Goal: Task Accomplishment & Management: Complete application form

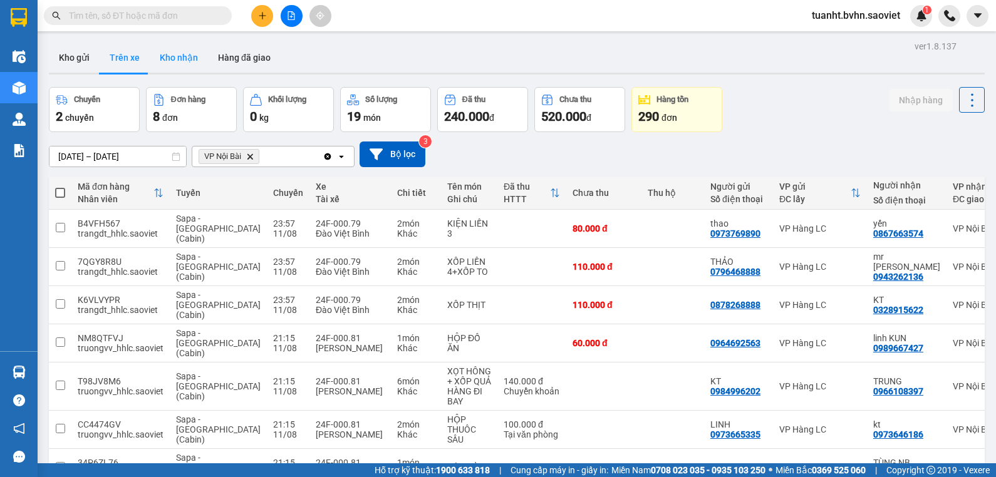
click at [180, 55] on button "Kho nhận" at bounding box center [179, 58] width 58 height 30
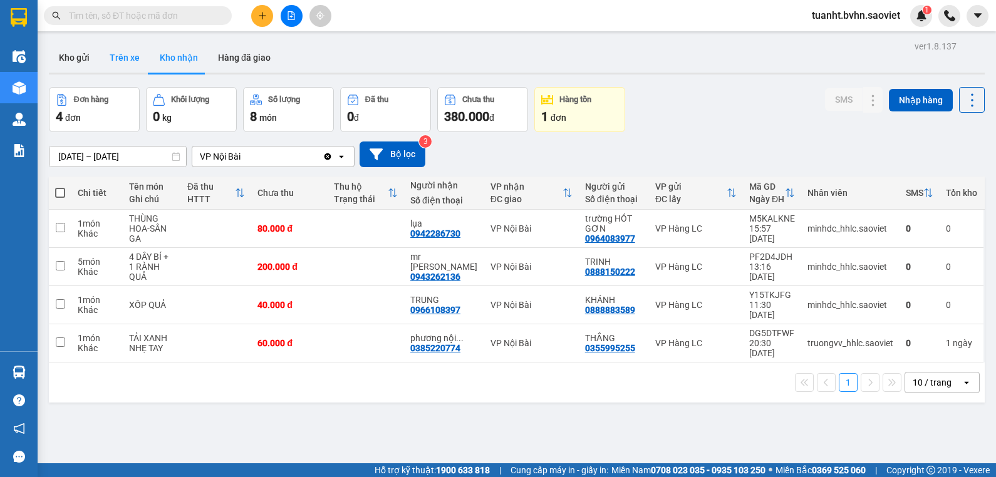
click at [120, 52] on button "Trên xe" at bounding box center [125, 58] width 50 height 30
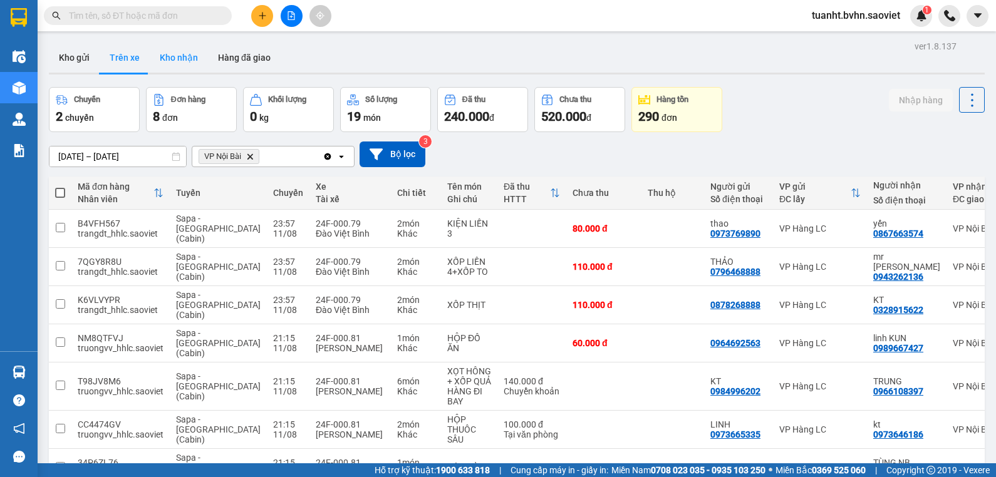
click at [170, 59] on button "Kho nhận" at bounding box center [179, 58] width 58 height 30
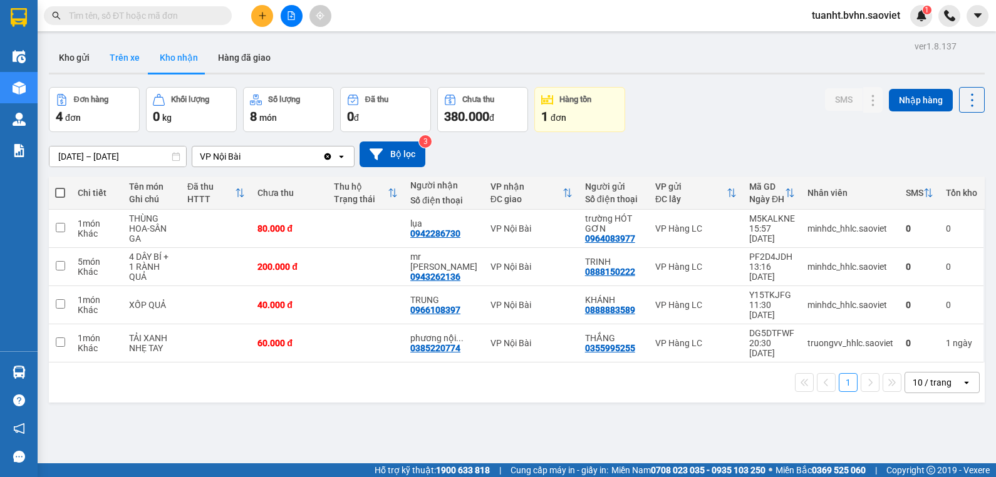
click at [129, 56] on button "Trên xe" at bounding box center [125, 58] width 50 height 30
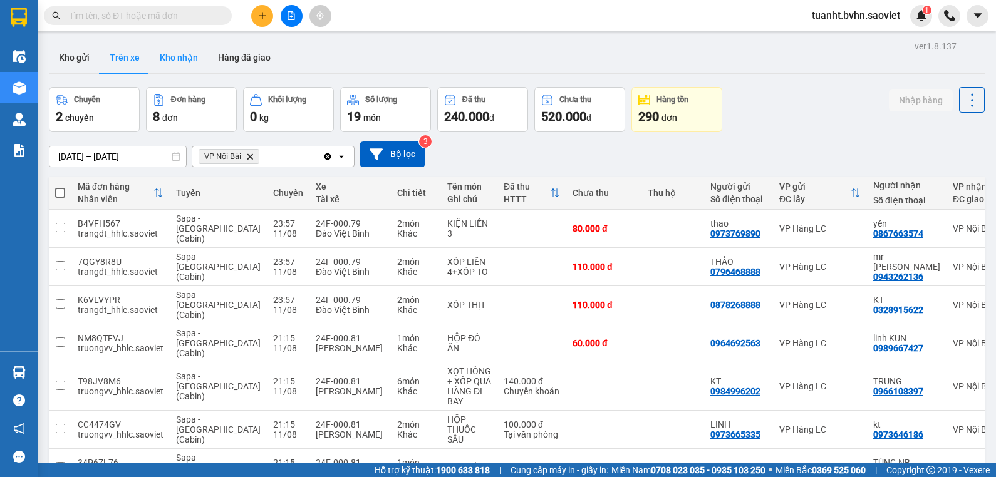
click at [180, 55] on button "Kho nhận" at bounding box center [179, 58] width 58 height 30
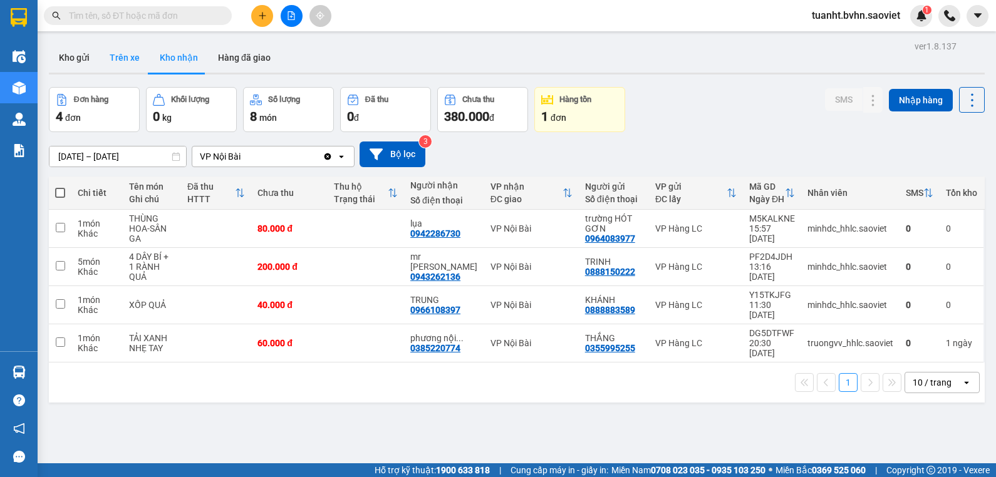
click at [123, 58] on button "Trên xe" at bounding box center [125, 58] width 50 height 30
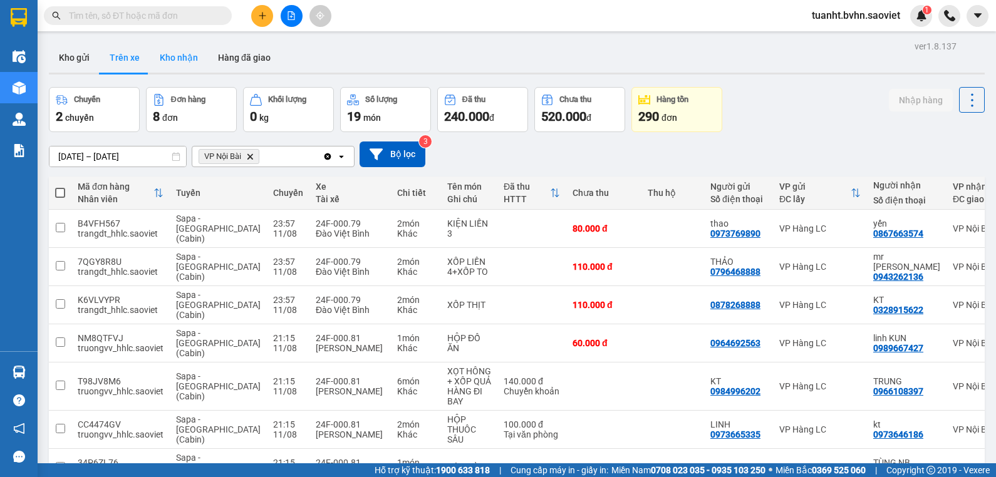
click at [183, 57] on button "Kho nhận" at bounding box center [179, 58] width 58 height 30
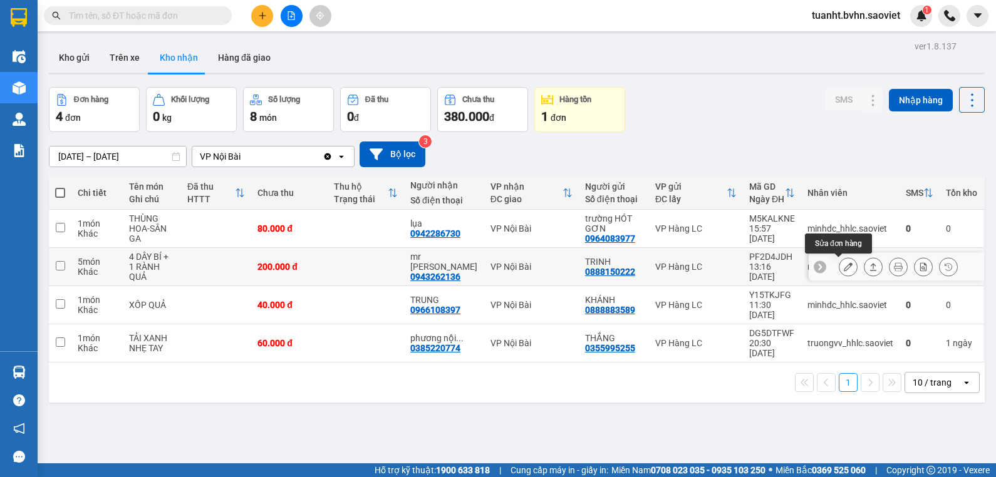
click at [844, 264] on icon at bounding box center [848, 266] width 9 height 9
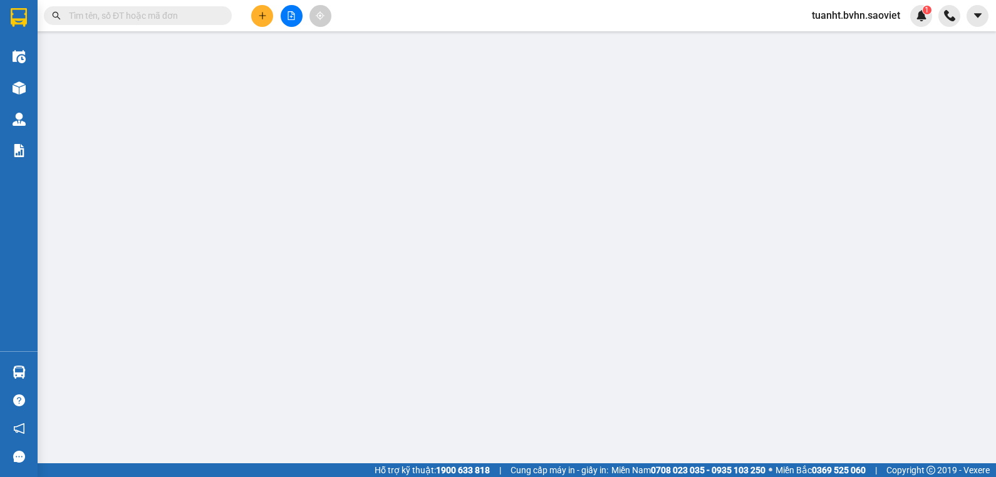
type input "0888150222"
type input "TRINH"
type input "0943262136"
type input "mr [PERSON_NAME]"
type input "200.000"
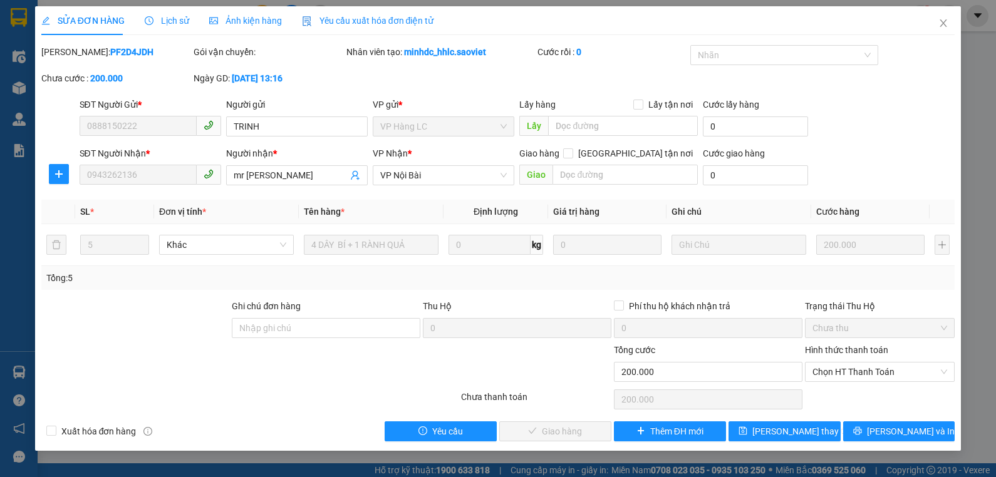
click at [833, 346] on label "Hình thức thanh toán" at bounding box center [846, 350] width 83 height 10
click at [833, 363] on input "Hình thức thanh toán" at bounding box center [875, 372] width 127 height 19
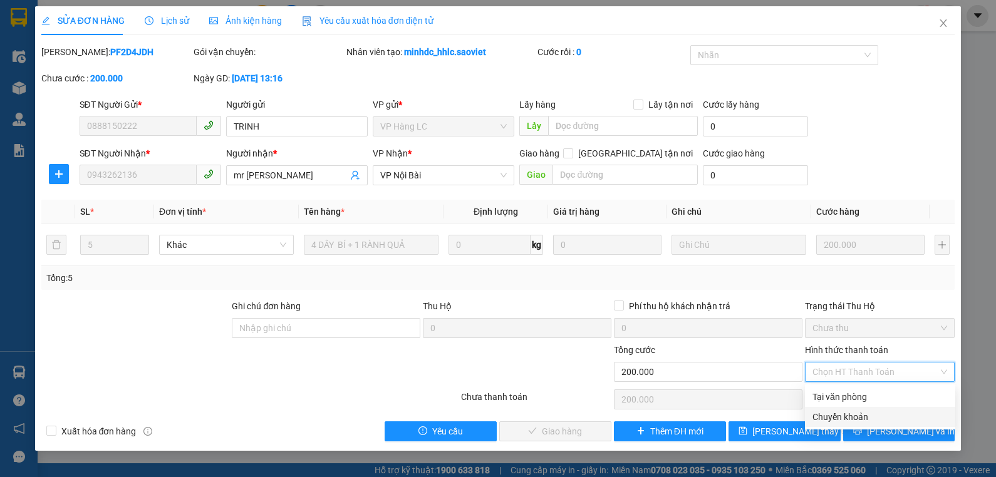
click at [829, 415] on div "Chuyển khoản" at bounding box center [879, 417] width 135 height 14
type input "0"
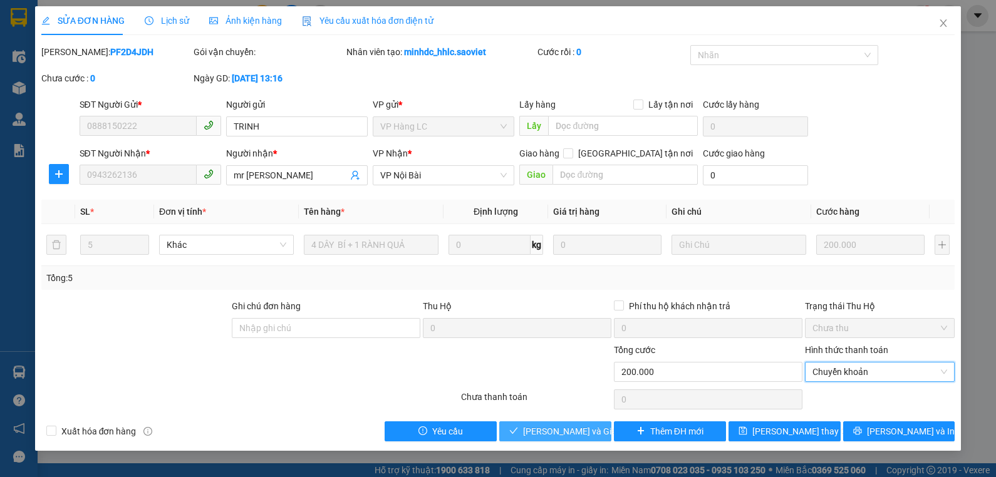
click at [592, 427] on span "[PERSON_NAME] và Giao hàng" at bounding box center [583, 432] width 120 height 14
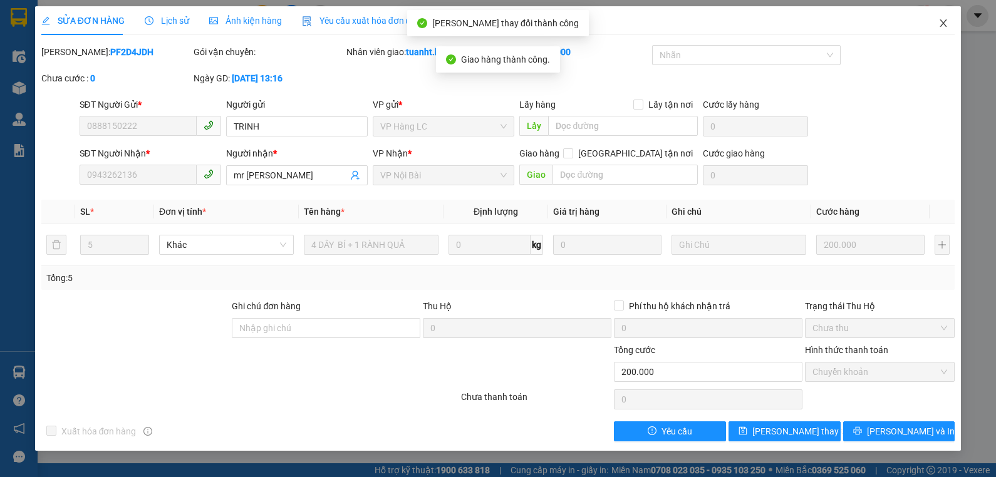
click at [945, 27] on icon "close" at bounding box center [943, 23] width 10 height 10
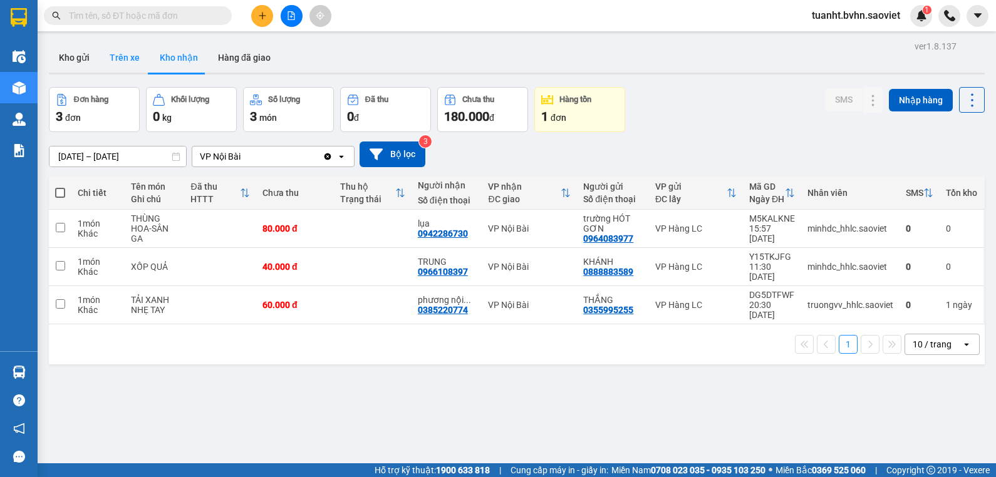
click at [121, 57] on button "Trên xe" at bounding box center [125, 58] width 50 height 30
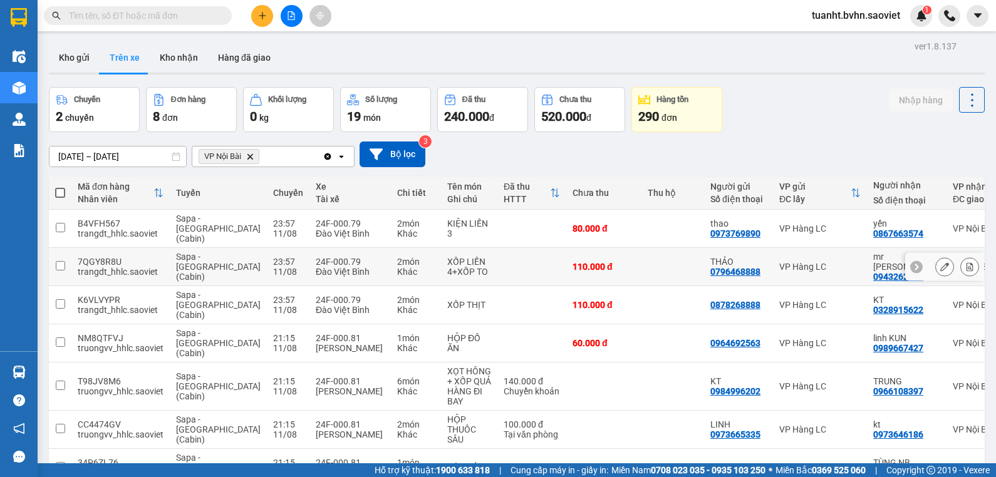
click at [63, 261] on input "checkbox" at bounding box center [60, 265] width 9 height 9
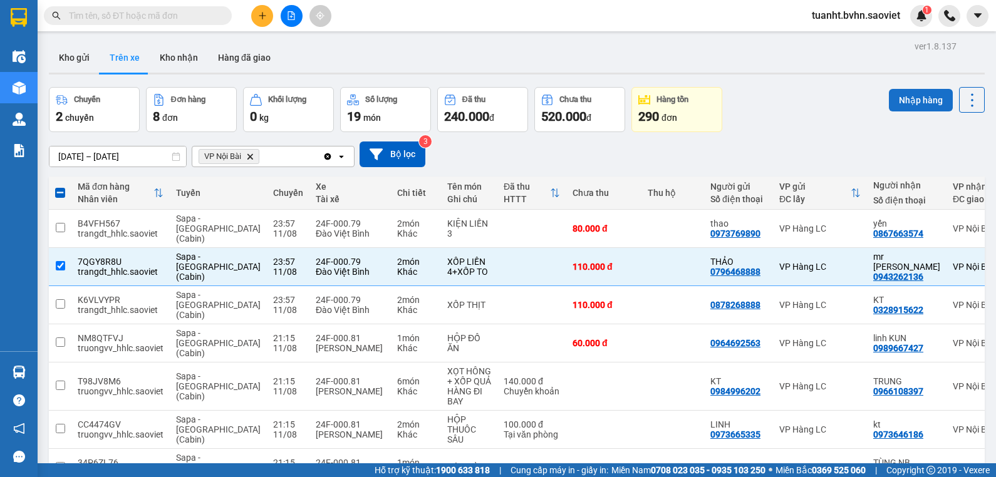
click at [908, 103] on button "Nhập hàng" at bounding box center [921, 100] width 64 height 23
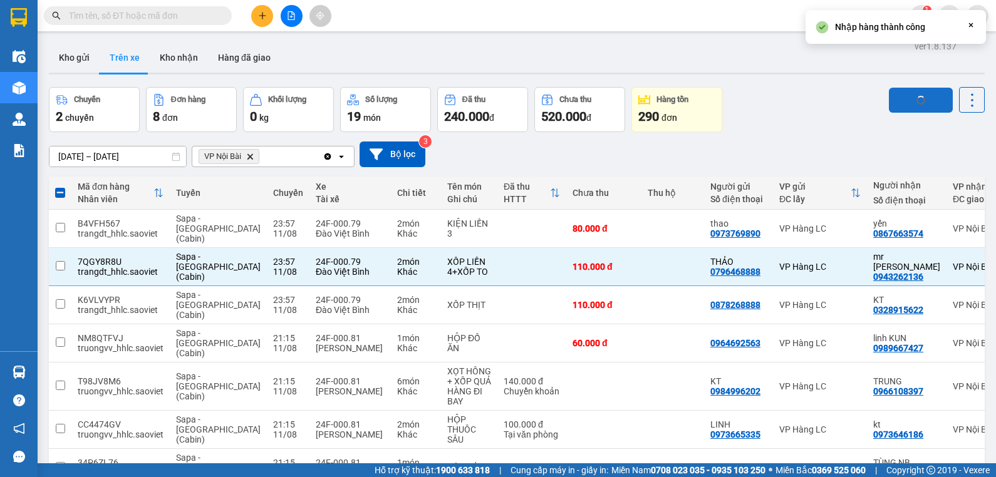
checkbox input "false"
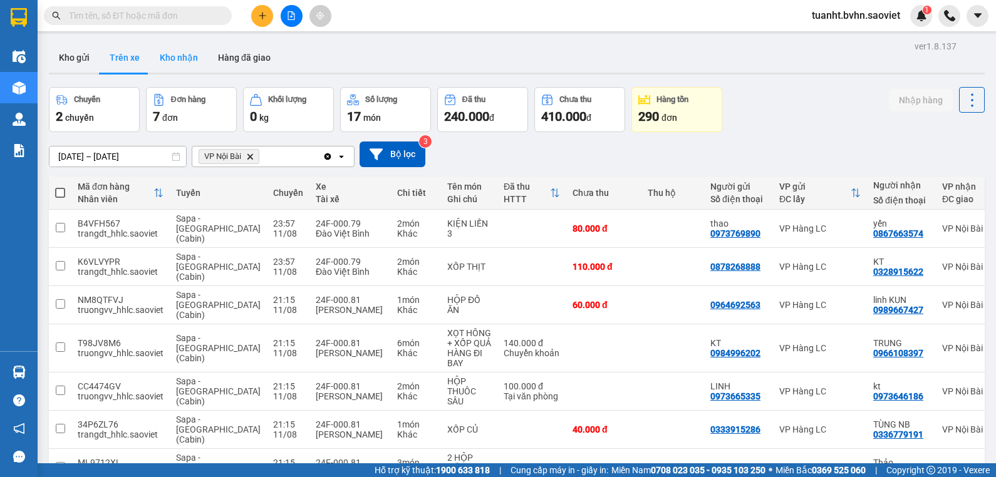
click at [179, 61] on button "Kho nhận" at bounding box center [179, 58] width 58 height 30
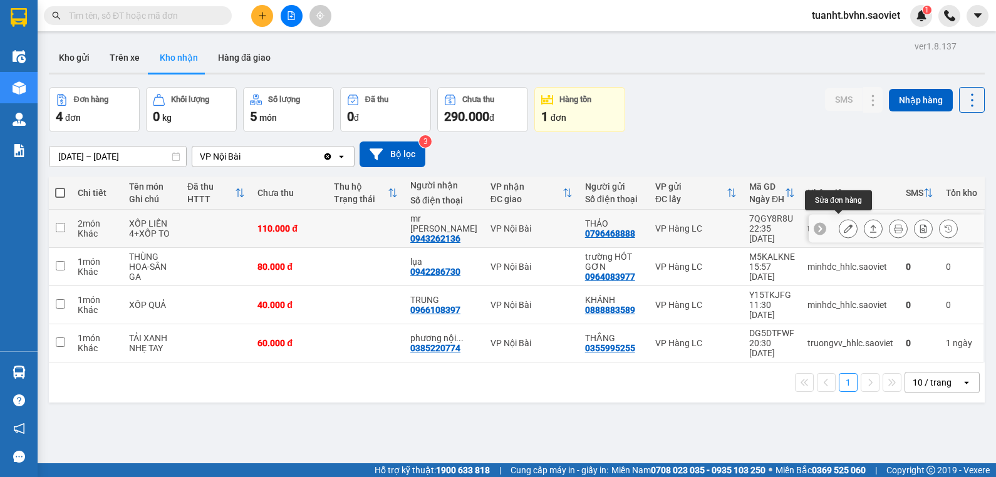
click at [844, 224] on icon at bounding box center [848, 228] width 9 height 9
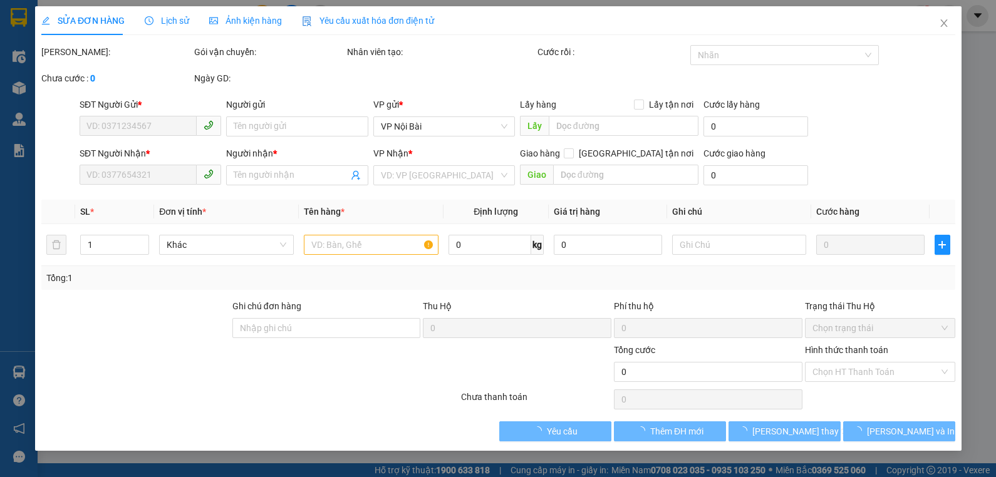
type input "0796468888"
type input "THẢO"
type input "0943262136"
type input "mr [PERSON_NAME]"
type input "110.000"
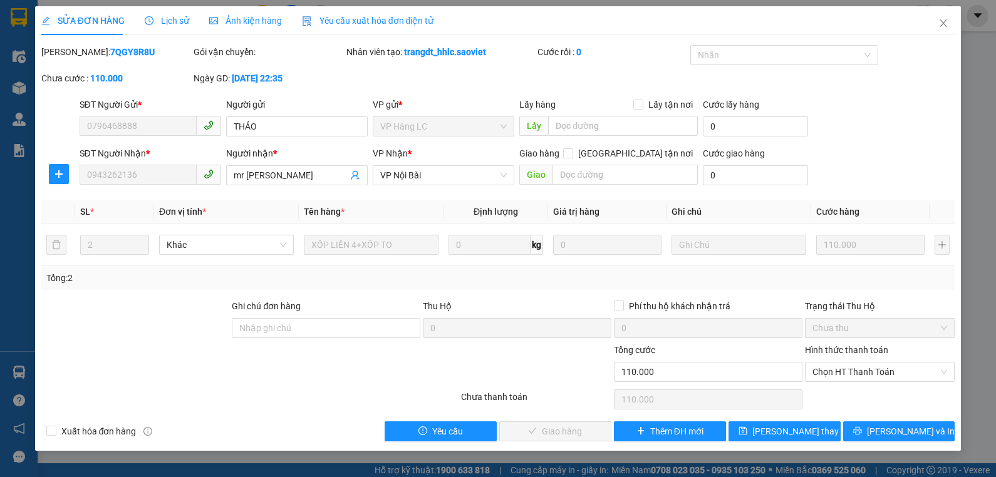
click at [852, 347] on label "Hình thức thanh toán" at bounding box center [846, 350] width 83 height 10
click at [852, 363] on input "Hình thức thanh toán" at bounding box center [875, 372] width 127 height 19
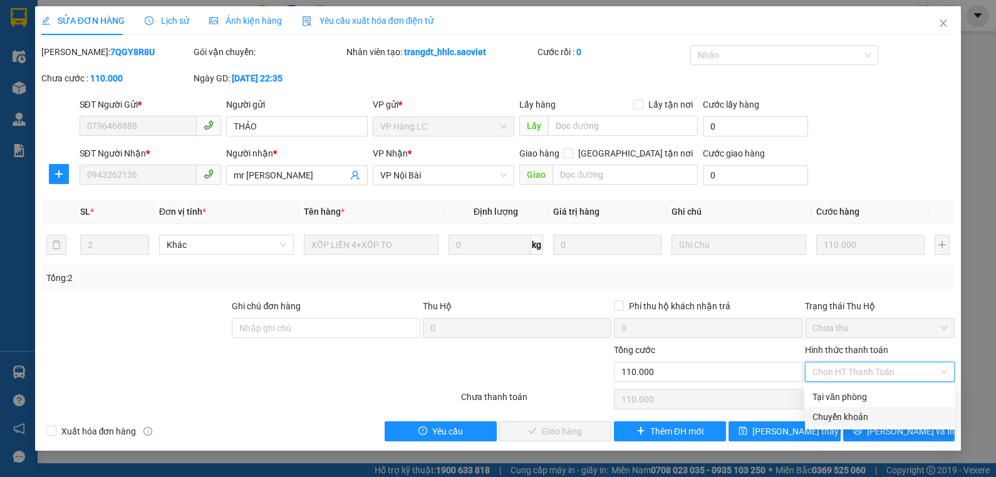
click at [848, 415] on div "Chuyển khoản" at bounding box center [879, 417] width 135 height 14
type input "0"
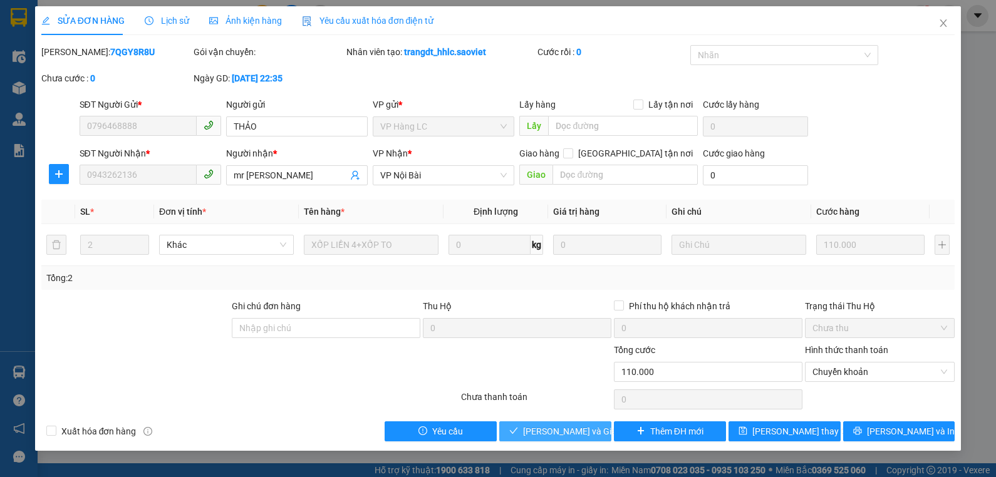
click at [589, 429] on span "[PERSON_NAME] và Giao hàng" at bounding box center [583, 432] width 120 height 14
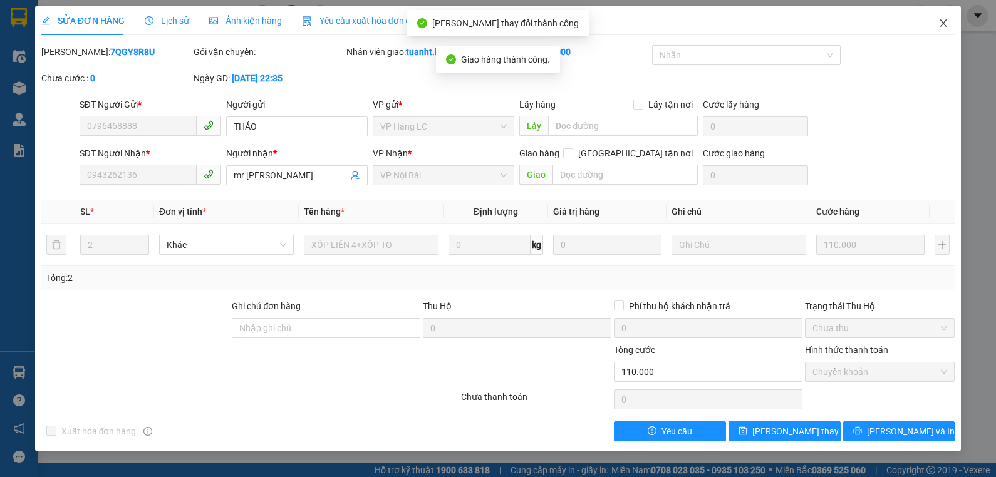
click at [940, 22] on icon "close" at bounding box center [943, 23] width 10 height 10
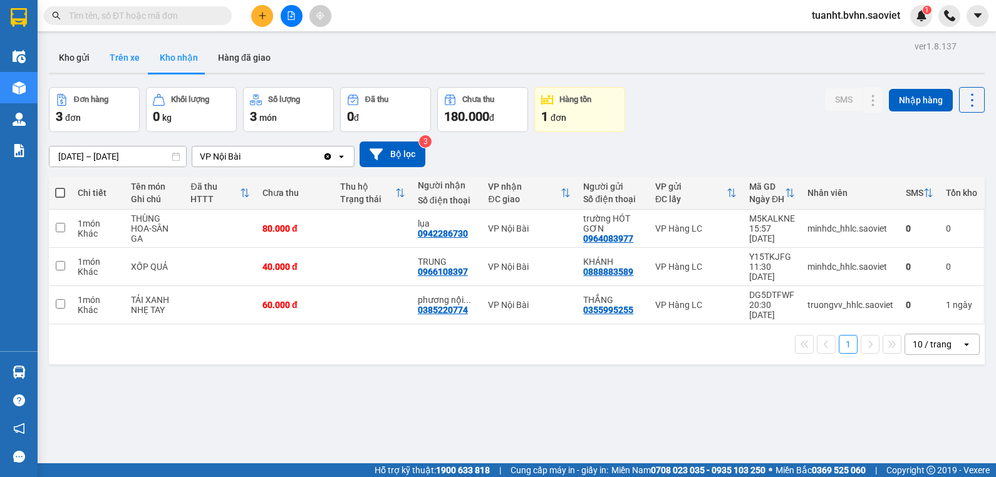
click at [125, 61] on button "Trên xe" at bounding box center [125, 58] width 50 height 30
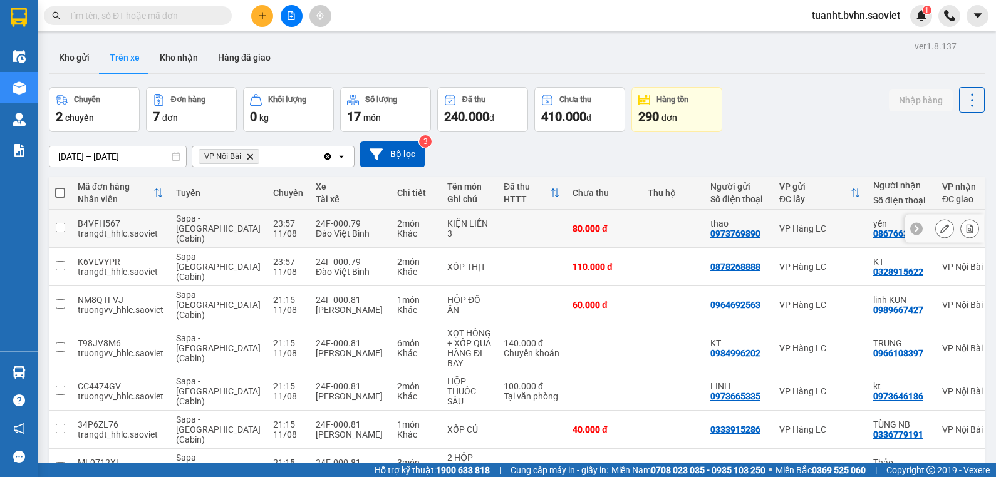
click at [61, 223] on input "checkbox" at bounding box center [60, 227] width 9 height 9
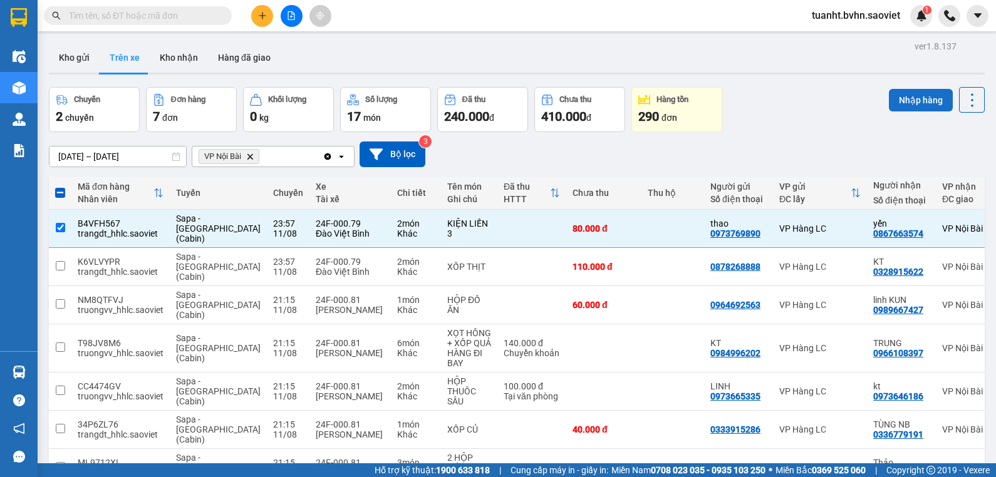
click at [906, 105] on button "Nhập hàng" at bounding box center [921, 100] width 64 height 23
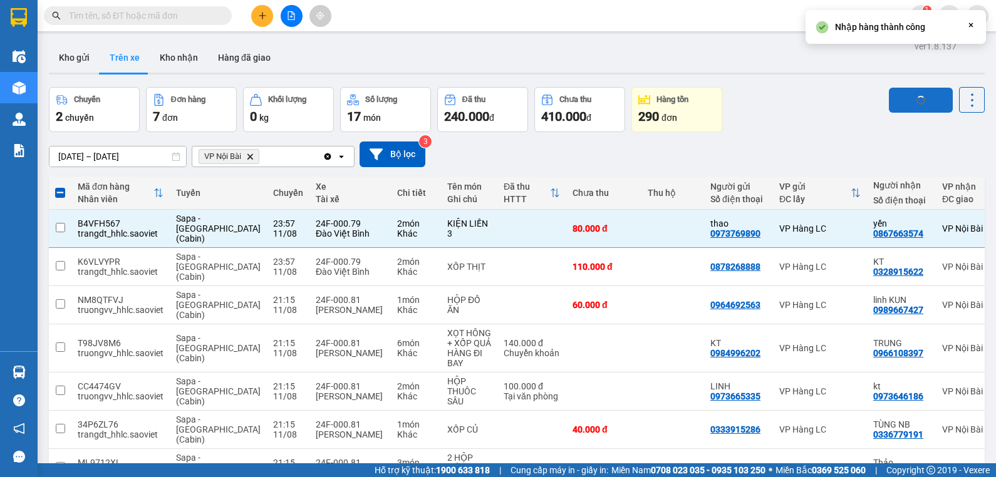
checkbox input "false"
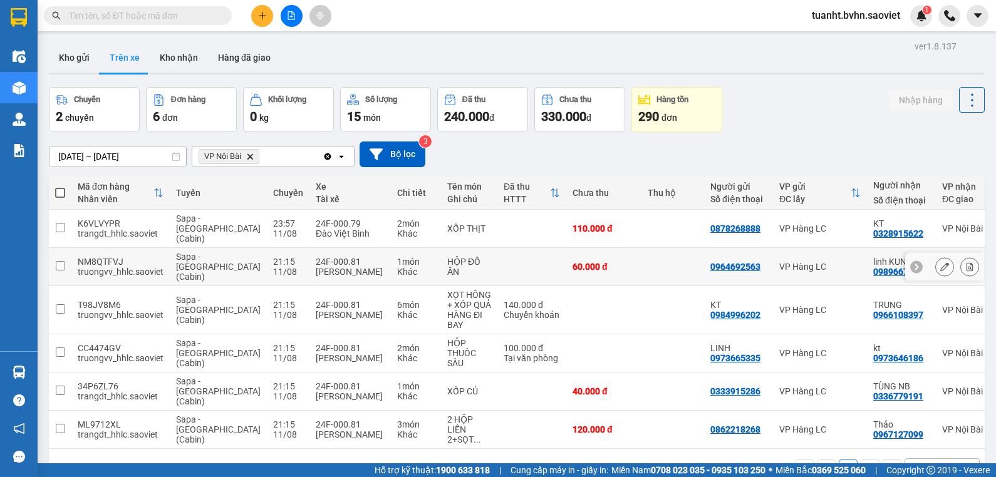
click at [61, 261] on input "checkbox" at bounding box center [60, 265] width 9 height 9
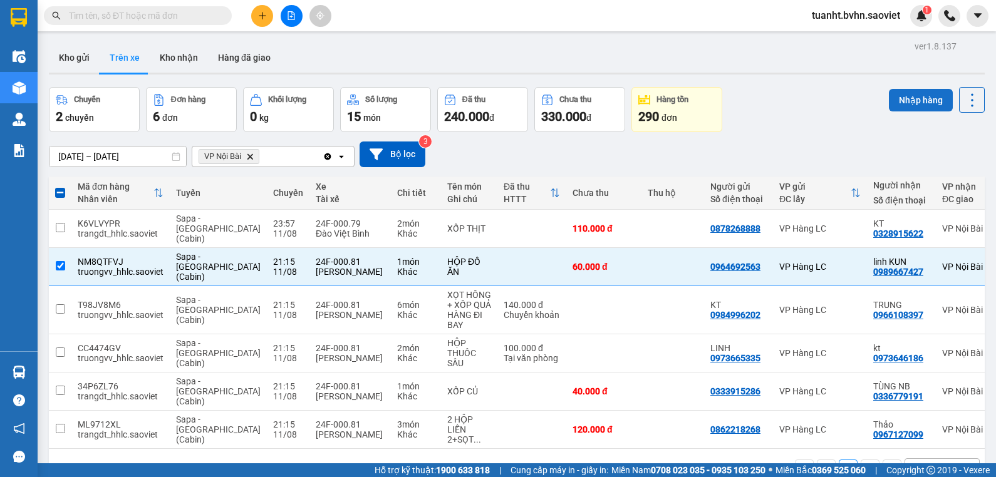
click at [896, 98] on button "Nhập hàng" at bounding box center [921, 100] width 64 height 23
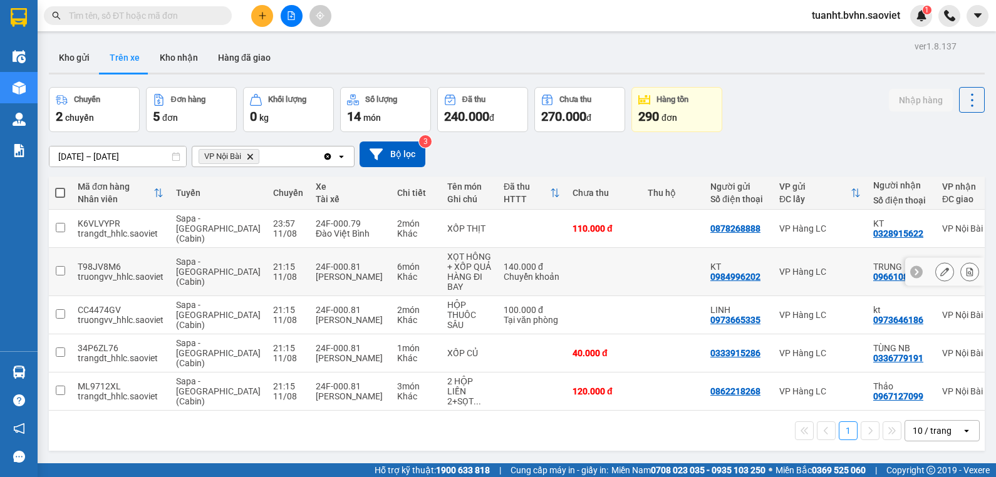
click at [59, 266] on input "checkbox" at bounding box center [60, 270] width 9 height 9
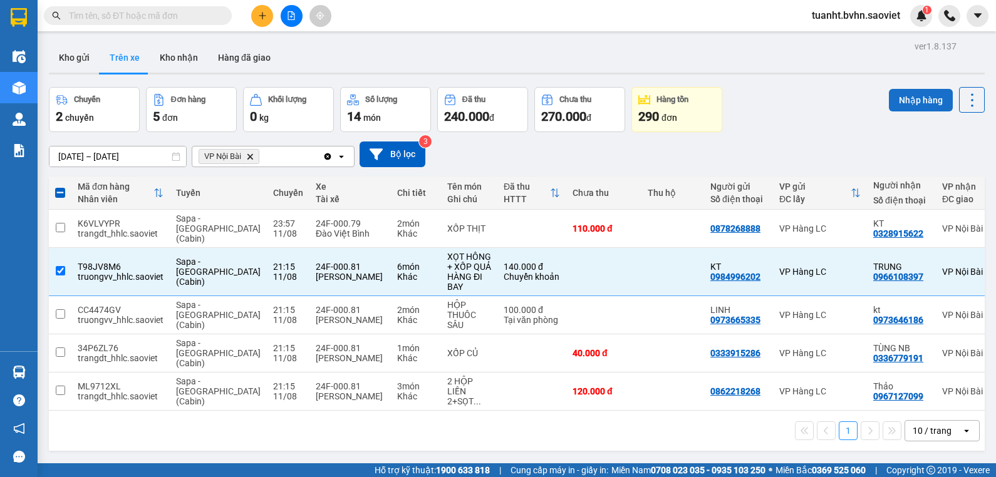
click at [892, 101] on button "Nhập hàng" at bounding box center [921, 100] width 64 height 23
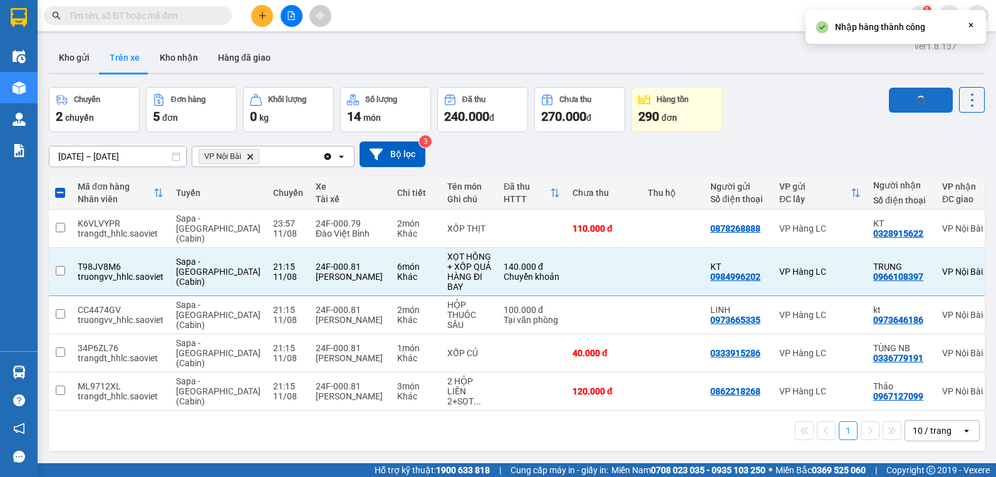
checkbox input "false"
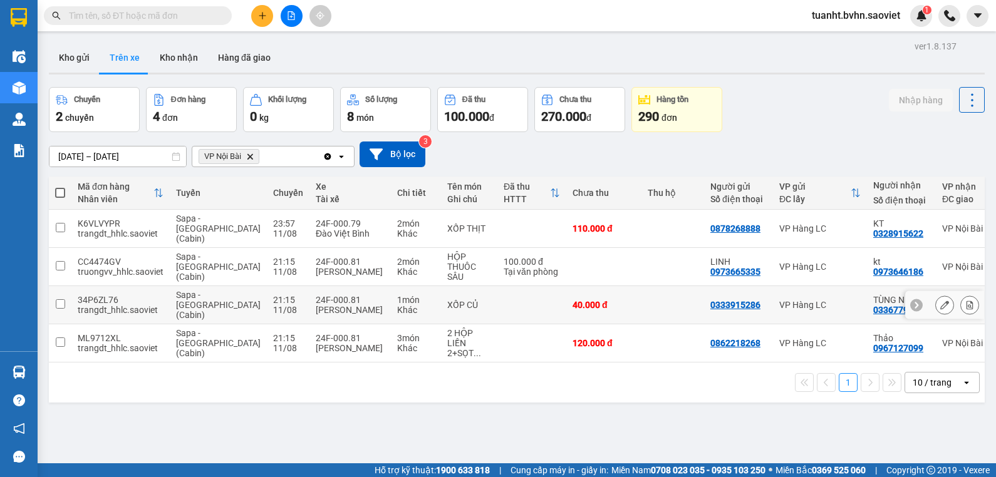
click at [57, 299] on input "checkbox" at bounding box center [60, 303] width 9 height 9
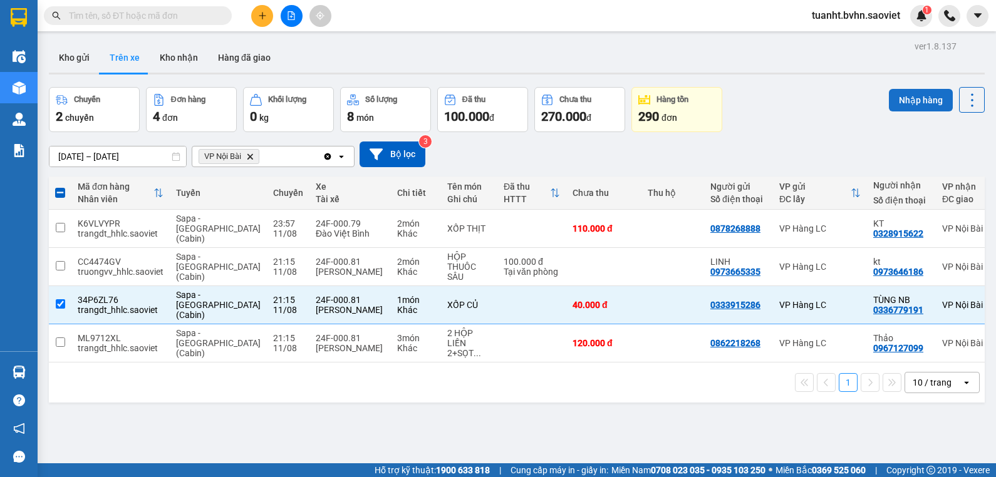
click at [914, 105] on button "Nhập hàng" at bounding box center [921, 100] width 64 height 23
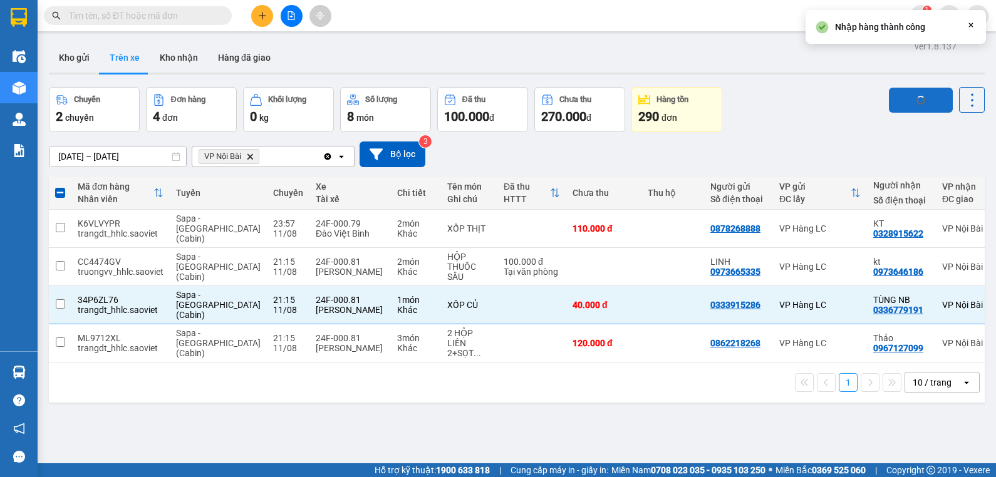
checkbox input "false"
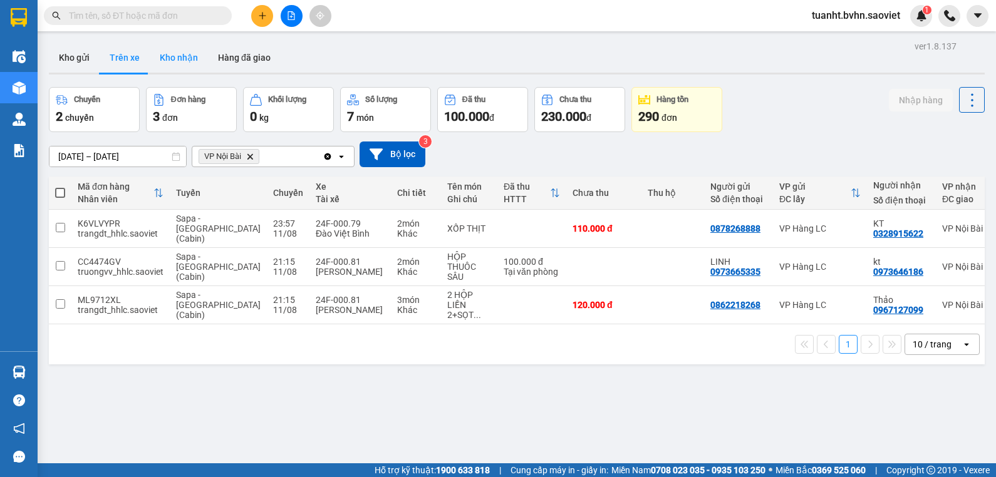
click at [173, 61] on button "Kho nhận" at bounding box center [179, 58] width 58 height 30
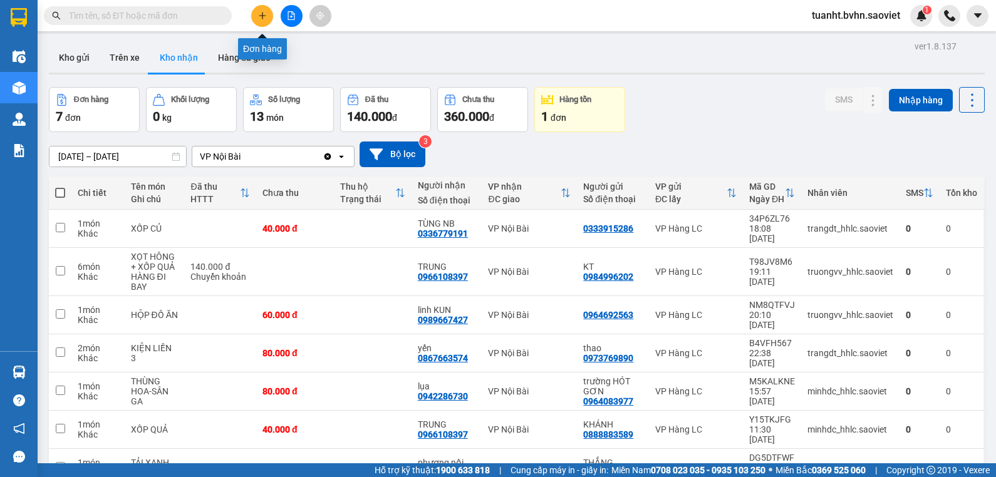
click at [269, 11] on button at bounding box center [262, 16] width 22 height 22
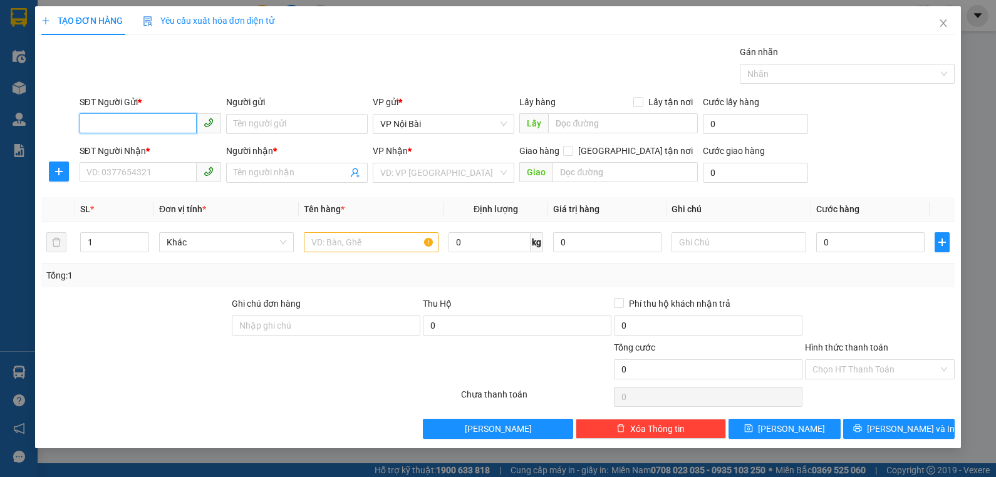
click at [156, 122] on input "SĐT Người Gửi *" at bounding box center [138, 123] width 117 height 20
click at [155, 143] on div "0818573995 - kt" at bounding box center [150, 149] width 127 height 14
type input "0818573995"
type input "kt"
type input "0367712559"
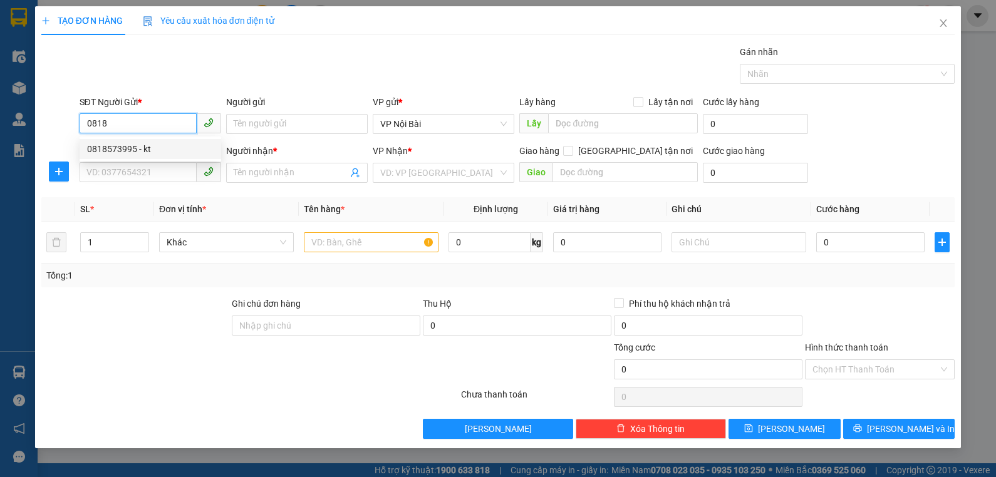
type input "LAN"
click at [155, 143] on div "0818573995 - kt" at bounding box center [150, 149] width 127 height 14
type input "0818573995"
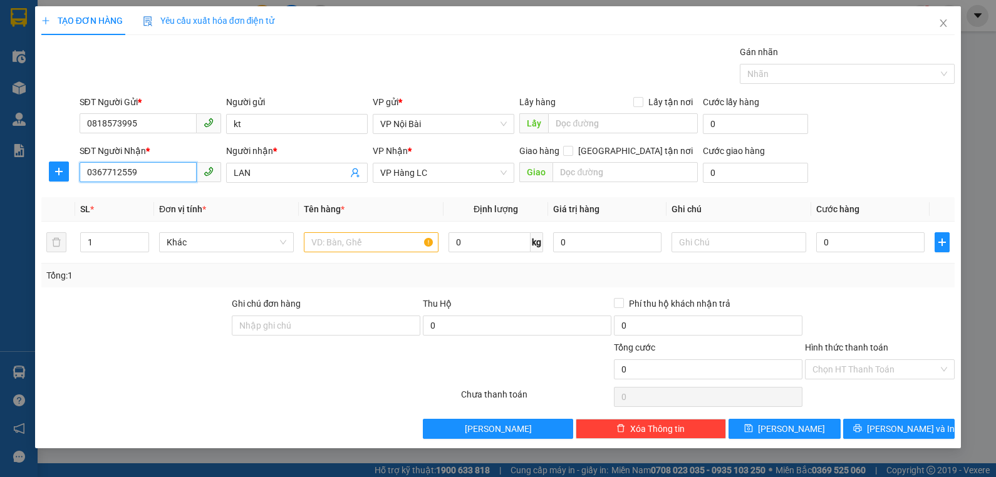
click at [157, 172] on input "0367712559" at bounding box center [138, 172] width 117 height 20
type input "0"
click at [138, 217] on div "0389051463 - kT" at bounding box center [150, 218] width 127 height 14
type input "0389051463"
type input "kT"
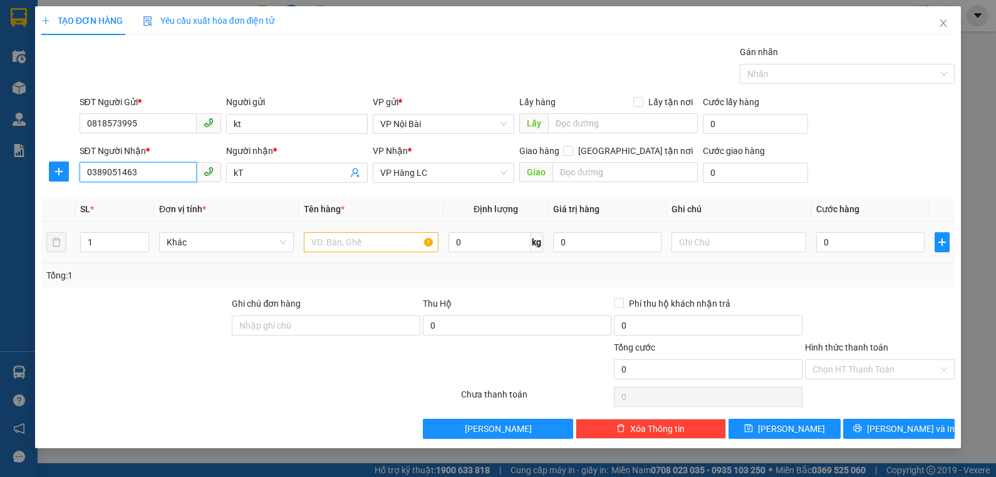
type input "0389051463"
click at [413, 239] on input "text" at bounding box center [371, 242] width 135 height 20
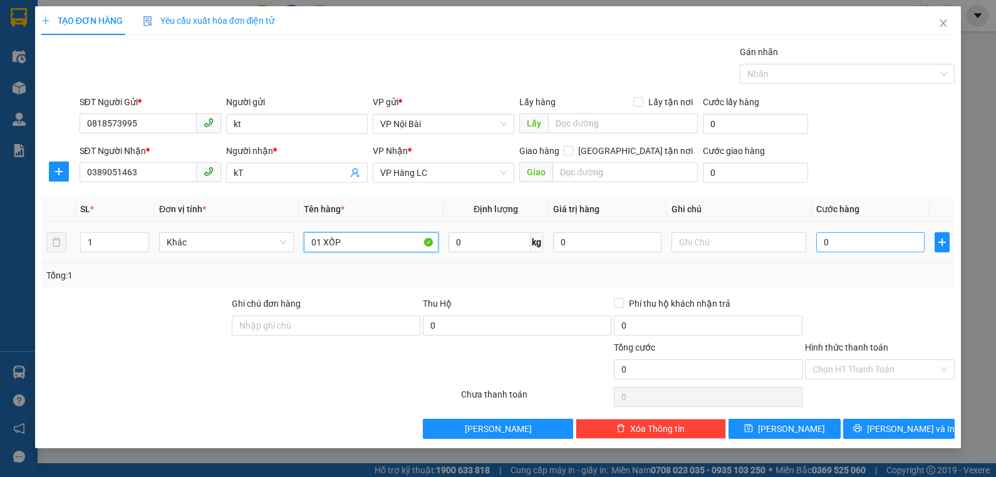
type input "01 XỐP"
click at [858, 239] on input "0" at bounding box center [870, 242] width 108 height 20
type input "7"
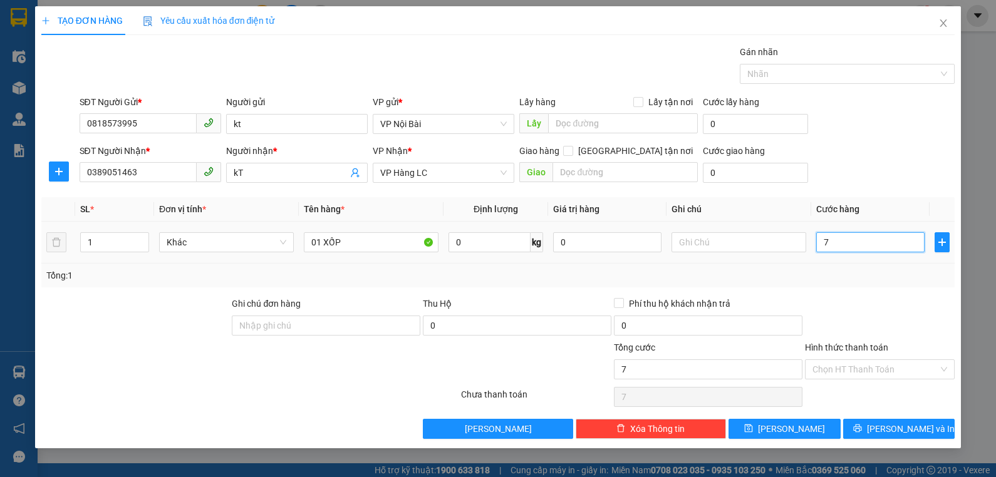
type input "70"
type input "70.000"
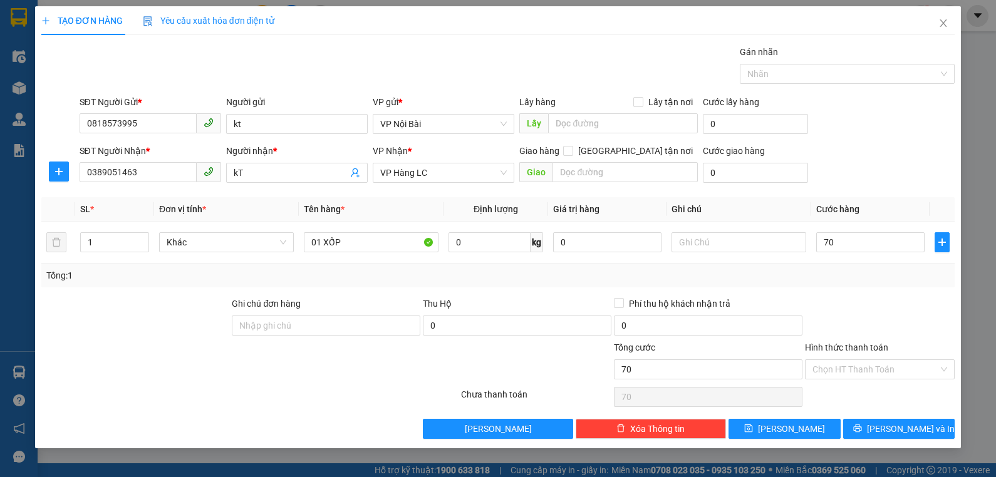
type input "70.000"
click at [864, 264] on div "Tổng: 1" at bounding box center [498, 276] width 914 height 24
click at [869, 425] on button "[PERSON_NAME] và In" at bounding box center [899, 429] width 112 height 20
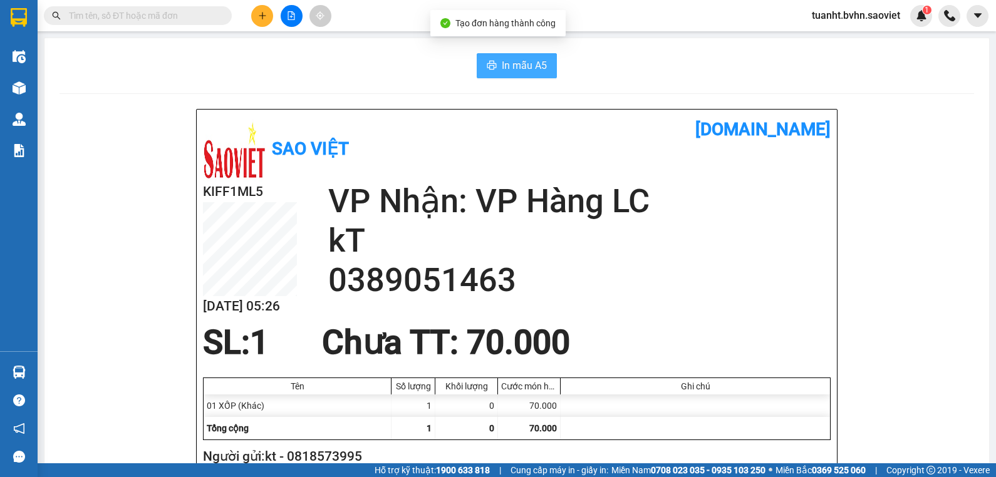
click at [496, 62] on button "In mẫu A5" at bounding box center [517, 65] width 80 height 25
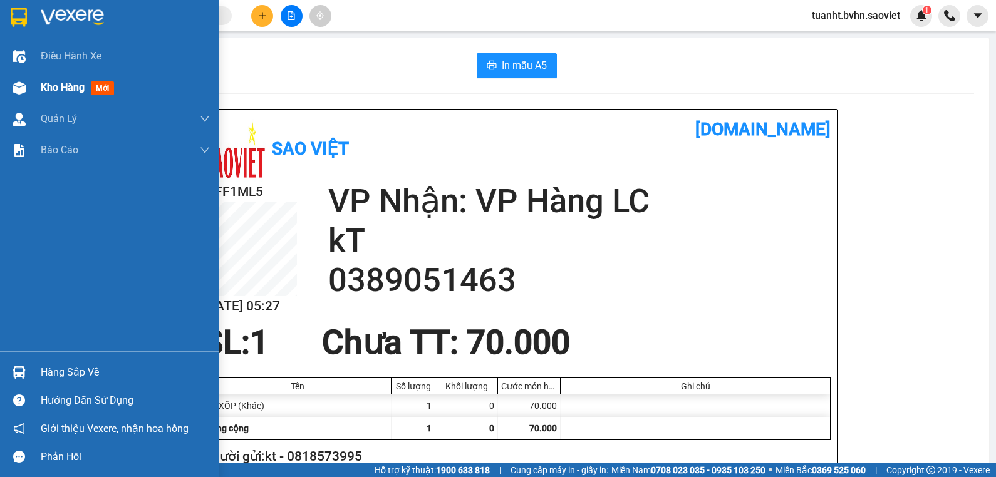
click at [52, 88] on span "Kho hàng" at bounding box center [63, 87] width 44 height 12
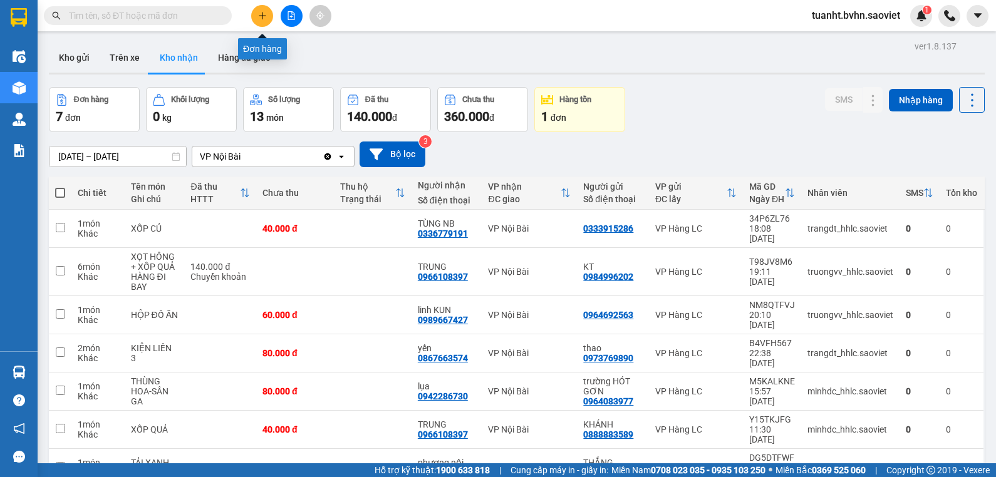
click at [256, 18] on button at bounding box center [262, 16] width 22 height 22
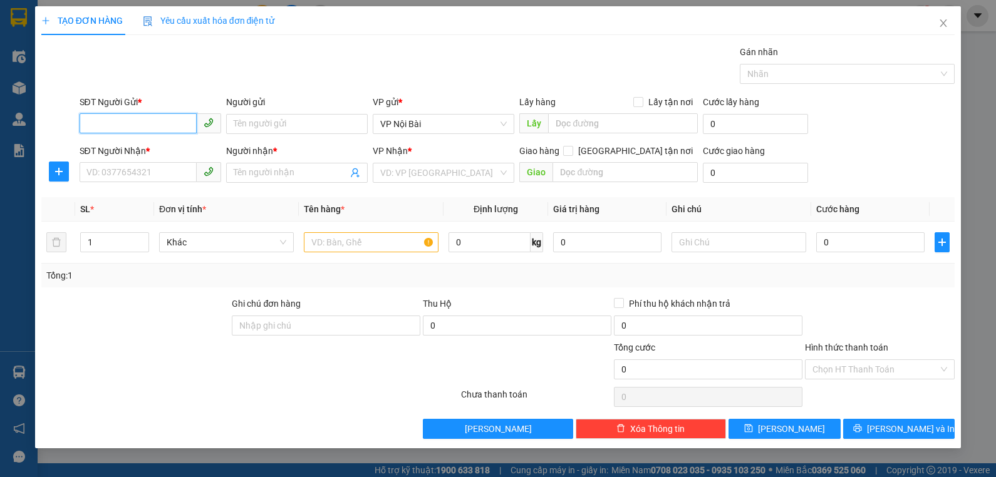
click at [160, 122] on input "SĐT Người Gửi *" at bounding box center [138, 123] width 117 height 20
click at [152, 146] on div "0818573995 - kt" at bounding box center [150, 149] width 127 height 14
type input "0818573995"
type input "kt"
type input "0389051463"
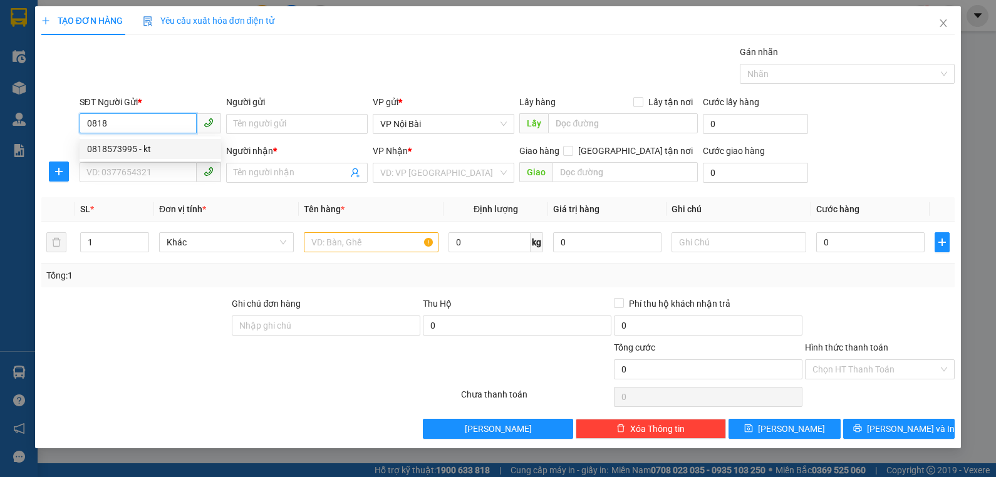
type input "kT"
type input "0818573995"
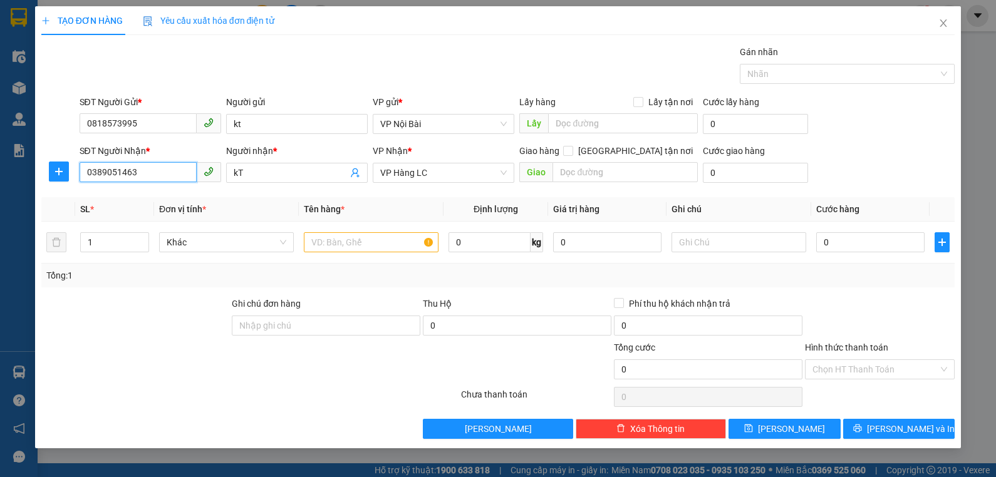
click at [166, 175] on input "0389051463" at bounding box center [138, 172] width 117 height 20
type input "0"
click at [165, 174] on input "SĐT Người Nhận *" at bounding box center [138, 172] width 117 height 20
type input "0367712889"
click at [273, 173] on input "kT" at bounding box center [291, 173] width 114 height 14
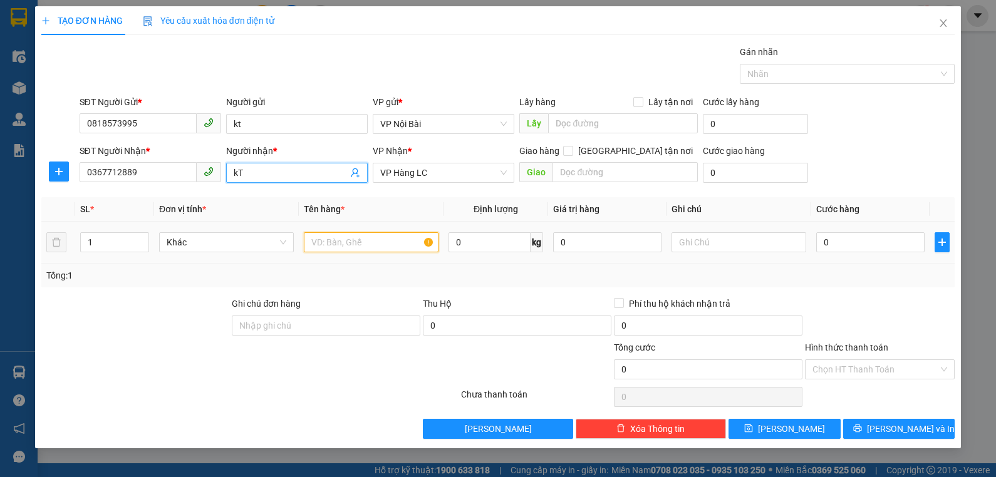
click at [373, 242] on input "text" at bounding box center [371, 242] width 135 height 20
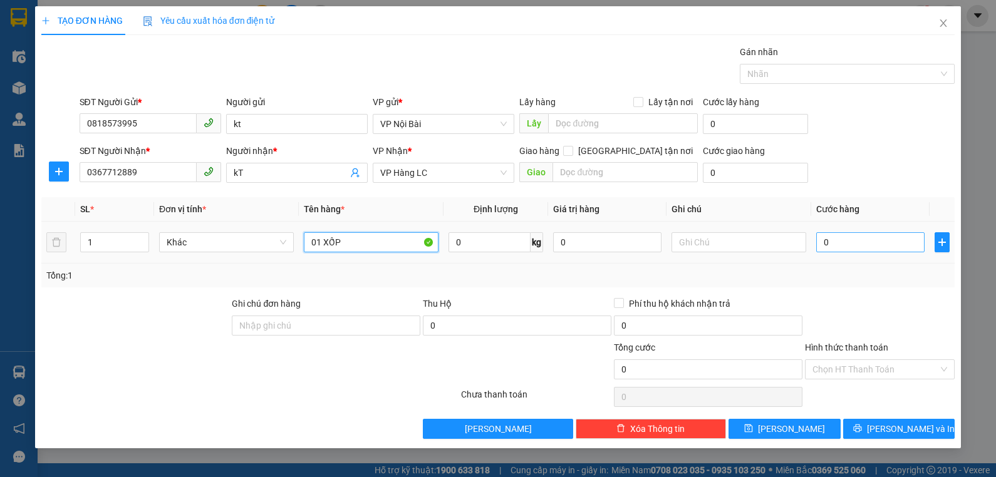
type input "01 XỐP"
click at [871, 242] on input "0" at bounding box center [870, 242] width 108 height 20
type input "5"
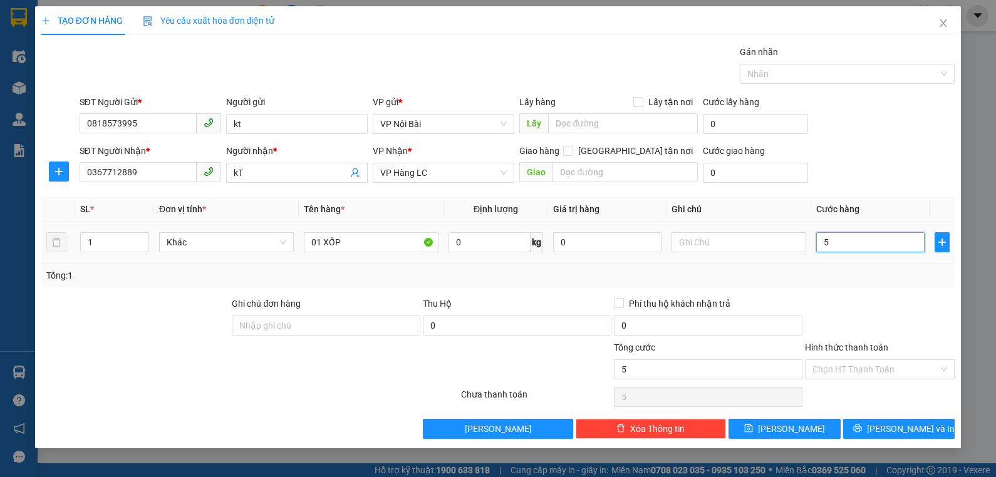
type input "50"
type input "50.000"
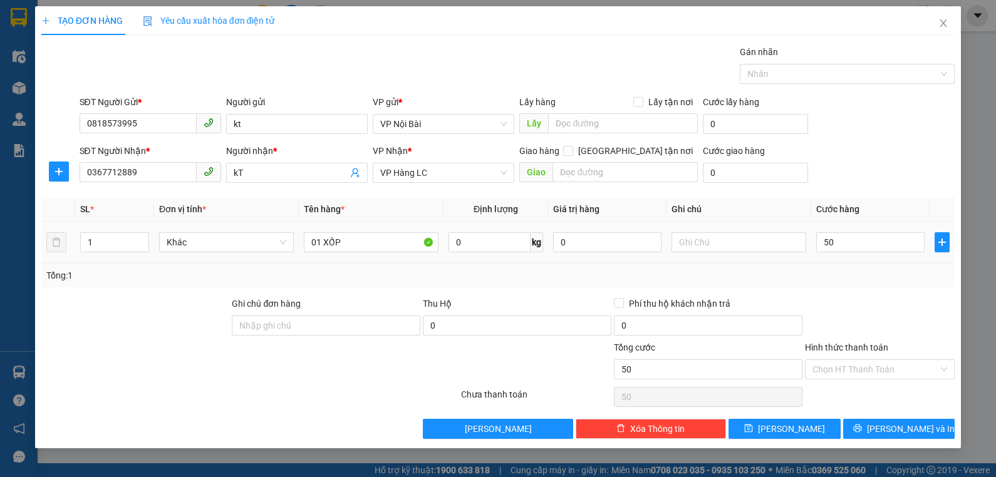
type input "50.000"
click at [863, 262] on td "50.000" at bounding box center [870, 243] width 118 height 42
click at [867, 428] on button "[PERSON_NAME] và In" at bounding box center [899, 429] width 112 height 20
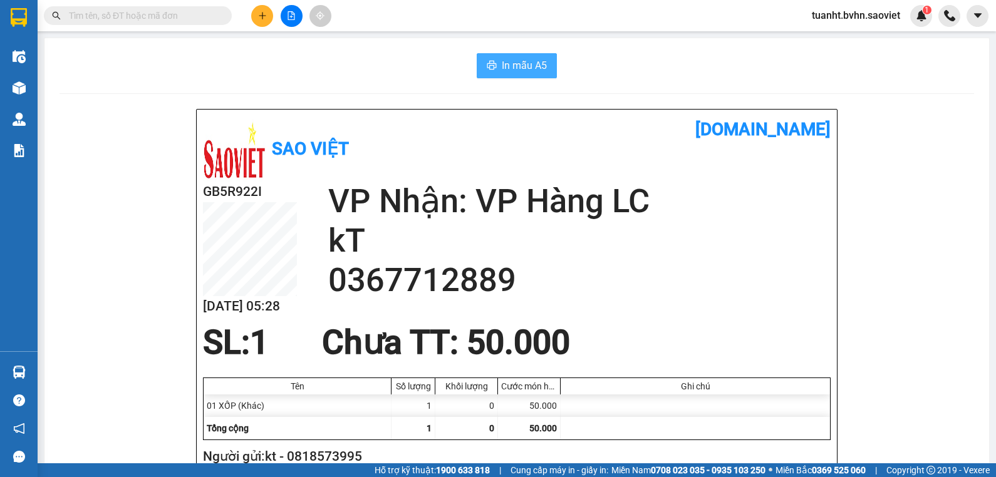
click at [514, 70] on span "In mẫu A5" at bounding box center [524, 66] width 45 height 16
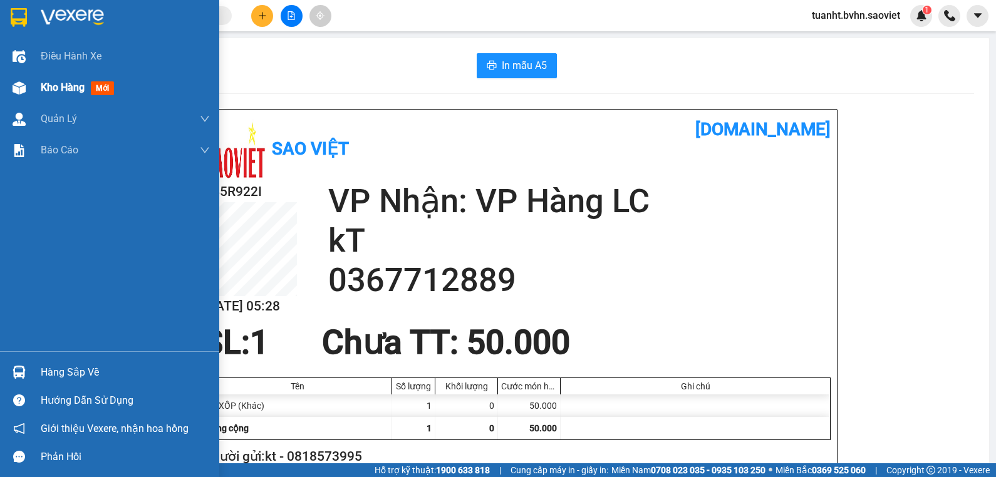
click at [51, 86] on span "Kho hàng" at bounding box center [63, 87] width 44 height 12
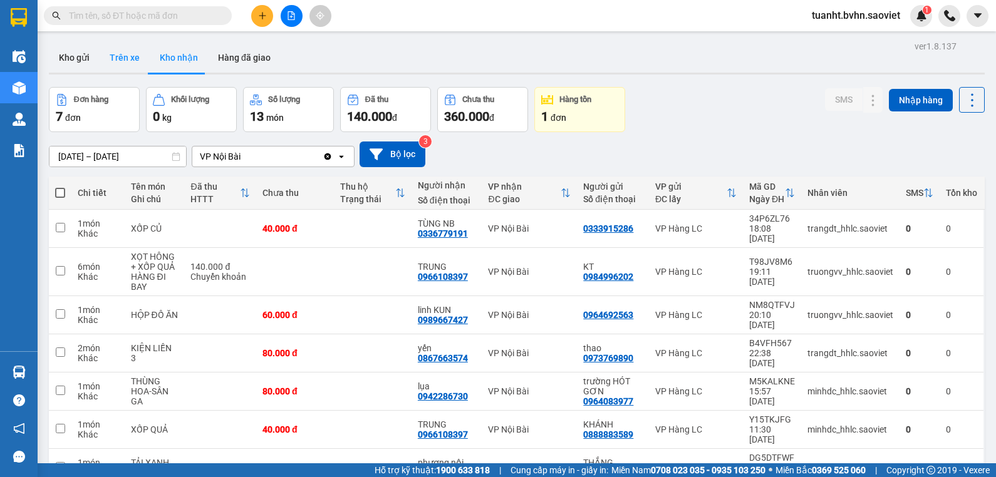
click at [111, 58] on button "Trên xe" at bounding box center [125, 58] width 50 height 30
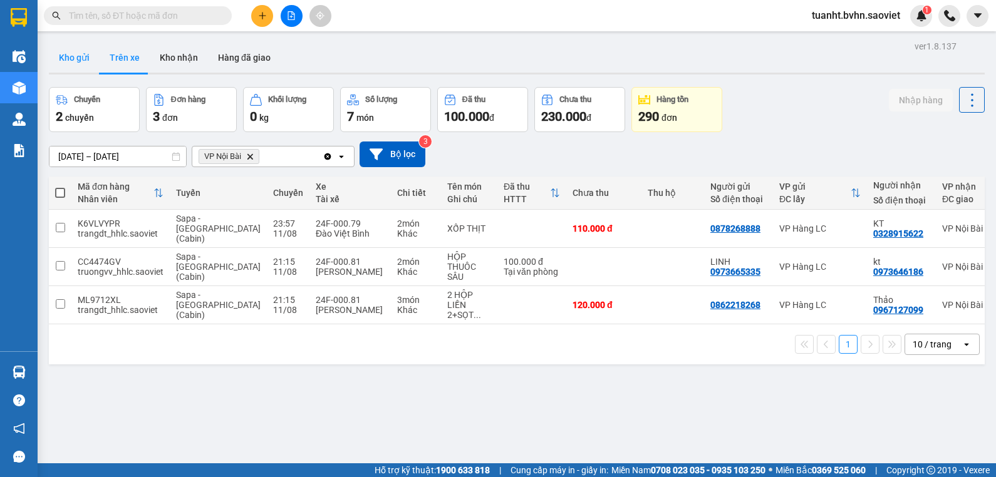
click at [81, 58] on button "Kho gửi" at bounding box center [74, 58] width 51 height 30
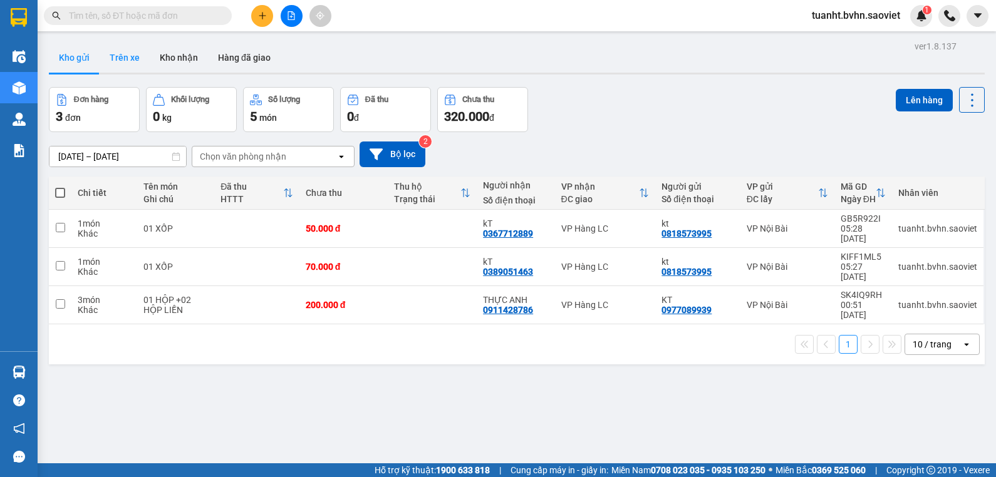
click at [126, 64] on button "Trên xe" at bounding box center [125, 58] width 50 height 30
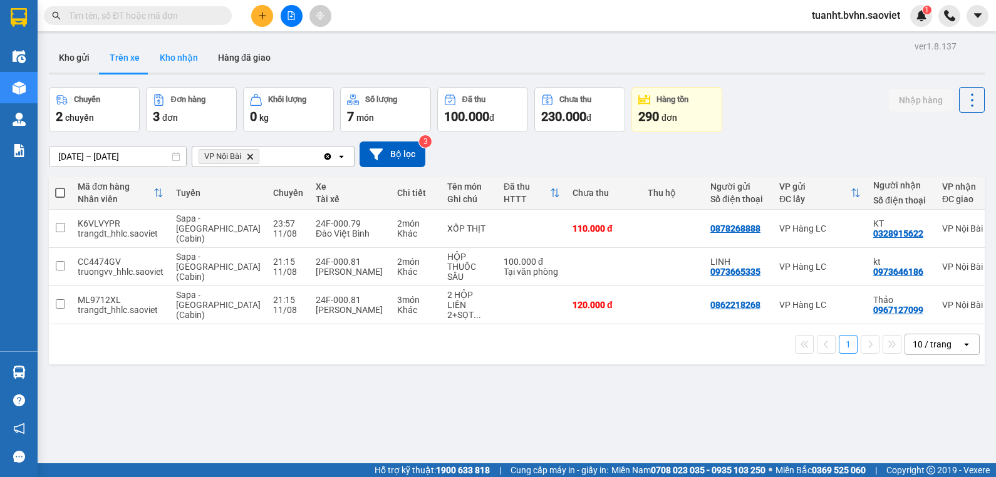
click at [183, 59] on button "Kho nhận" at bounding box center [179, 58] width 58 height 30
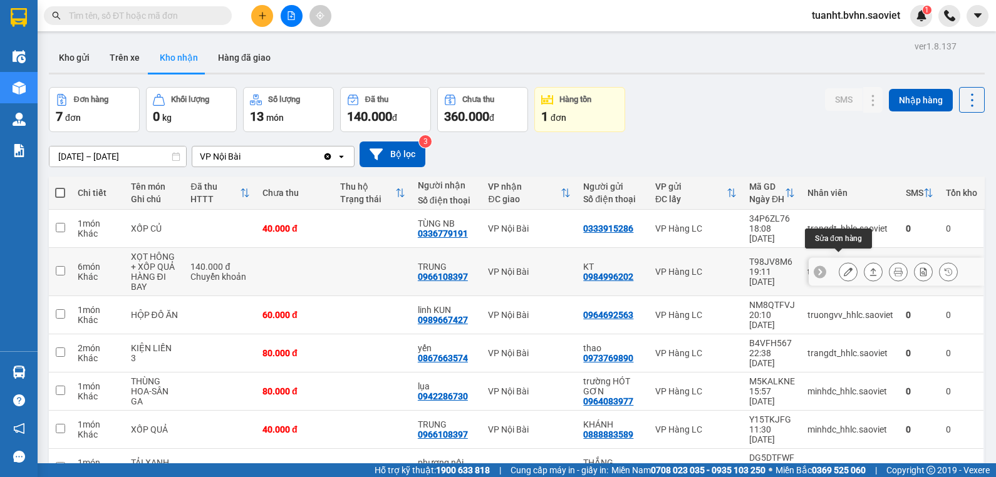
click at [844, 267] on icon at bounding box center [848, 271] width 9 height 9
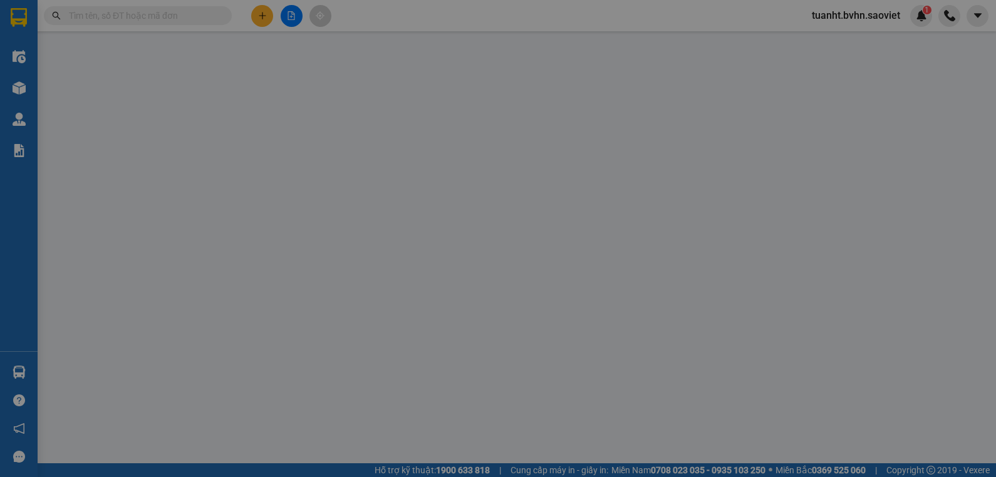
type input "0984996202"
type input "KT"
type input "0966108397"
type input "TRUNG"
type input "140.000"
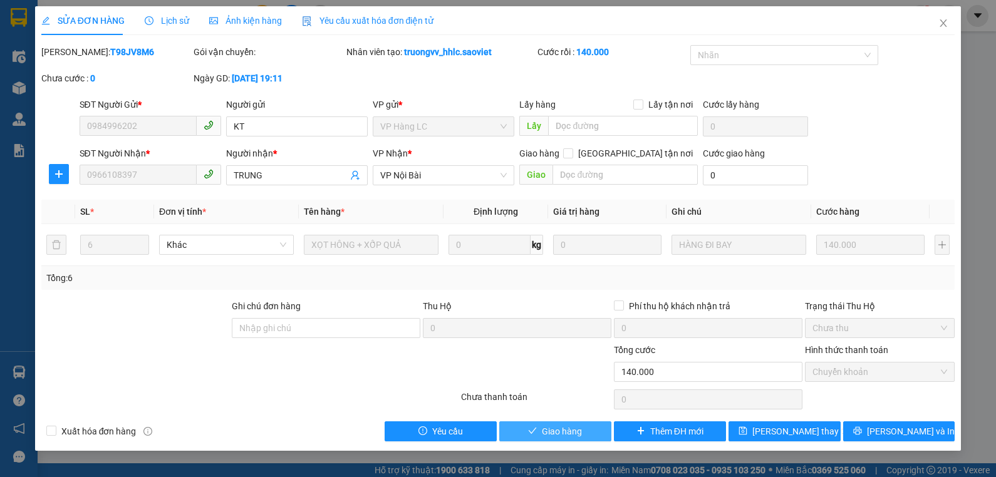
click at [569, 432] on span "Giao hàng" at bounding box center [562, 432] width 40 height 14
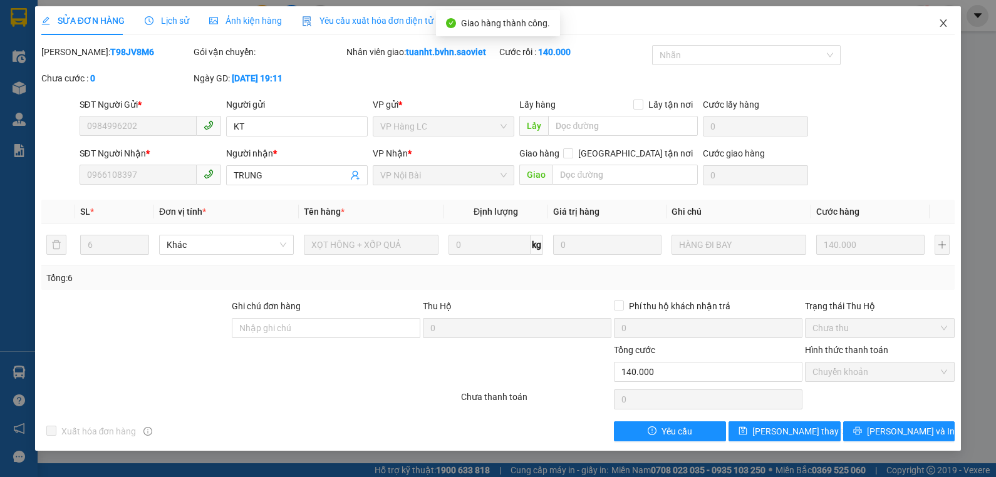
click at [943, 22] on icon "close" at bounding box center [943, 23] width 10 height 10
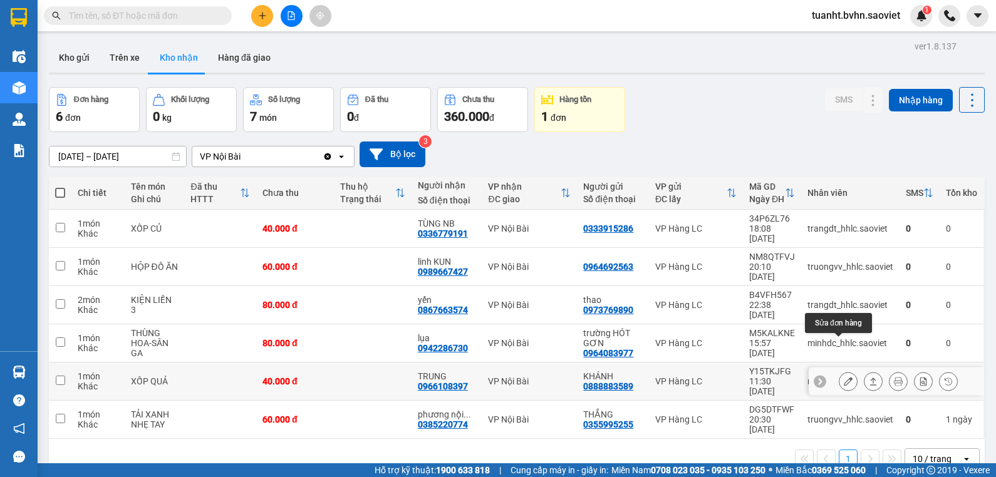
click at [844, 377] on icon at bounding box center [848, 381] width 9 height 9
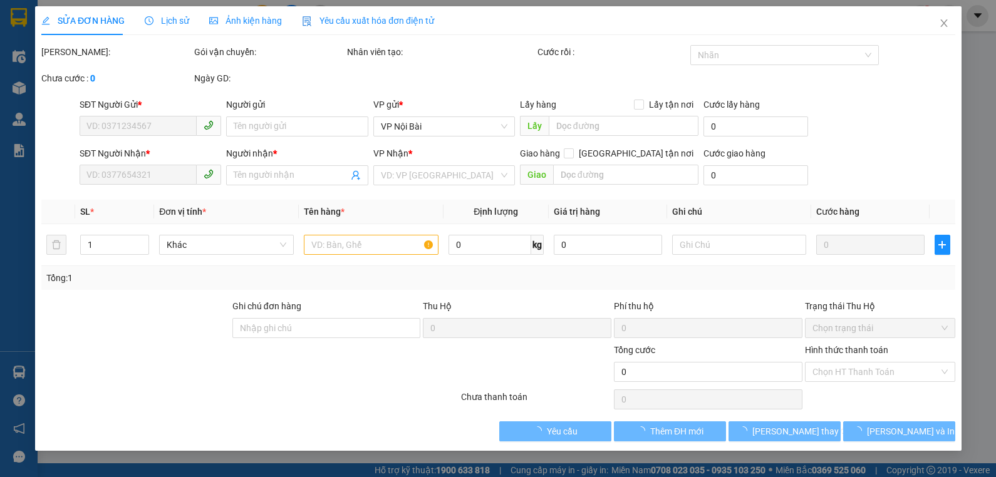
type input "0888883589"
type input "KHÁNH"
type input "0966108397"
type input "TRUNG"
type input "40.000"
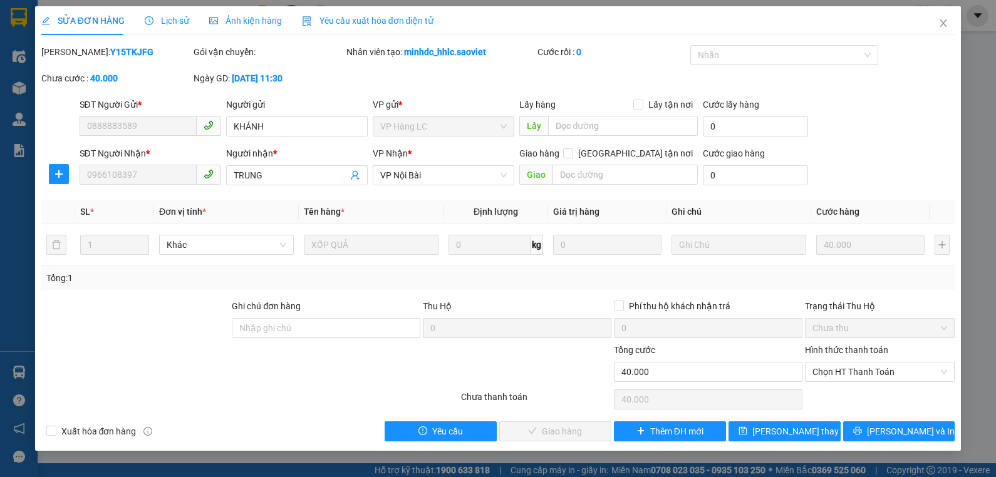
click at [843, 352] on label "Hình thức thanh toán" at bounding box center [846, 350] width 83 height 10
click at [843, 363] on input "Hình thức thanh toán" at bounding box center [875, 372] width 127 height 19
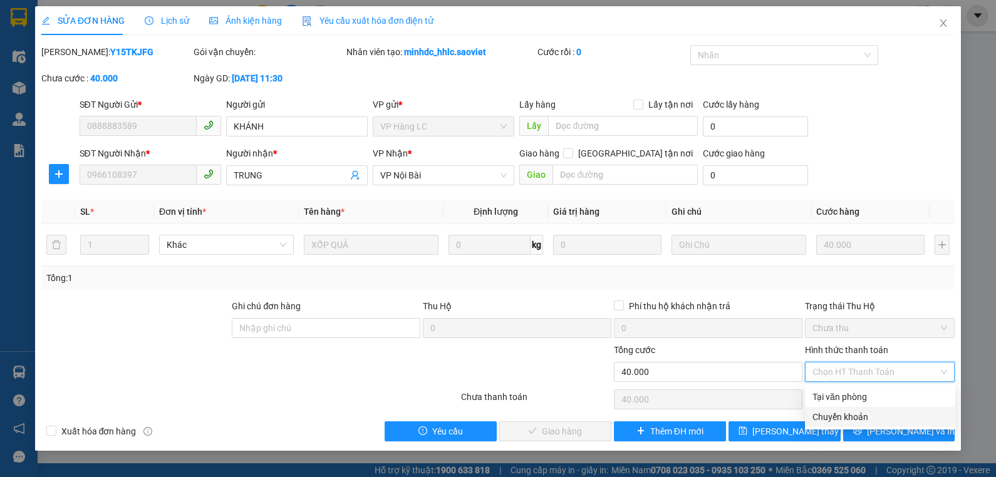
click at [840, 414] on div "Chuyển khoản" at bounding box center [879, 417] width 135 height 14
type input "0"
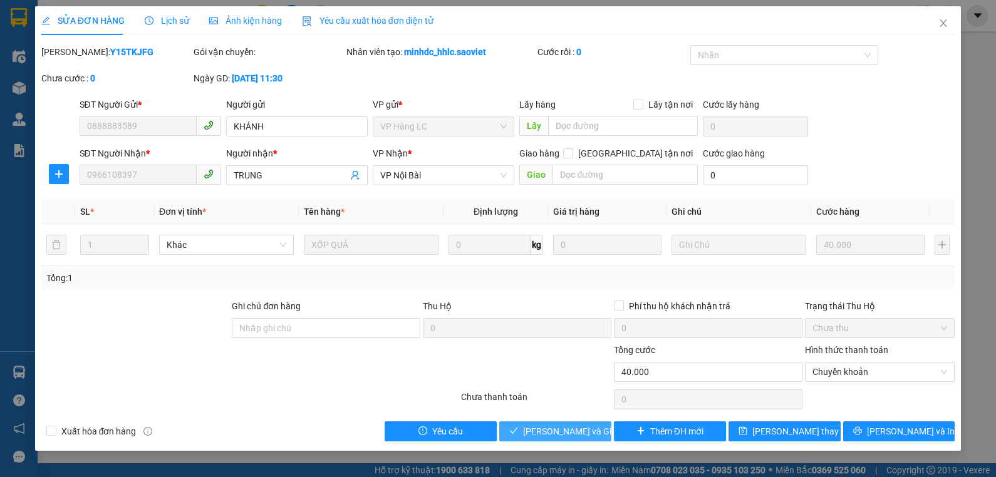
click at [584, 432] on span "[PERSON_NAME] và Giao hàng" at bounding box center [583, 432] width 120 height 14
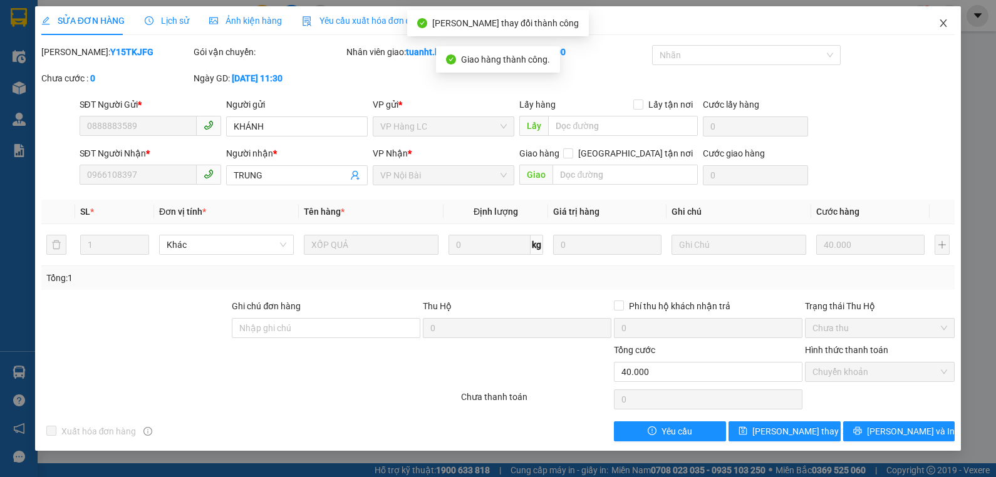
click at [943, 21] on icon "close" at bounding box center [943, 23] width 10 height 10
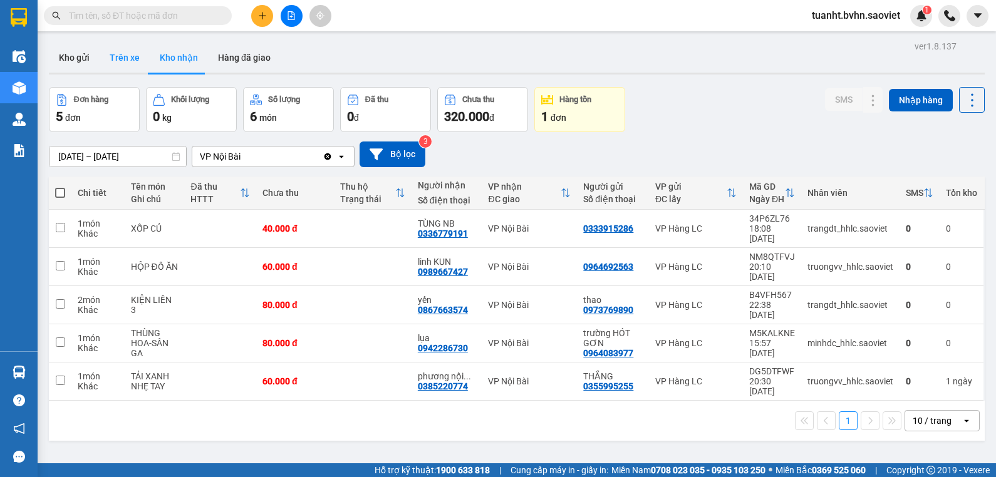
click at [128, 59] on button "Trên xe" at bounding box center [125, 58] width 50 height 30
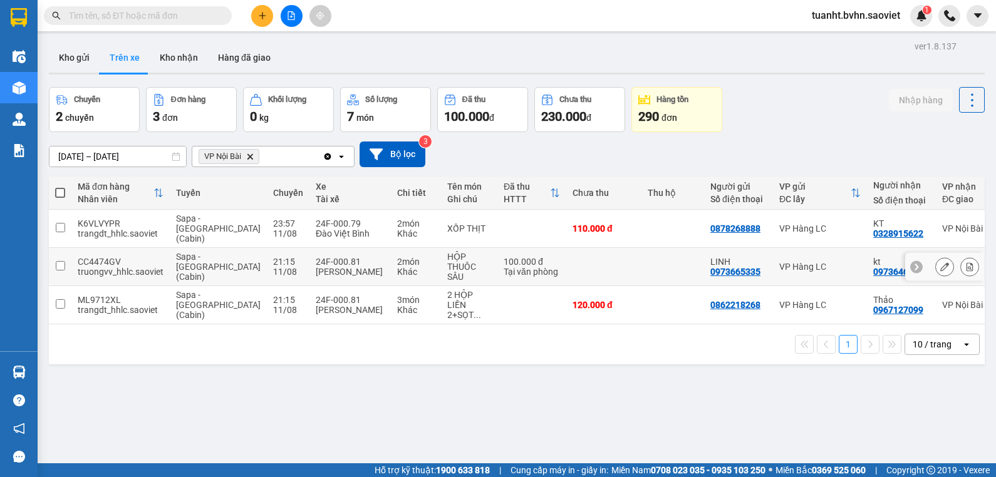
click at [60, 261] on input "checkbox" at bounding box center [60, 265] width 9 height 9
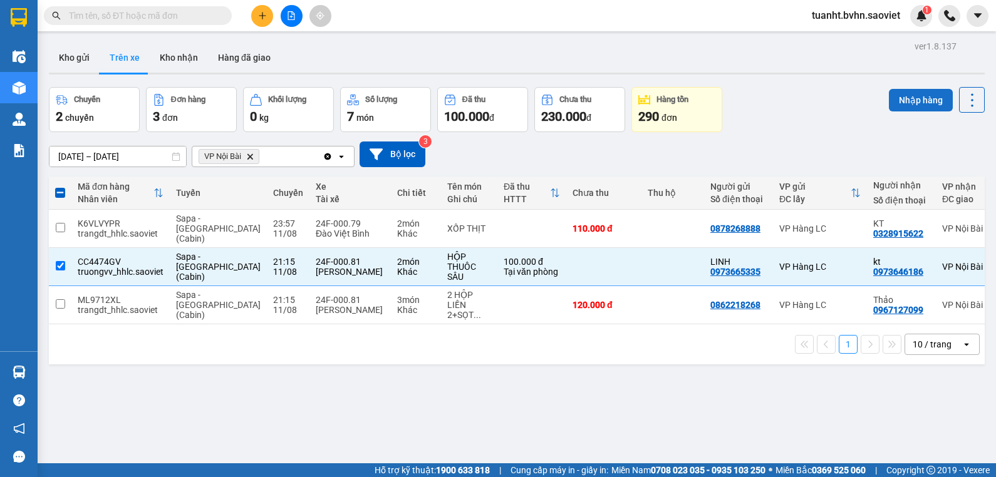
click at [905, 98] on button "Nhập hàng" at bounding box center [921, 100] width 64 height 23
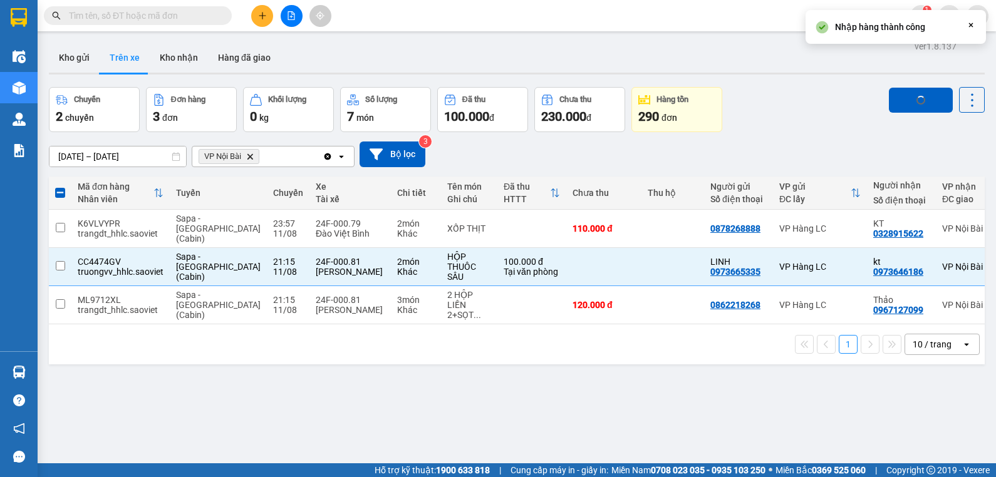
checkbox input "false"
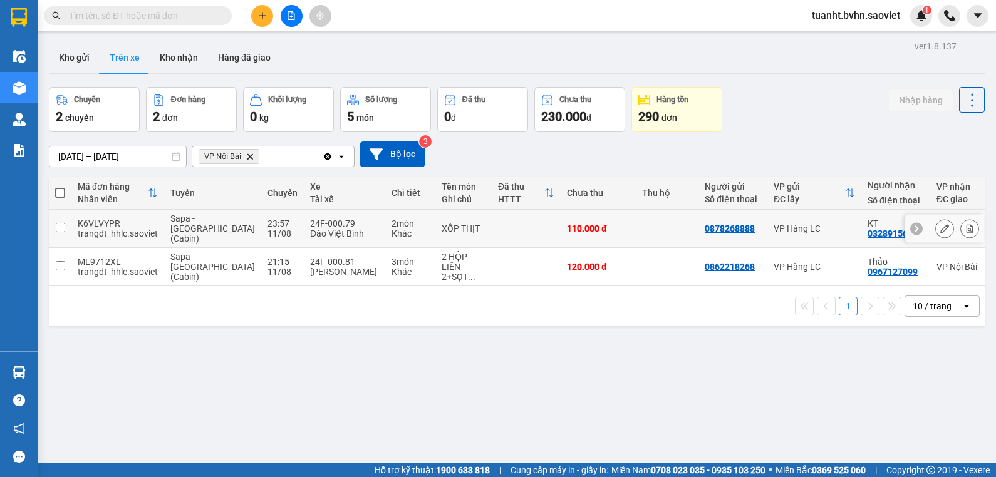
click at [61, 223] on input "checkbox" at bounding box center [60, 227] width 9 height 9
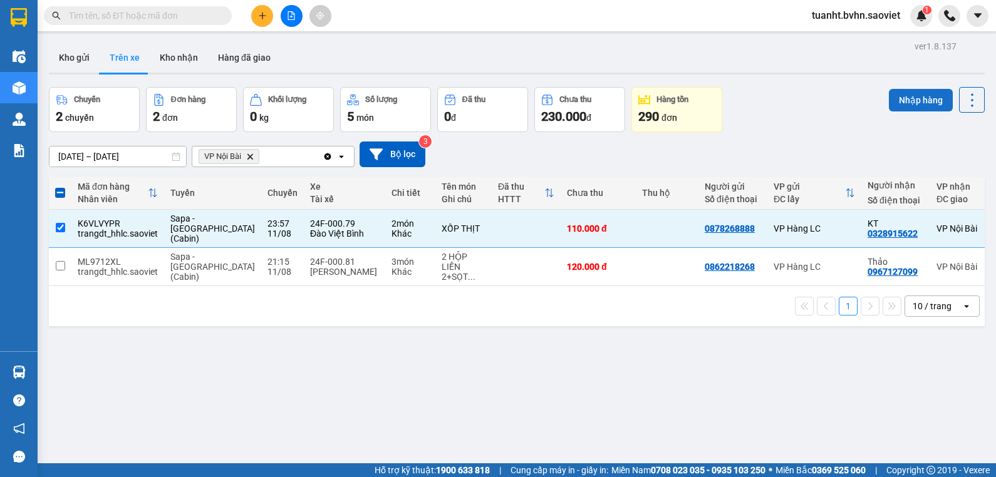
click at [908, 96] on button "Nhập hàng" at bounding box center [921, 100] width 64 height 23
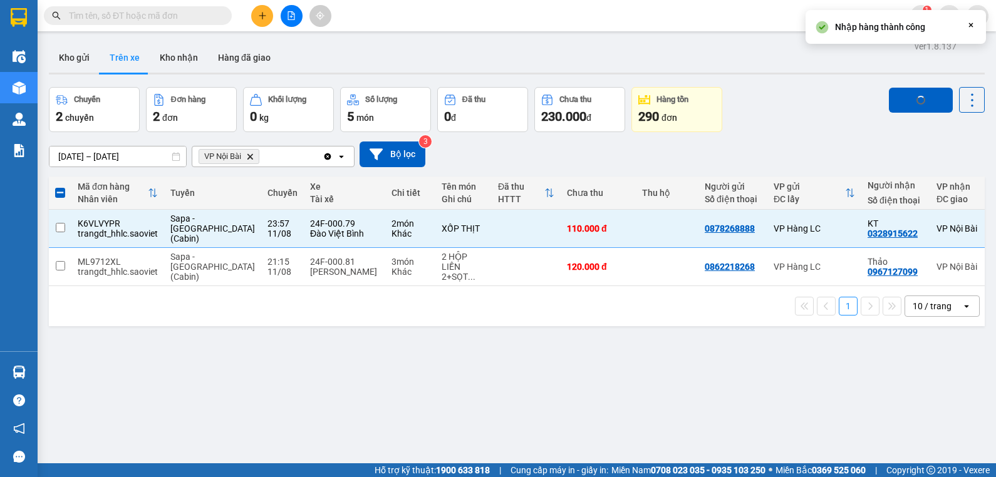
checkbox input "false"
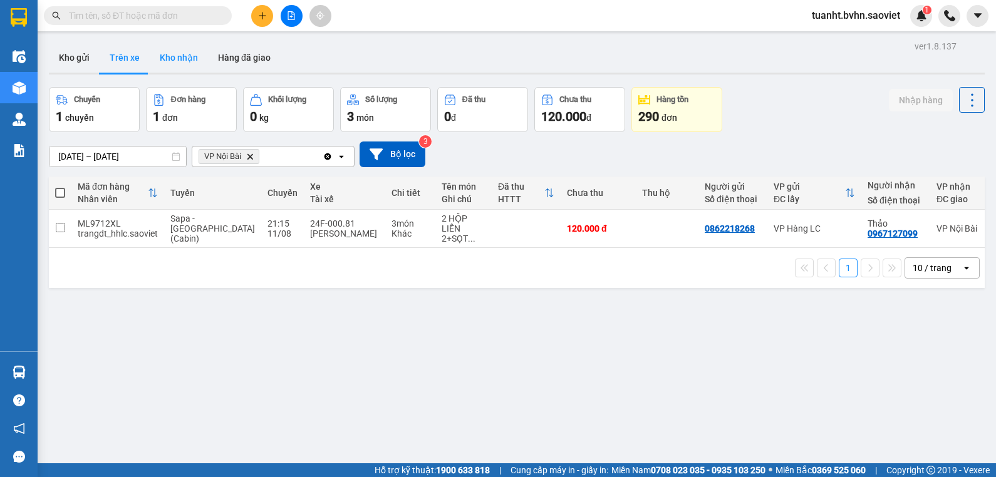
click at [192, 61] on button "Kho nhận" at bounding box center [179, 58] width 58 height 30
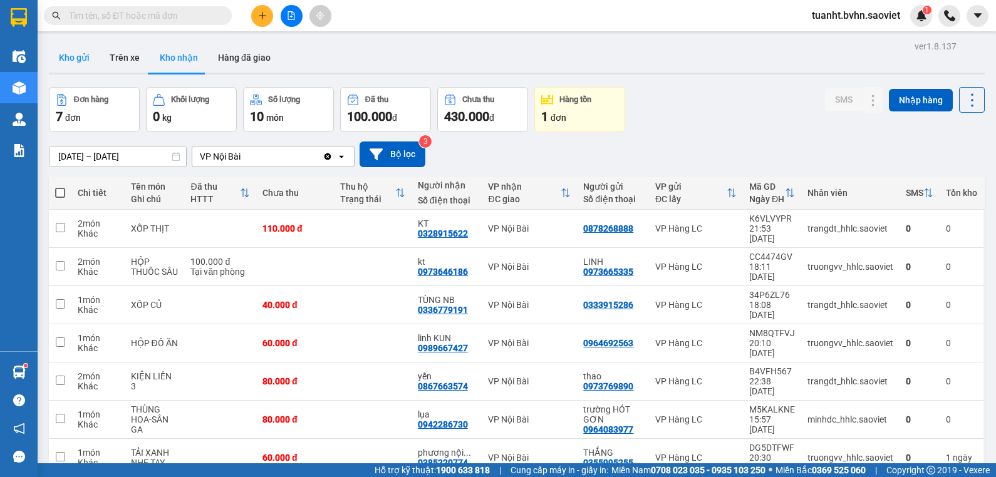
click at [71, 60] on button "Kho gửi" at bounding box center [74, 58] width 51 height 30
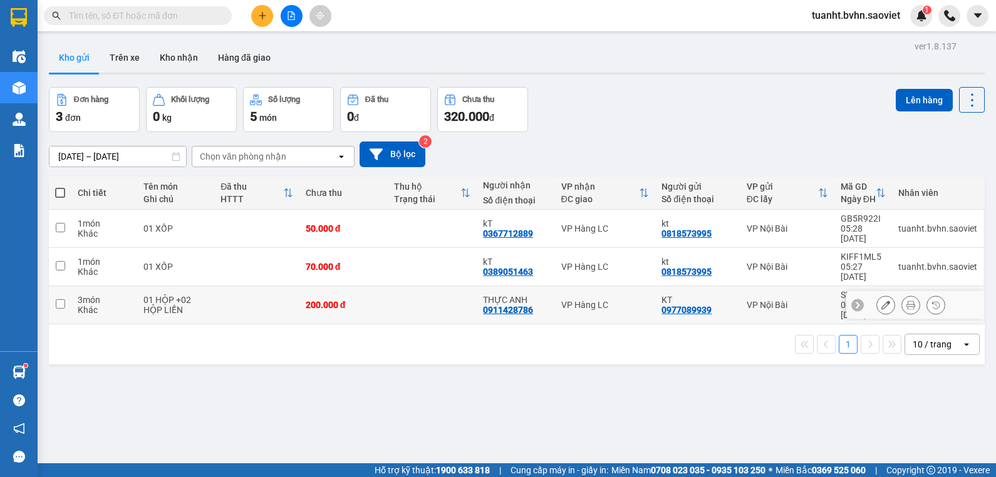
click at [60, 299] on input "checkbox" at bounding box center [60, 303] width 9 height 9
checkbox input "true"
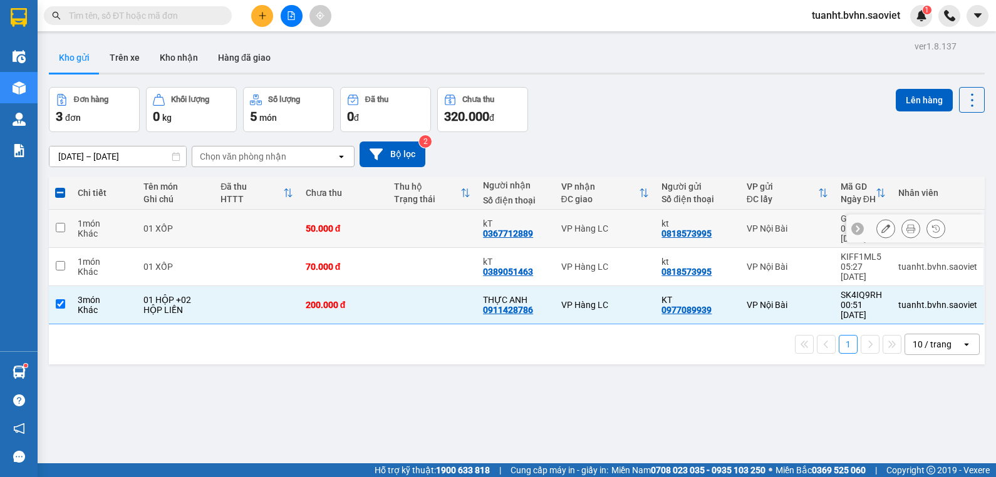
click at [63, 225] on input "checkbox" at bounding box center [60, 227] width 9 height 9
checkbox input "true"
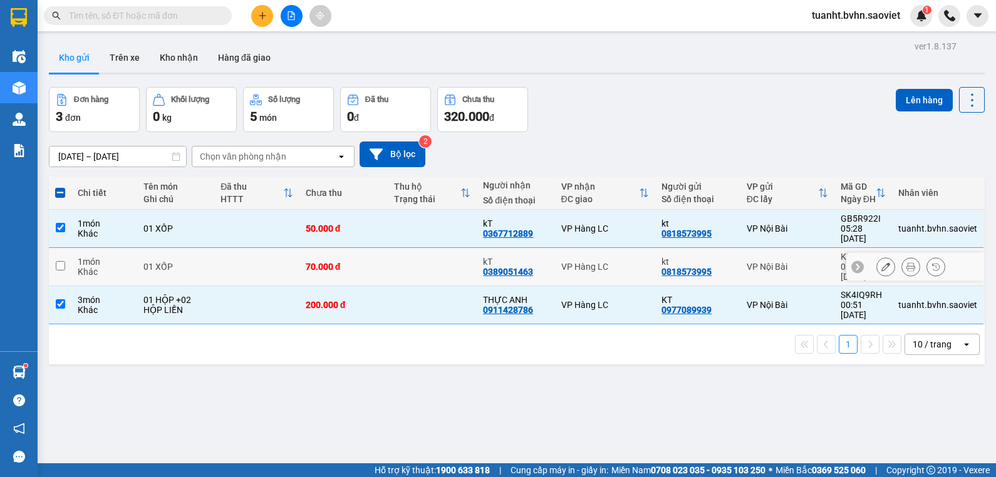
click at [62, 261] on input "checkbox" at bounding box center [60, 265] width 9 height 9
checkbox input "true"
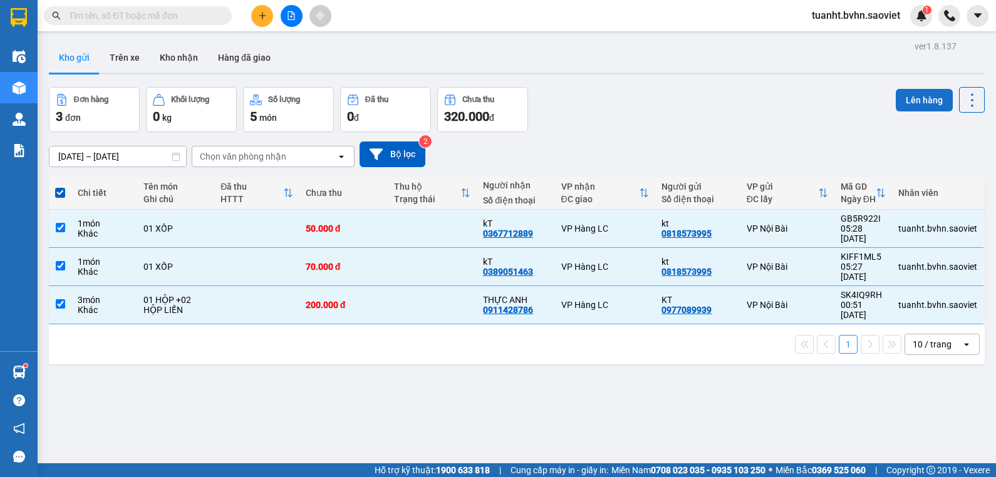
click at [908, 102] on button "Lên hàng" at bounding box center [924, 100] width 57 height 23
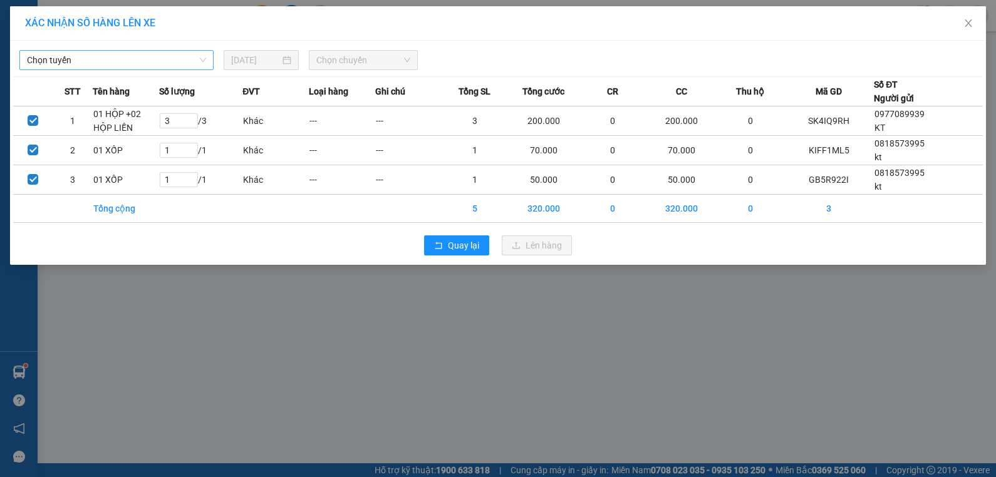
click at [157, 56] on span "Chọn tuyến" at bounding box center [116, 60] width 179 height 19
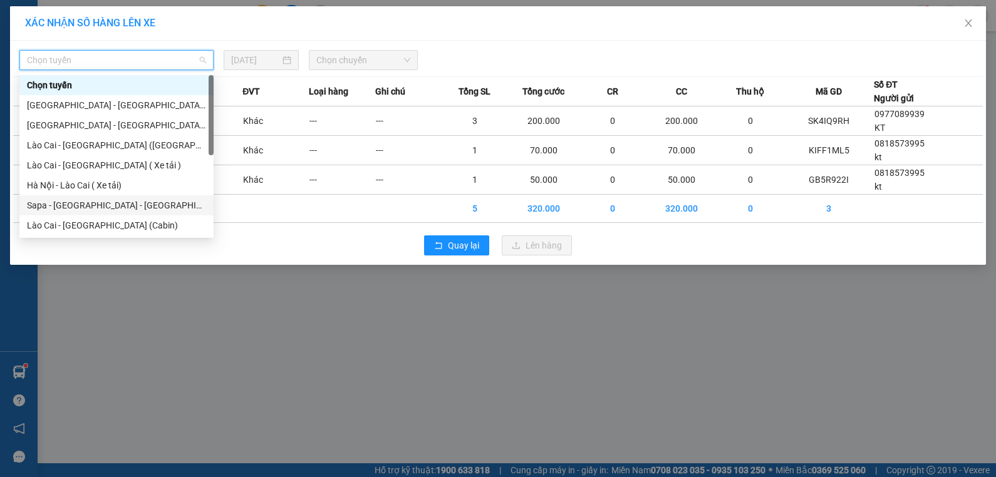
scroll to position [100, 0]
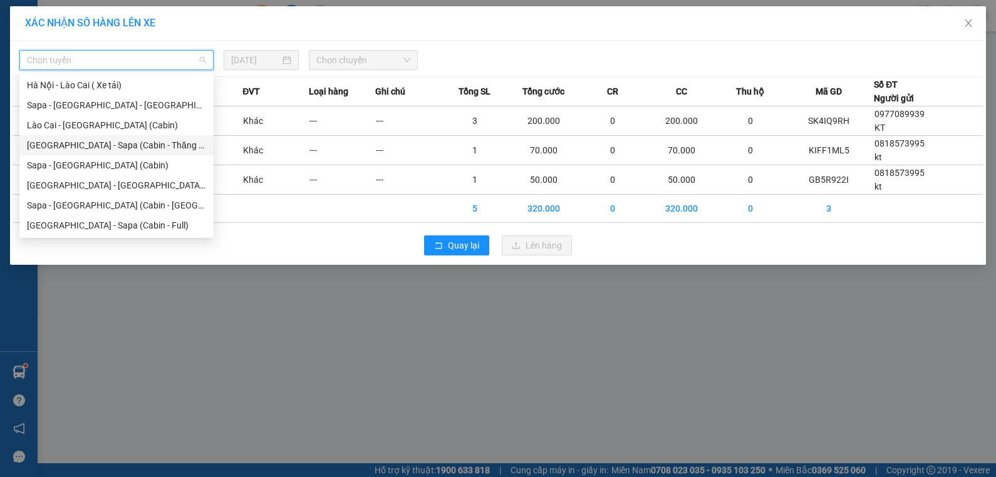
click at [162, 152] on div "[GEOGRAPHIC_DATA] - Sapa (Cabin - Thăng Long)" at bounding box center [116, 145] width 179 height 14
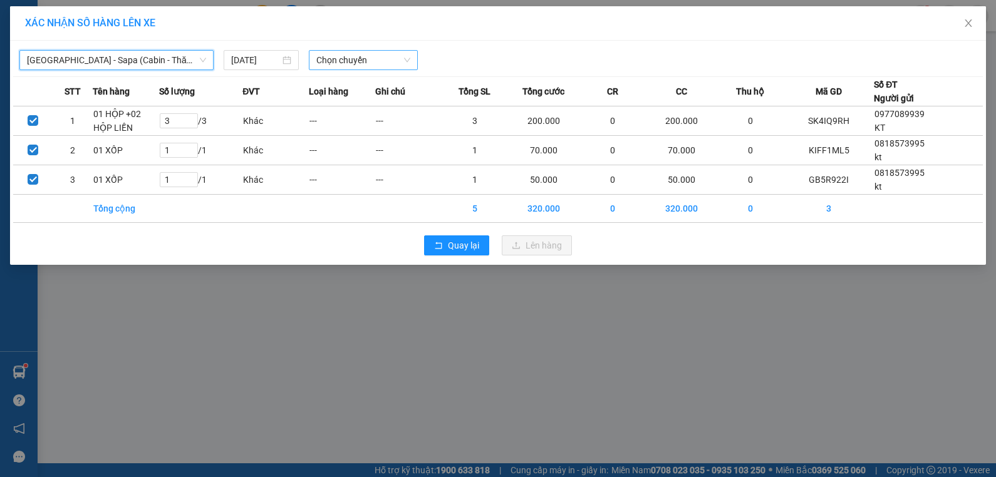
click at [349, 60] on span "Chọn chuyến" at bounding box center [363, 60] width 94 height 19
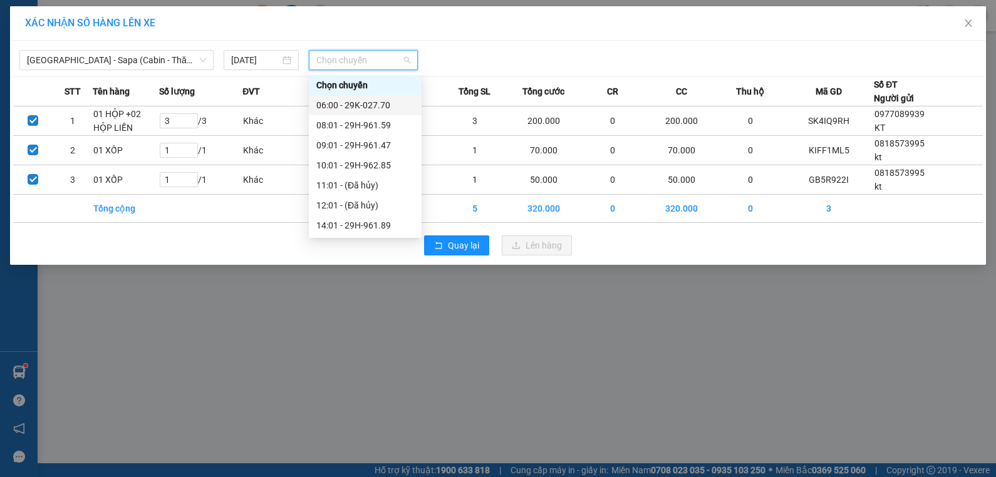
click at [381, 103] on div "06:00 - 29K-027.70" at bounding box center [365, 105] width 98 height 14
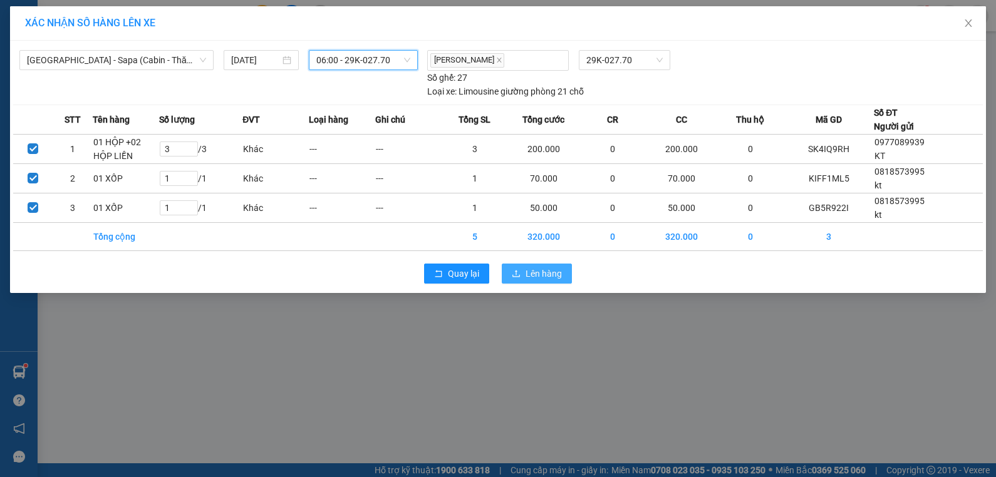
click at [538, 278] on span "Lên hàng" at bounding box center [544, 274] width 36 height 14
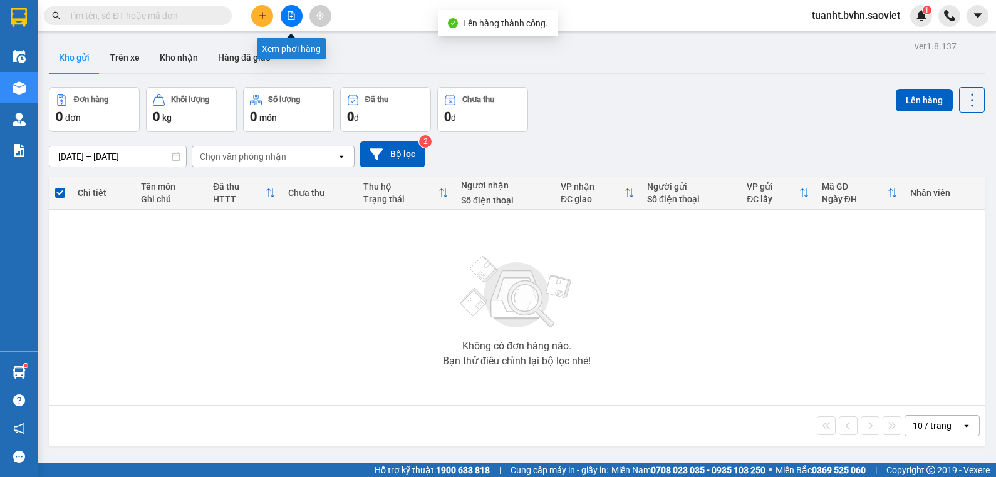
click at [289, 19] on icon "file-add" at bounding box center [291, 15] width 9 height 9
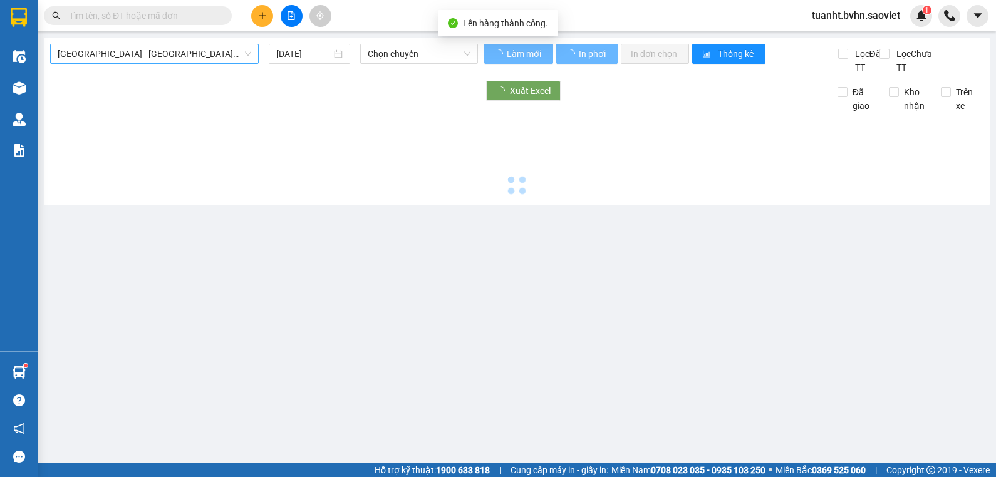
type input "[DATE]"
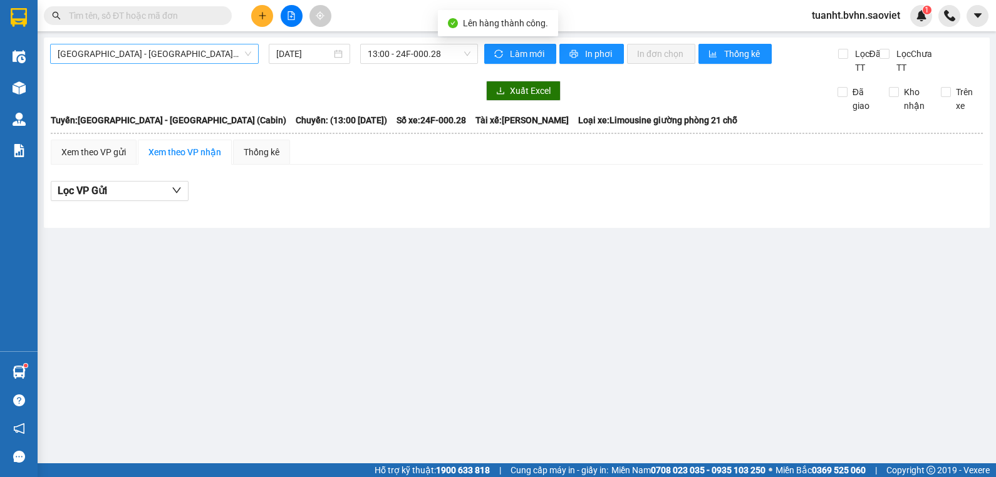
click at [207, 49] on span "[GEOGRAPHIC_DATA] - [GEOGRAPHIC_DATA] (Cabin)" at bounding box center [155, 53] width 194 height 19
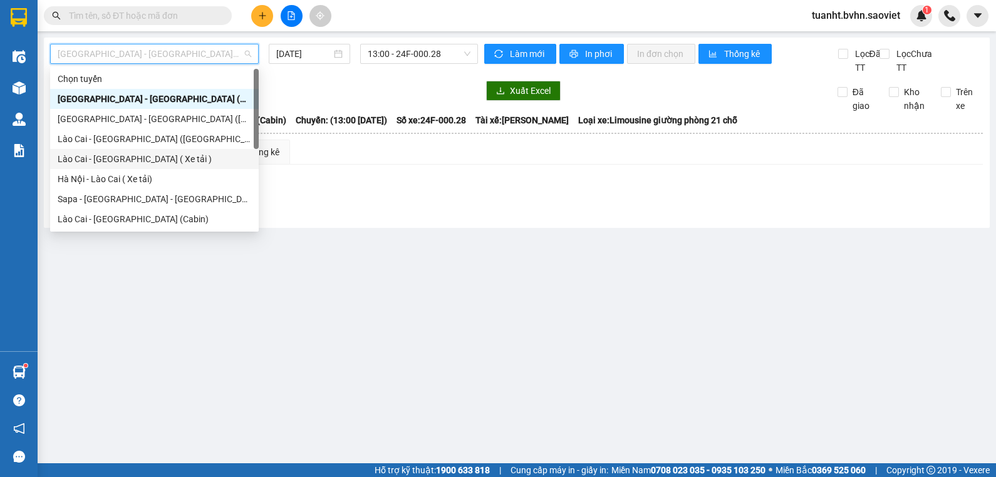
scroll to position [63, 0]
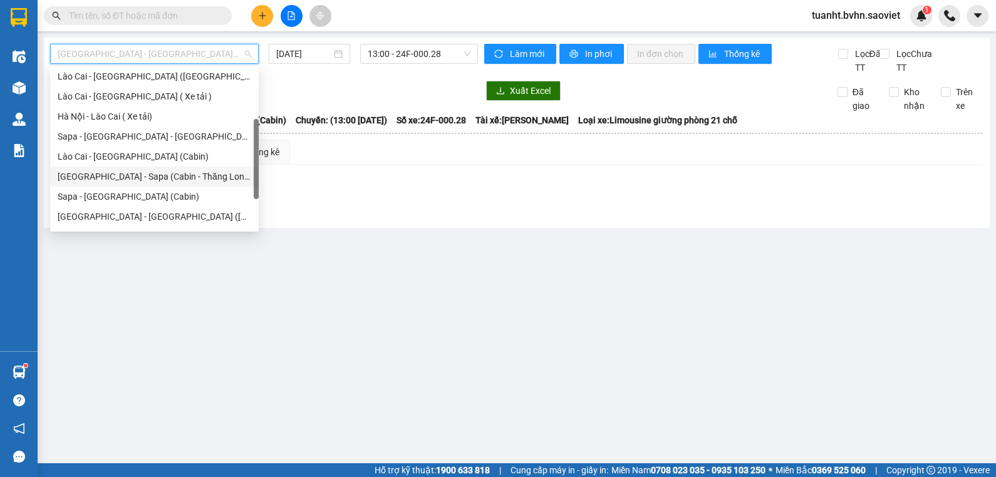
click at [177, 172] on div "[GEOGRAPHIC_DATA] - Sapa (Cabin - Thăng Long)" at bounding box center [155, 177] width 194 height 14
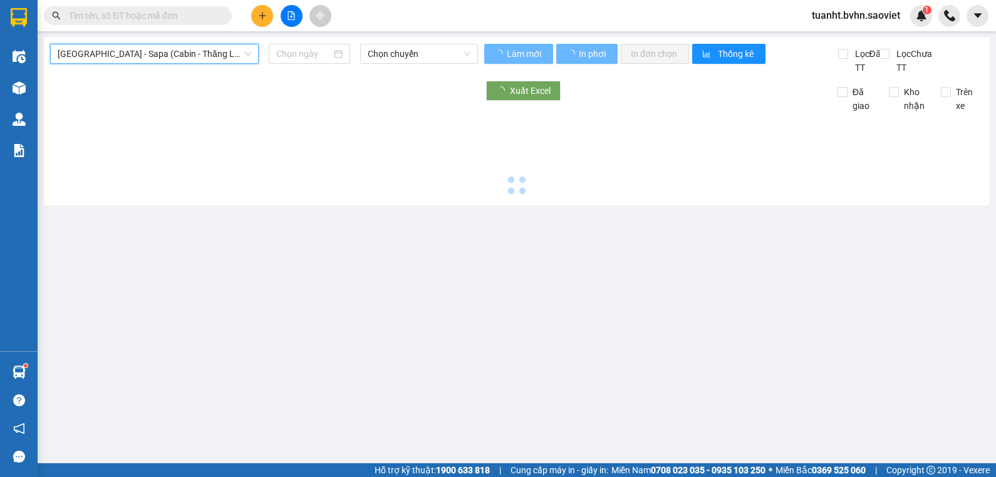
type input "[DATE]"
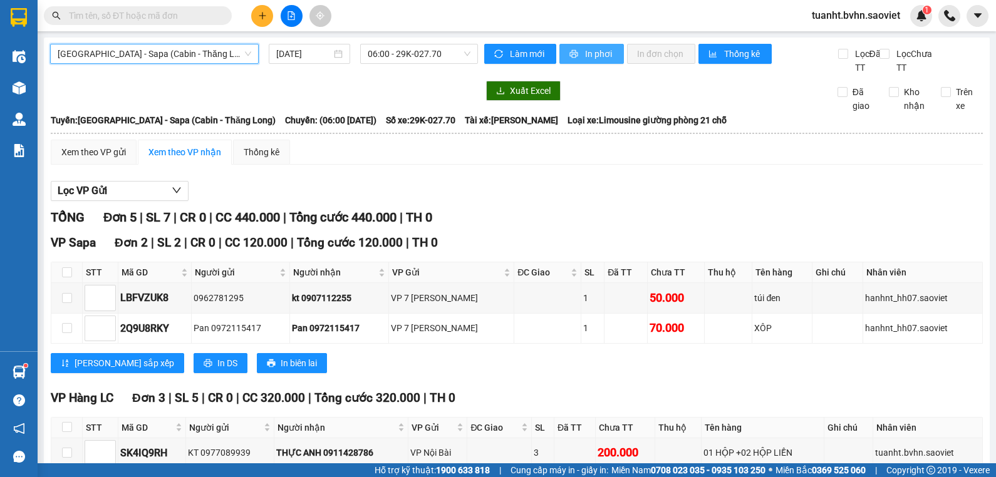
click at [585, 59] on span "In phơi" at bounding box center [599, 54] width 29 height 14
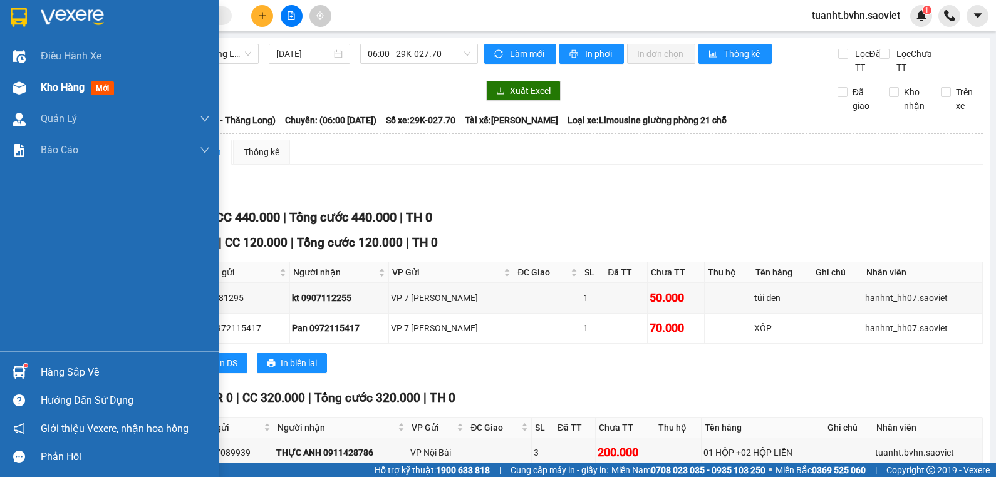
click at [21, 89] on img at bounding box center [19, 87] width 13 height 13
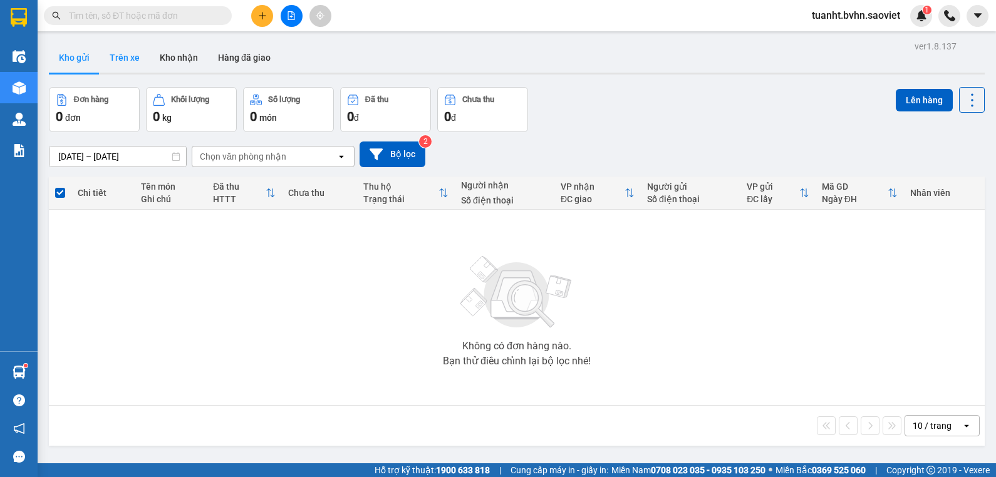
click at [121, 61] on button "Trên xe" at bounding box center [125, 58] width 50 height 30
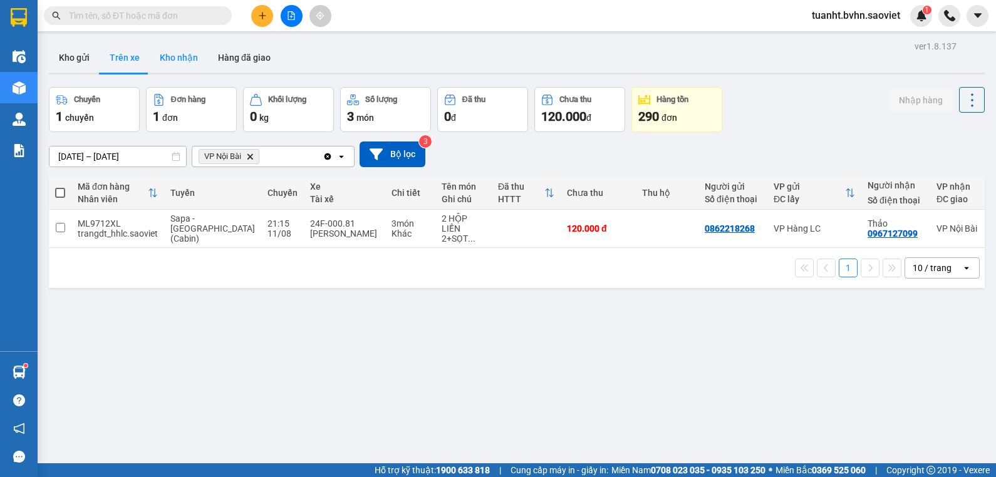
click at [165, 57] on button "Kho nhận" at bounding box center [179, 58] width 58 height 30
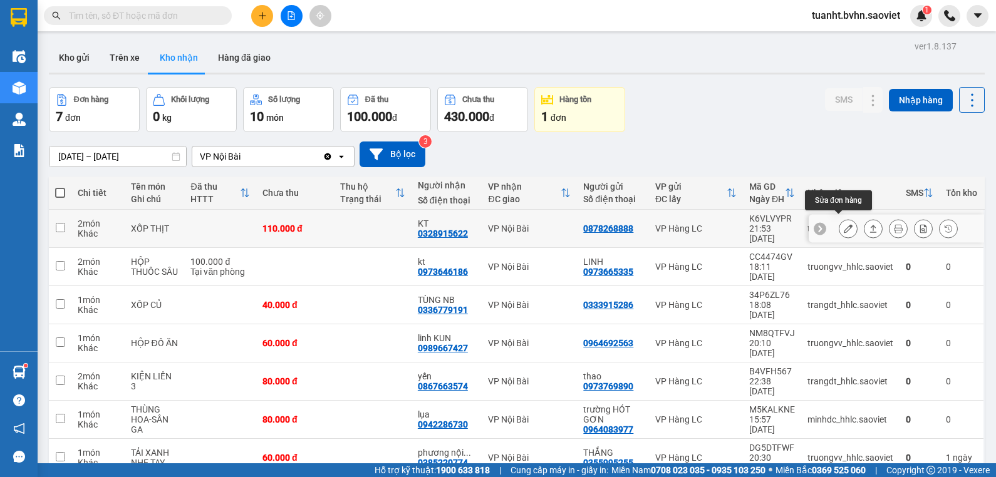
click at [844, 226] on icon at bounding box center [848, 228] width 9 height 9
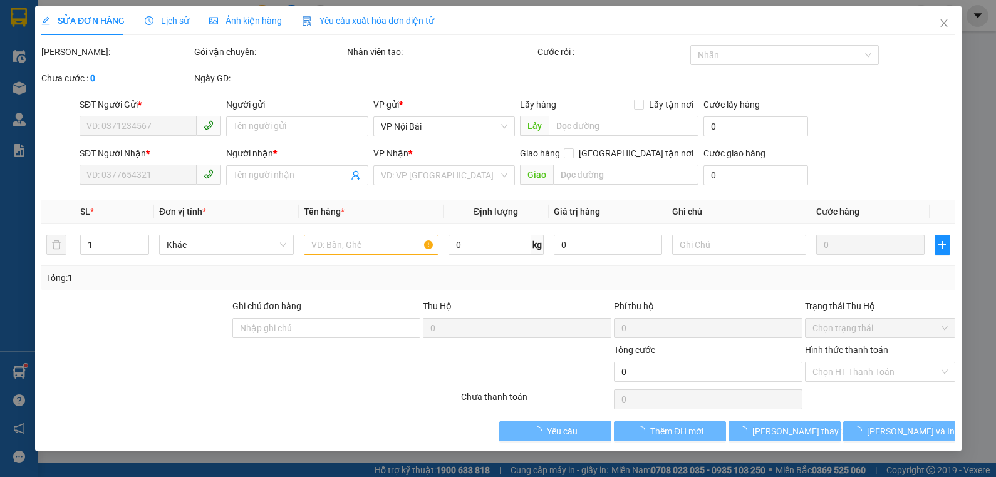
type input "0878268888"
type input "0328915622"
type input "KT"
type input "110.000"
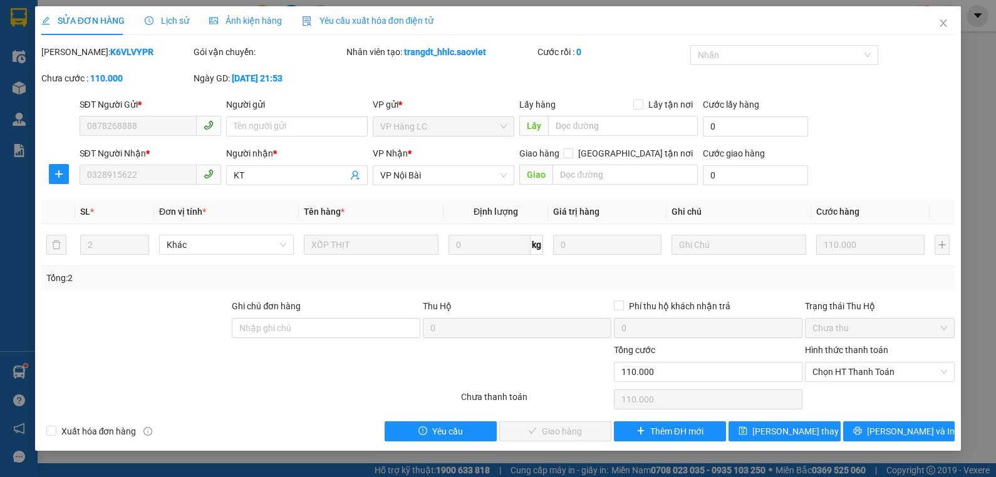
click at [861, 348] on label "Hình thức thanh toán" at bounding box center [846, 350] width 83 height 10
click at [861, 363] on input "Hình thức thanh toán" at bounding box center [875, 372] width 127 height 19
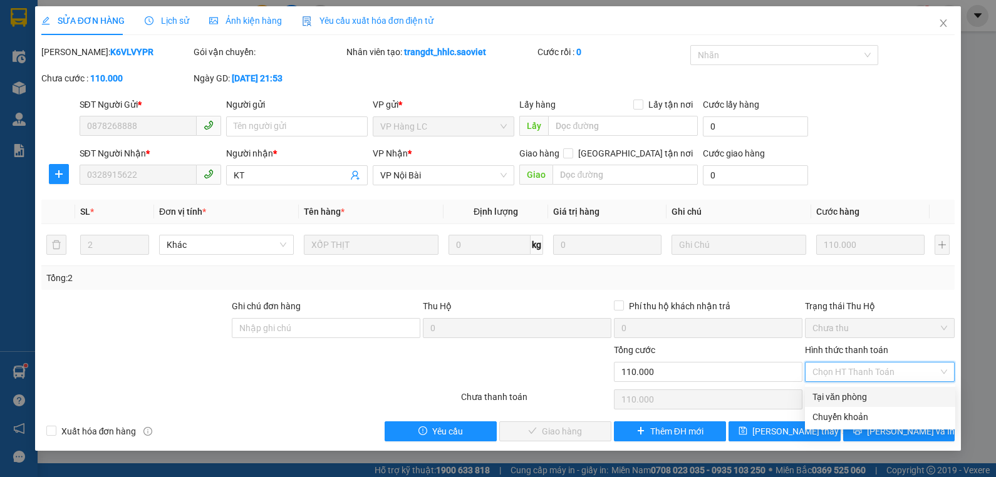
click at [850, 398] on div "Tại văn phòng" at bounding box center [879, 397] width 135 height 14
type input "0"
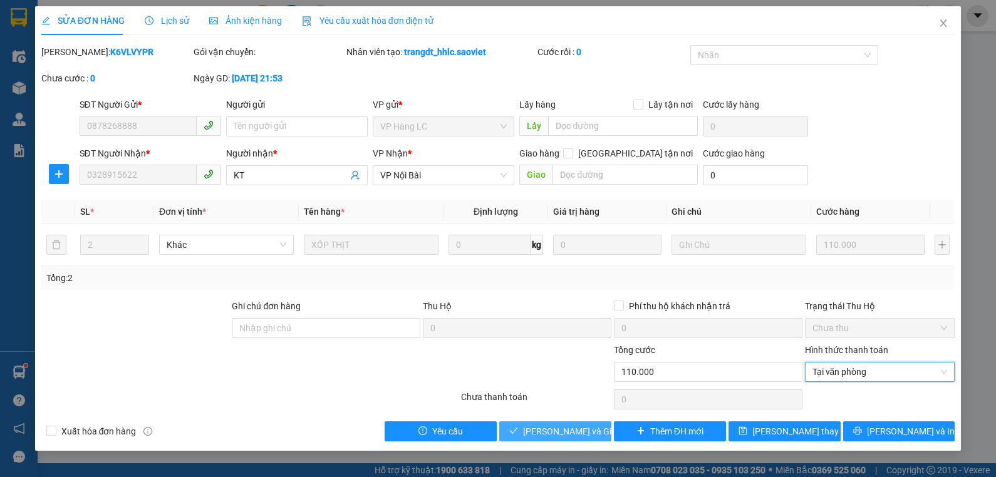
click at [583, 435] on span "[PERSON_NAME] và Giao hàng" at bounding box center [583, 432] width 120 height 14
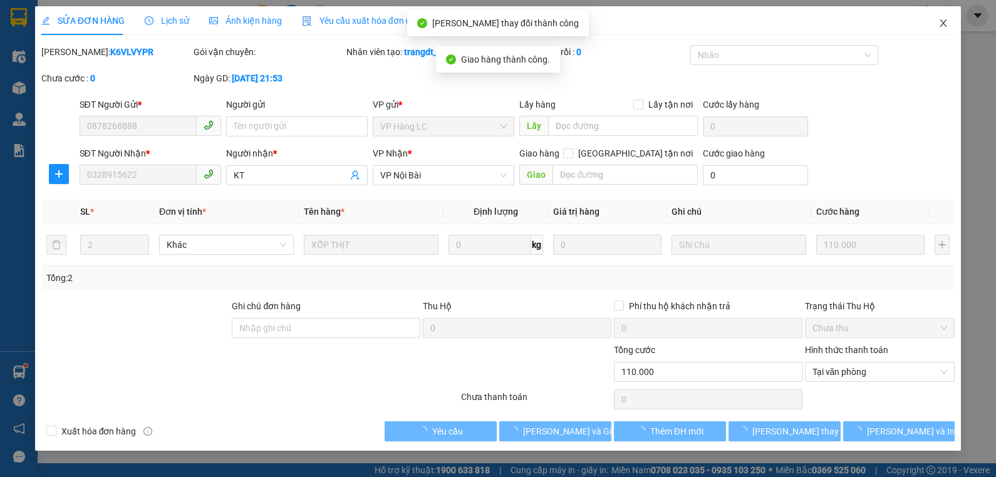
click at [944, 24] on icon "close" at bounding box center [943, 23] width 7 height 8
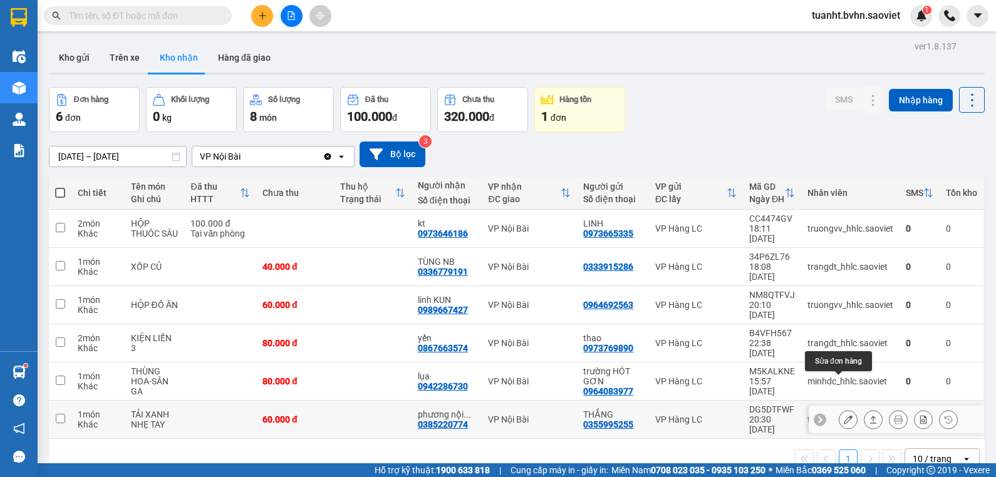
click at [844, 415] on icon at bounding box center [848, 419] width 9 height 9
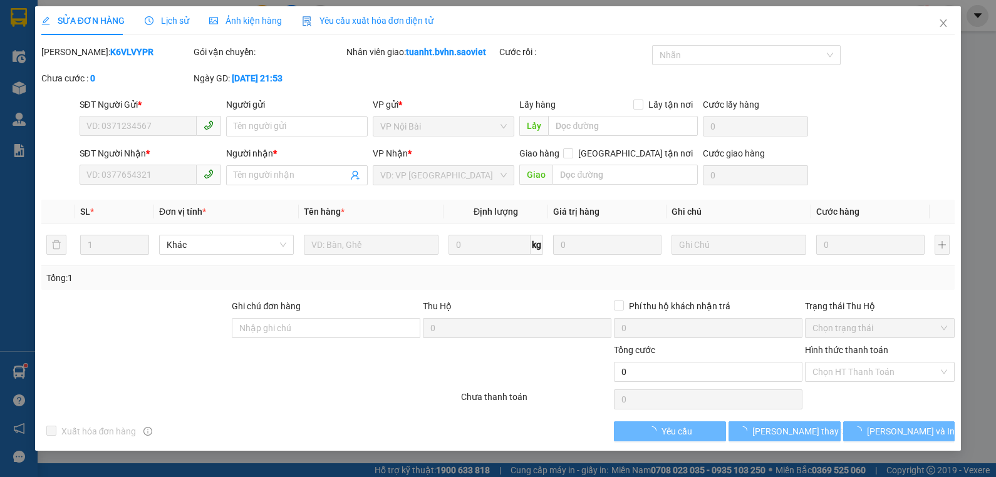
type input "0355995255"
type input "THẮNG"
type input "0385220774"
type input "phương nội bài"
type input "60.000"
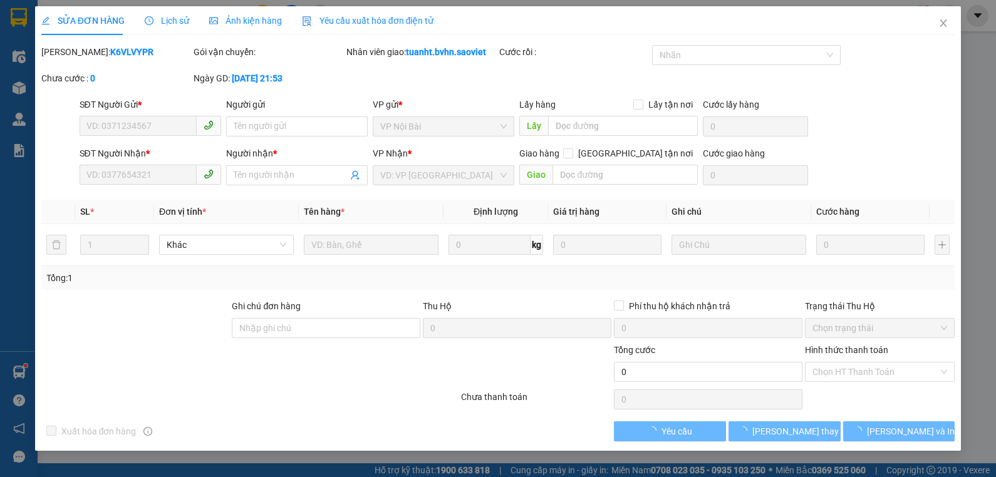
type input "60.000"
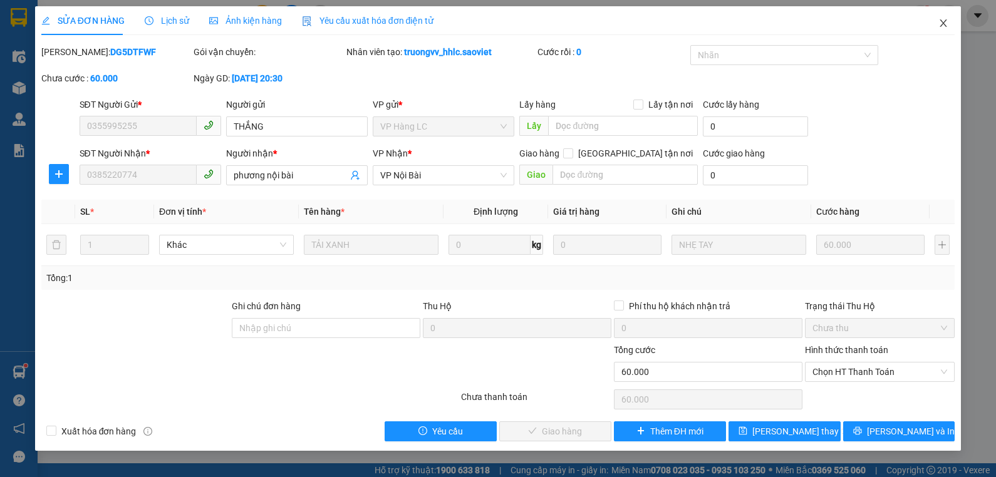
click at [943, 19] on icon "close" at bounding box center [943, 23] width 10 height 10
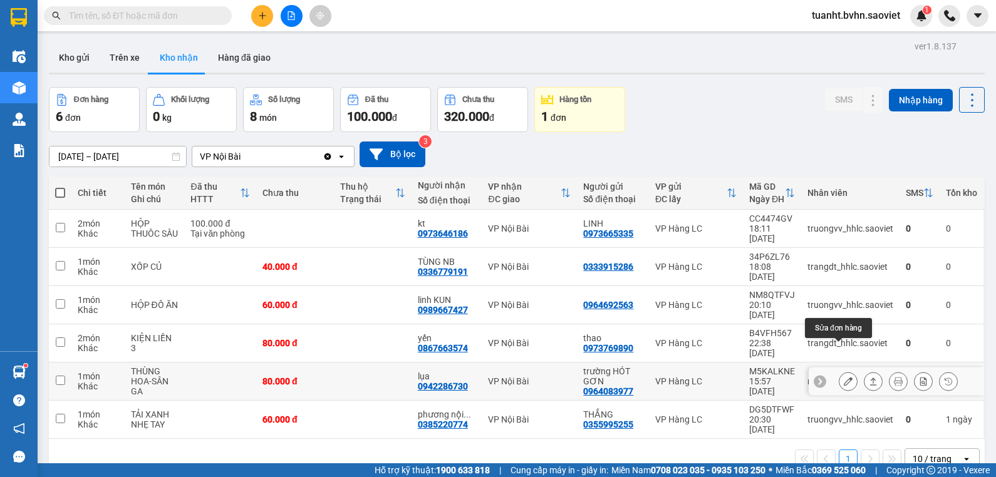
click at [844, 377] on icon at bounding box center [848, 381] width 9 height 9
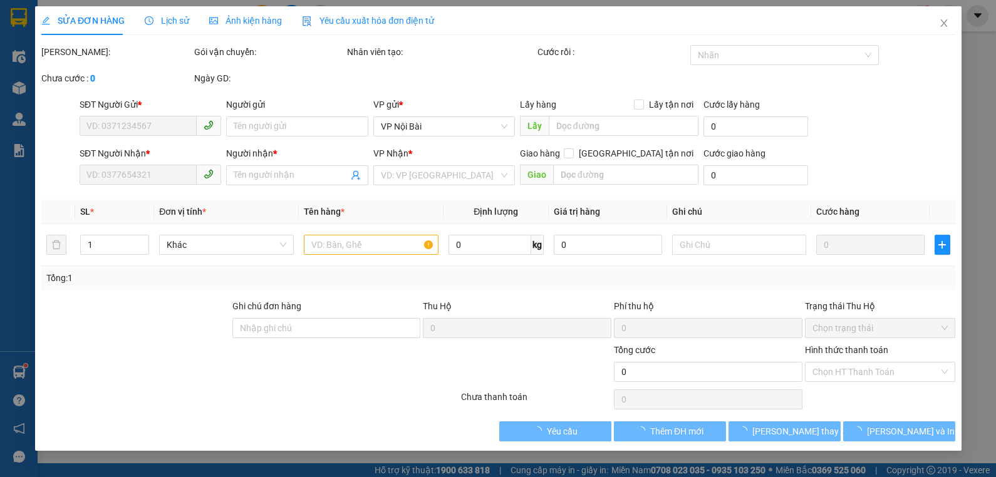
type input "0964083977"
type input "trường HÓT GƠN"
type input "0942286730"
type input "lụa"
type input "80.000"
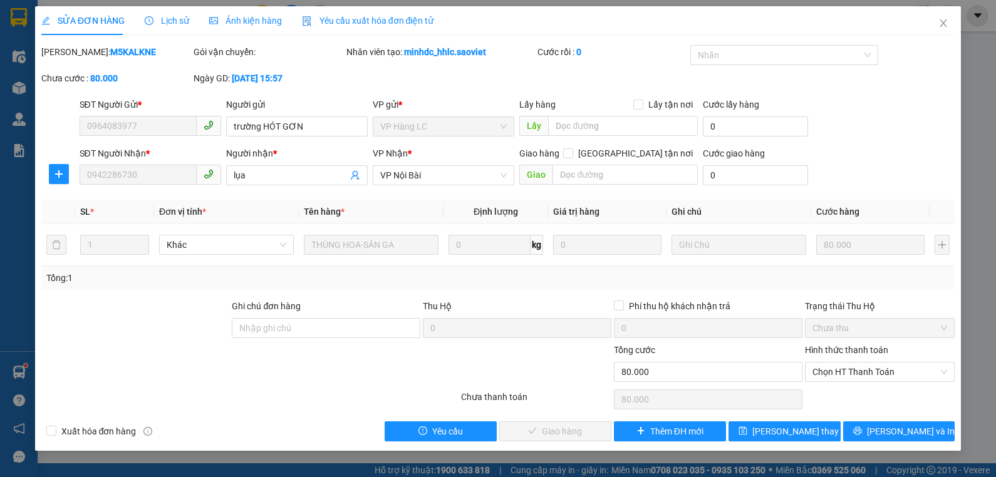
click at [836, 348] on label "Hình thức thanh toán" at bounding box center [846, 350] width 83 height 10
click at [836, 363] on input "Hình thức thanh toán" at bounding box center [875, 372] width 127 height 19
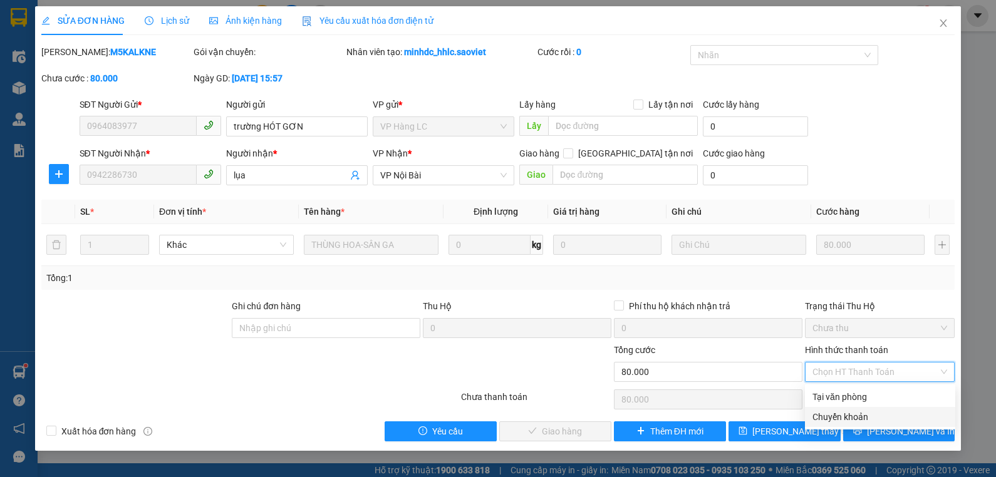
click at [833, 415] on div "Chuyển khoản" at bounding box center [879, 417] width 135 height 14
type input "0"
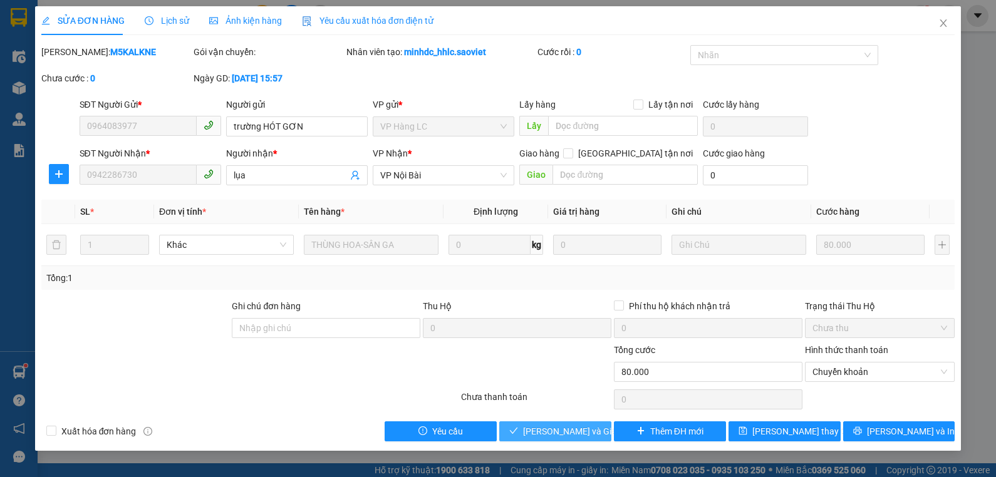
click at [572, 432] on span "[PERSON_NAME] và Giao hàng" at bounding box center [583, 432] width 120 height 14
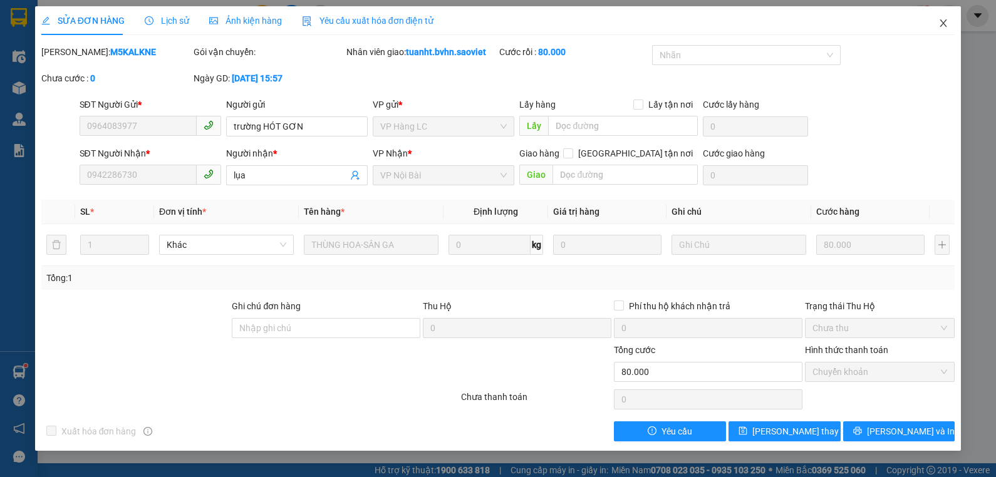
click at [945, 24] on icon "close" at bounding box center [943, 23] width 7 height 8
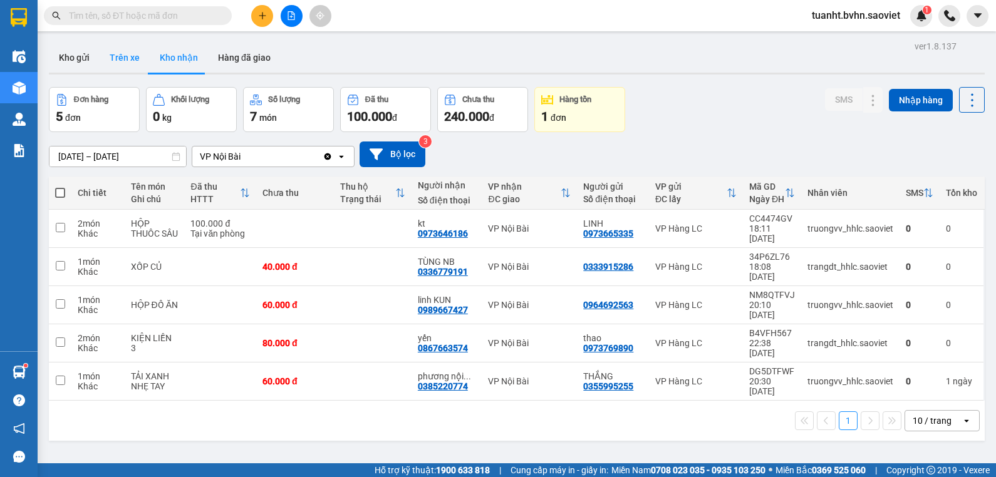
click at [125, 69] on button "Trên xe" at bounding box center [125, 58] width 50 height 30
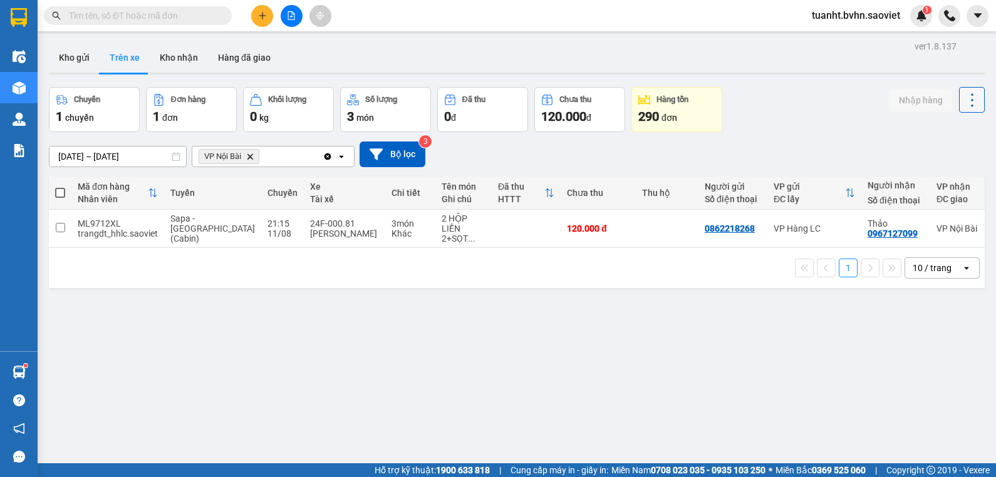
click at [964, 107] on icon at bounding box center [972, 100] width 18 height 18
click at [941, 138] on span "Làm mới" at bounding box center [945, 134] width 34 height 13
click at [291, 18] on icon "file-add" at bounding box center [291, 15] width 9 height 9
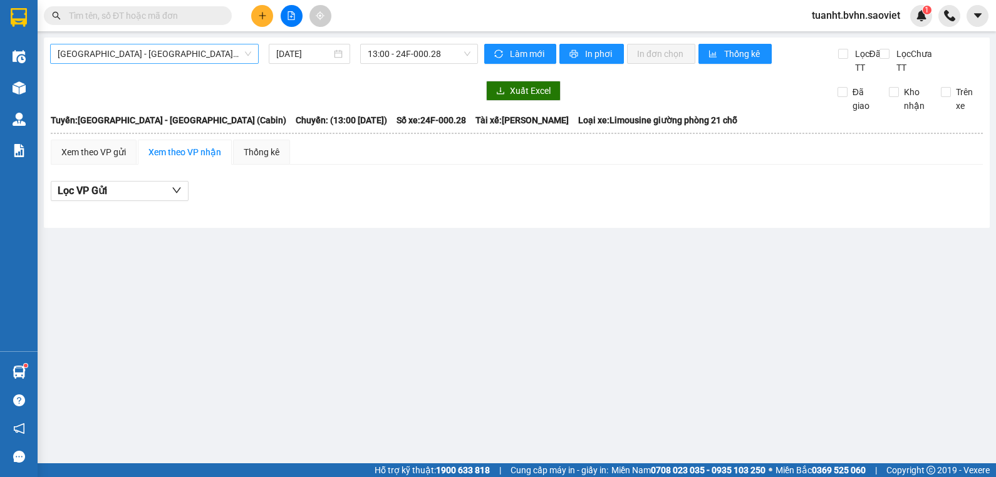
click at [163, 53] on span "[GEOGRAPHIC_DATA] - [GEOGRAPHIC_DATA] (Cabin)" at bounding box center [155, 53] width 194 height 19
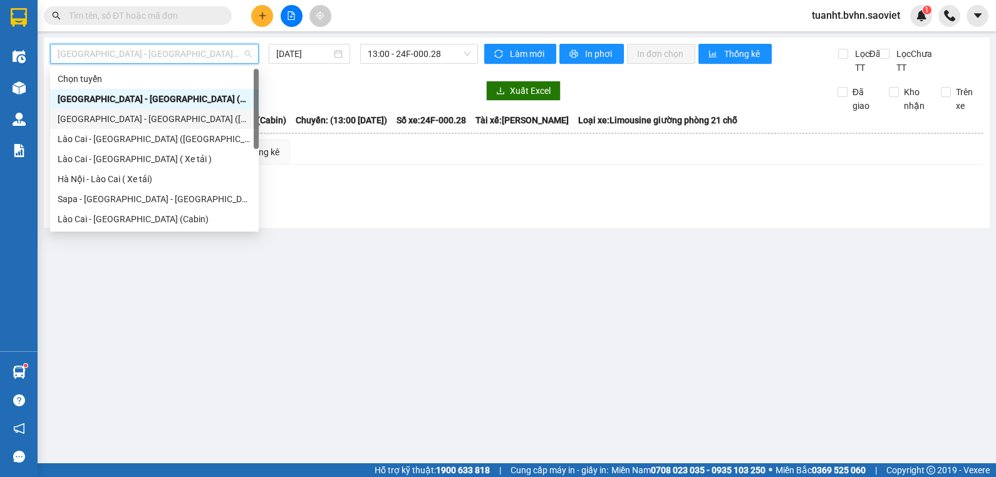
scroll to position [100, 0]
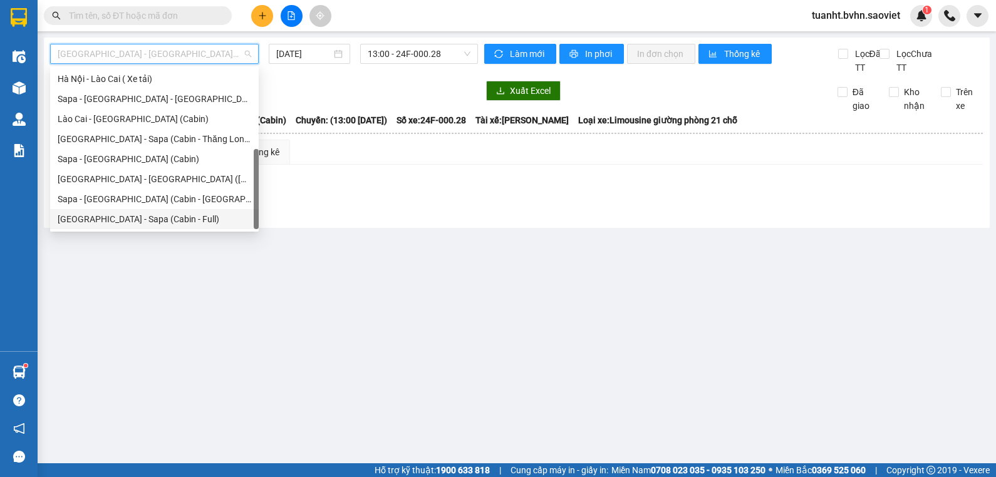
click at [149, 219] on div "[GEOGRAPHIC_DATA] - Sapa (Cabin - Full)" at bounding box center [155, 219] width 194 height 14
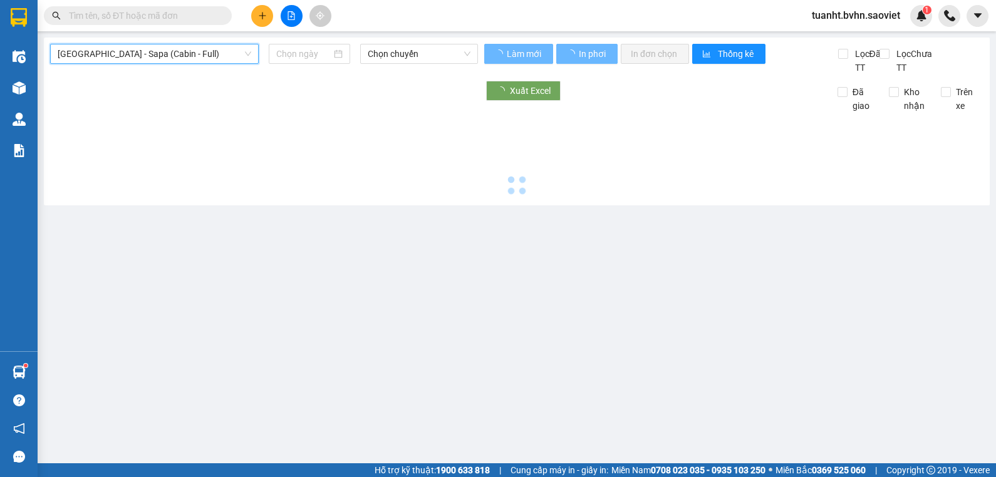
type input "[DATE]"
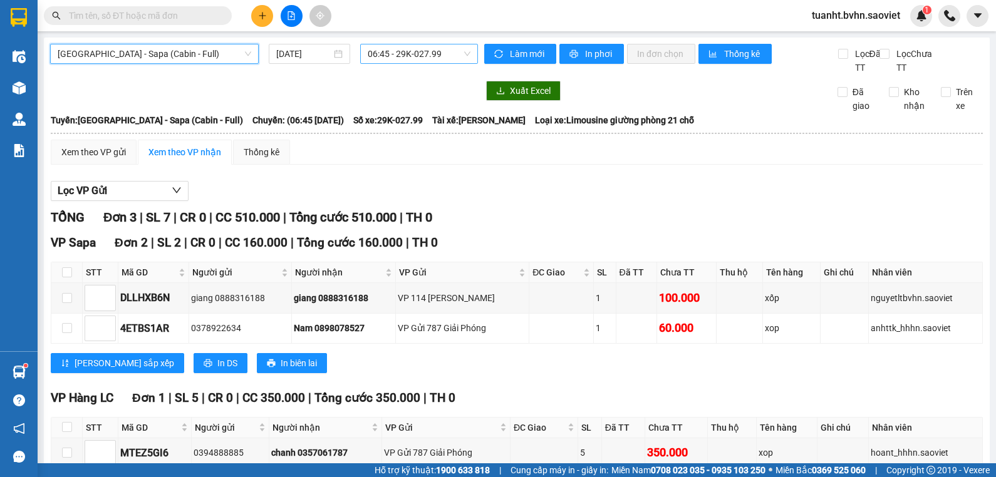
click at [399, 53] on span "06:45 - 29K-027.99" at bounding box center [419, 53] width 103 height 19
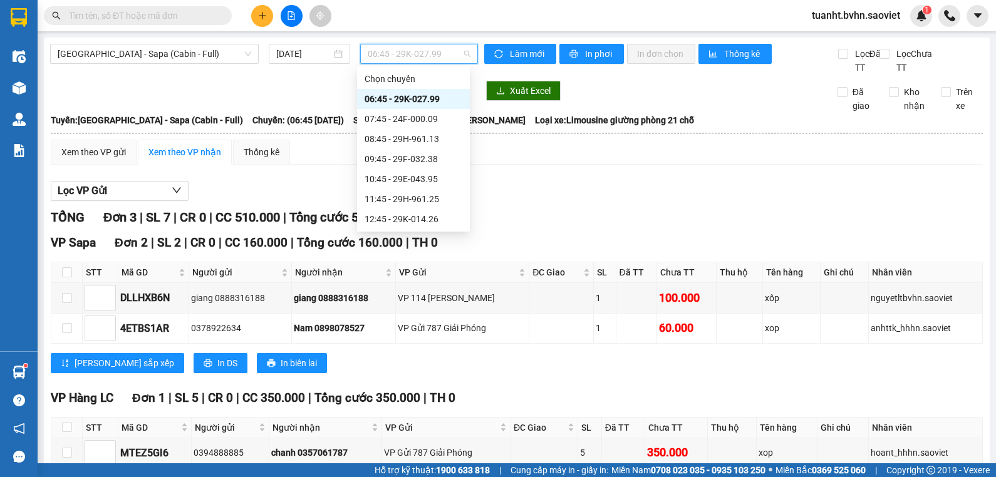
click at [411, 100] on div "06:45 - 29K-027.99" at bounding box center [414, 99] width 98 height 14
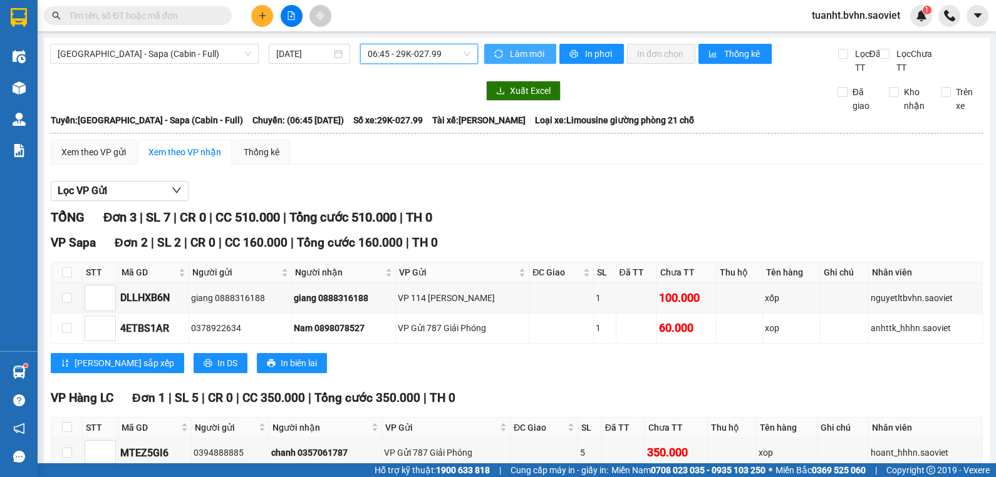
click at [519, 58] on span "Làm mới" at bounding box center [528, 54] width 36 height 14
click at [569, 54] on icon "printer" at bounding box center [573, 53] width 9 height 9
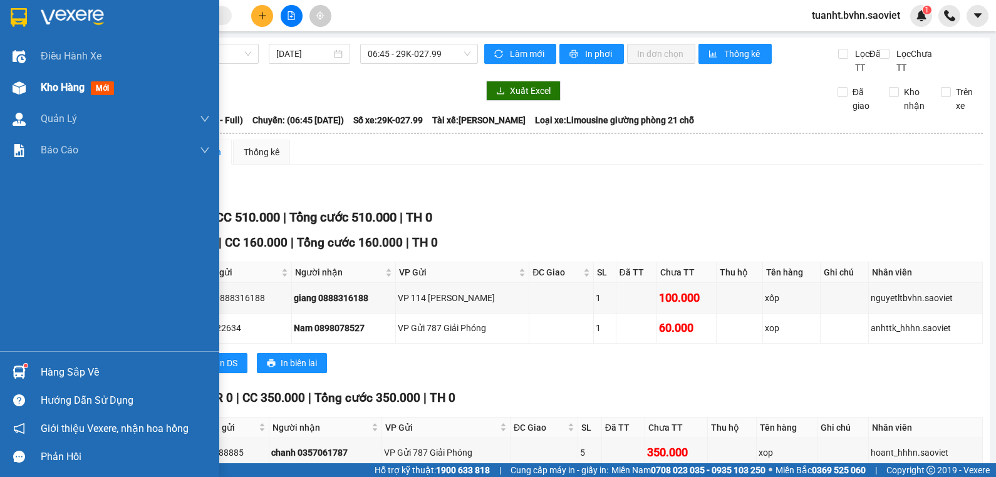
click at [16, 87] on img at bounding box center [19, 87] width 13 height 13
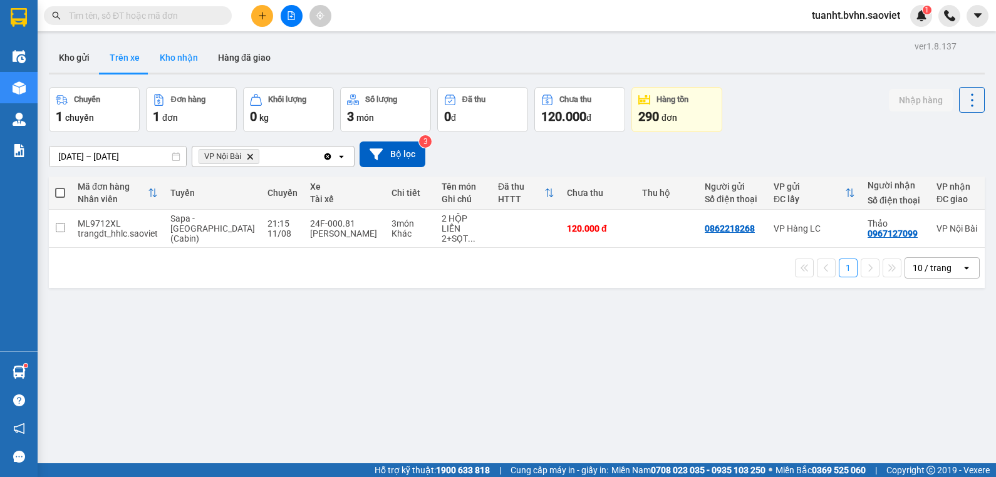
click at [170, 55] on button "Kho nhận" at bounding box center [179, 58] width 58 height 30
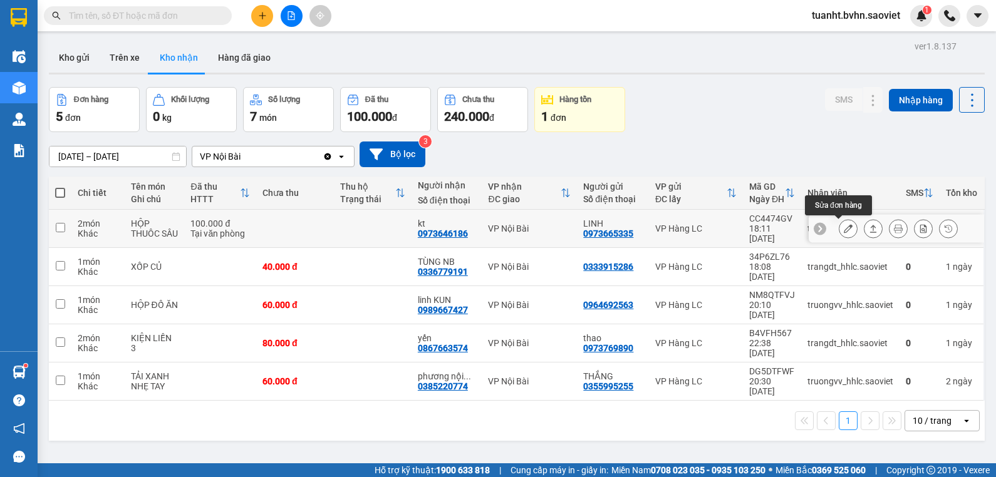
click at [844, 232] on icon at bounding box center [848, 228] width 9 height 9
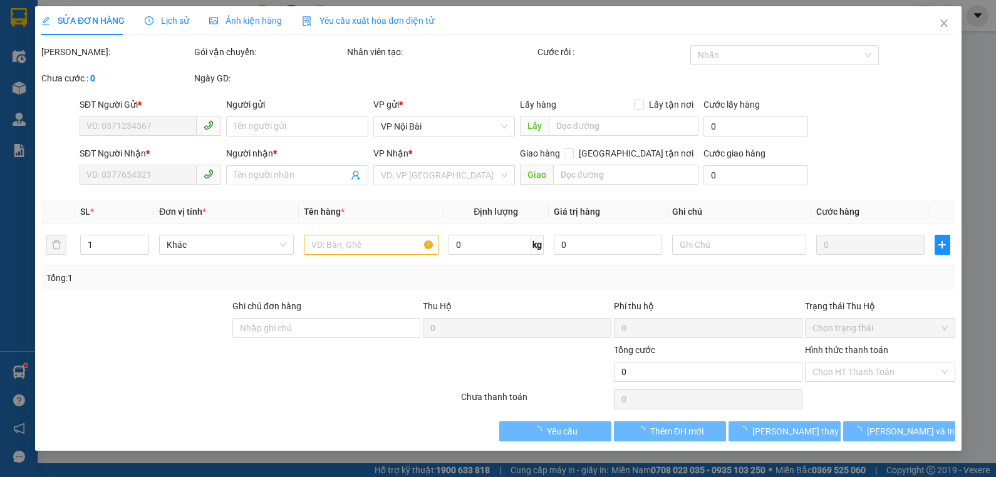
type input "0973665335"
type input "LINH"
type input "0973646186"
type input "kt"
type input "100.000"
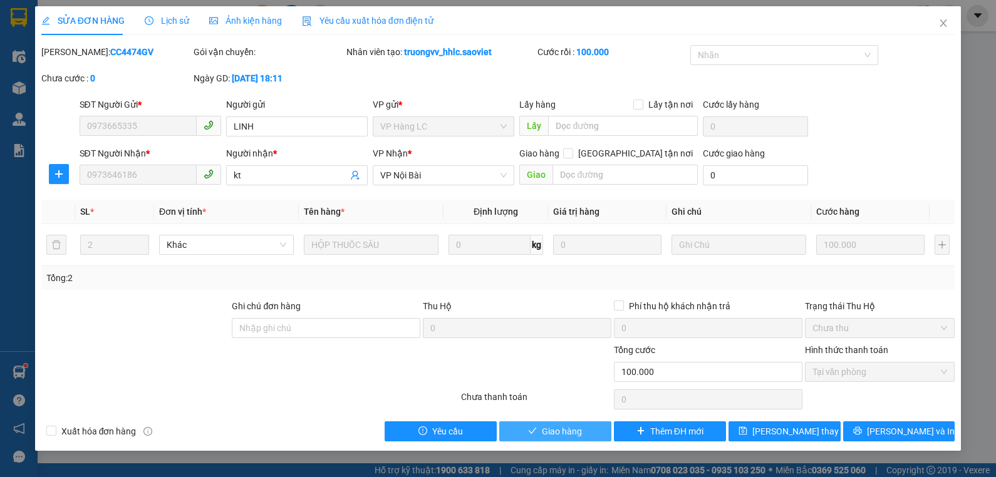
click at [561, 436] on span "Giao hàng" at bounding box center [562, 432] width 40 height 14
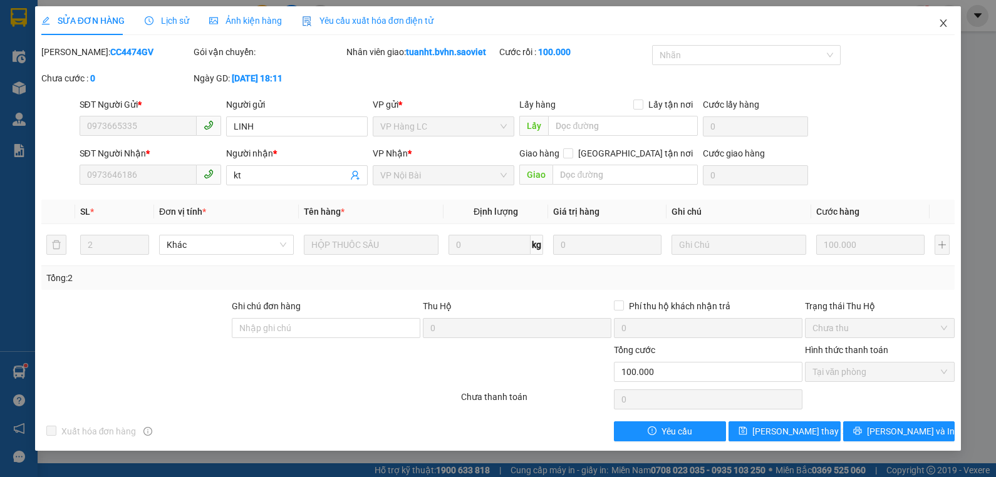
click at [941, 24] on icon "close" at bounding box center [943, 23] width 10 height 10
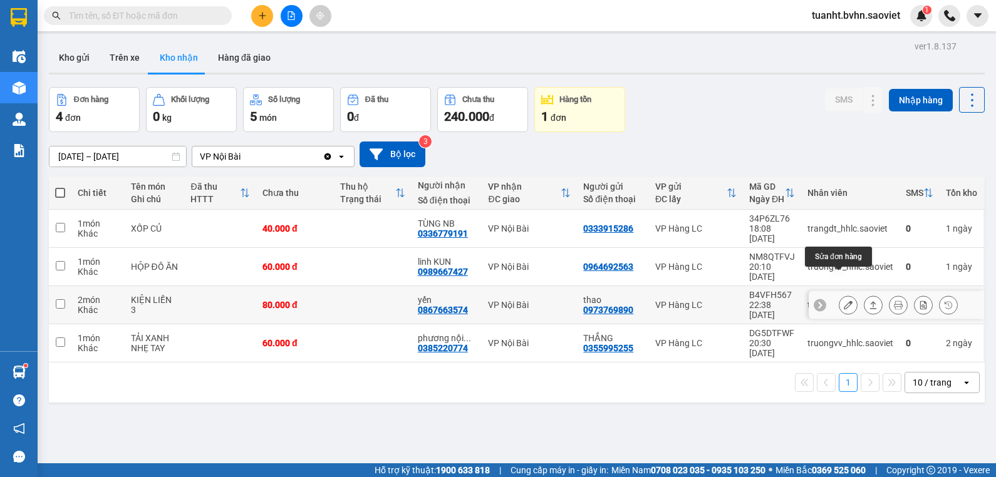
click at [844, 301] on icon at bounding box center [848, 305] width 9 height 9
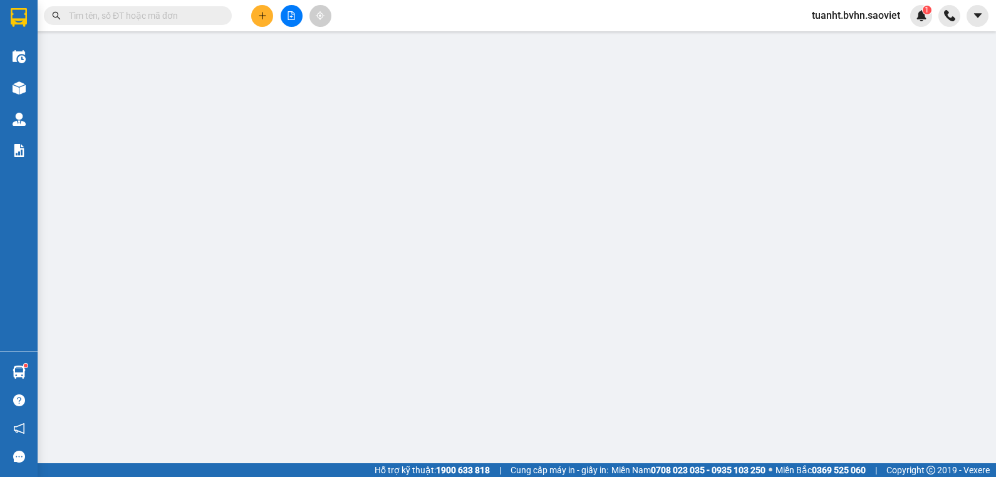
type input "0973769890"
type input "thao"
type input "0867663574"
type input "yến"
type input "80.000"
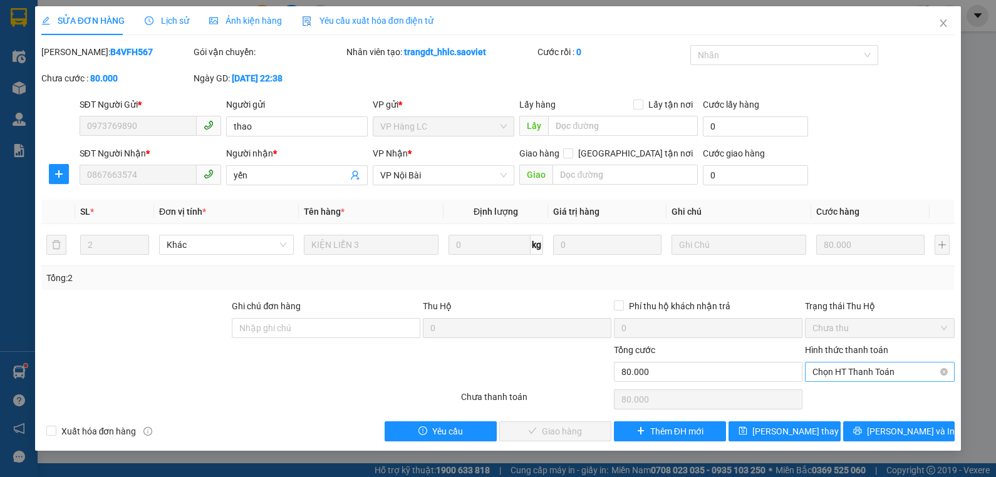
click at [844, 375] on span "Chọn HT Thanh Toán" at bounding box center [879, 372] width 135 height 19
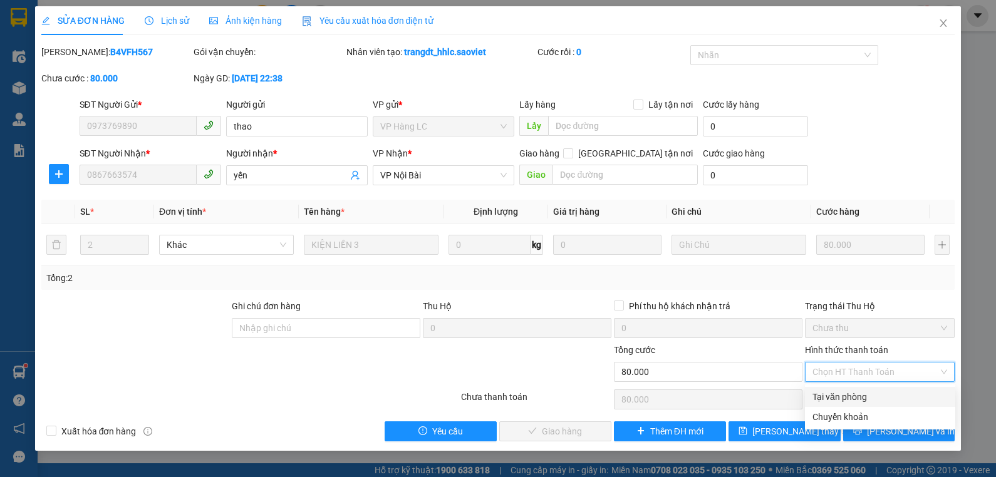
click at [834, 397] on div "Tại văn phòng" at bounding box center [879, 397] width 135 height 14
type input "0"
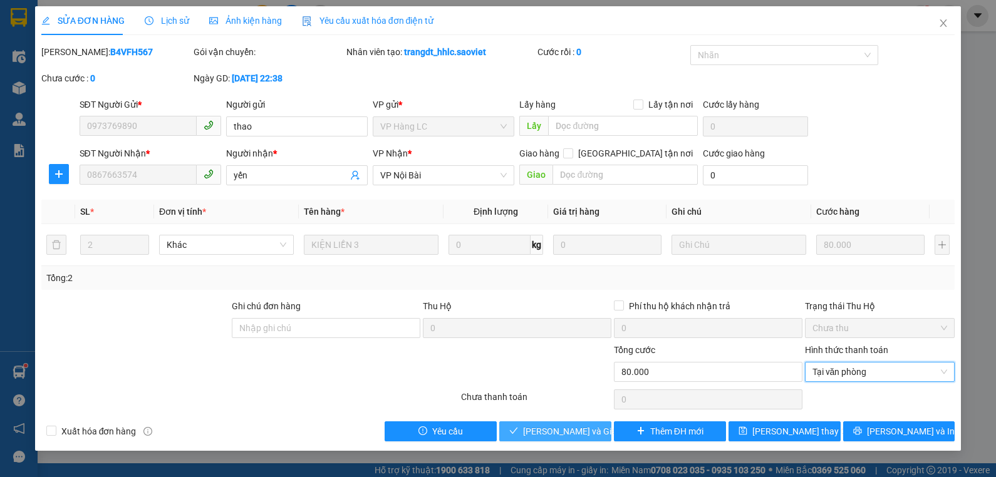
click at [547, 431] on span "[PERSON_NAME] và Giao hàng" at bounding box center [583, 432] width 120 height 14
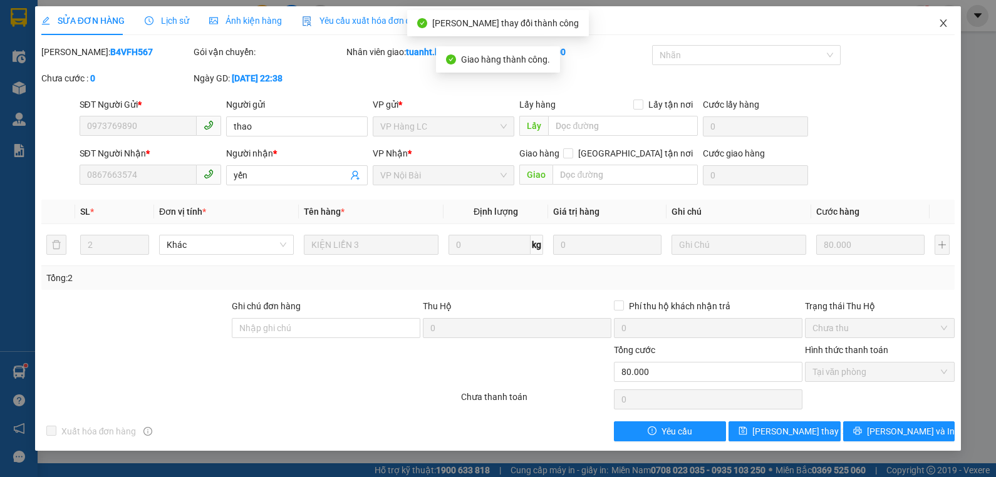
click at [944, 21] on icon "close" at bounding box center [943, 23] width 10 height 10
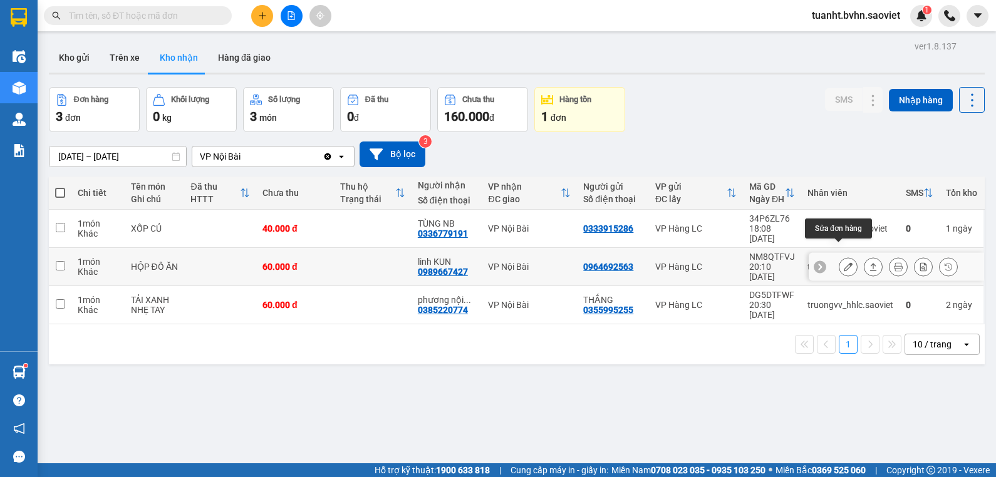
click at [844, 262] on icon at bounding box center [848, 266] width 9 height 9
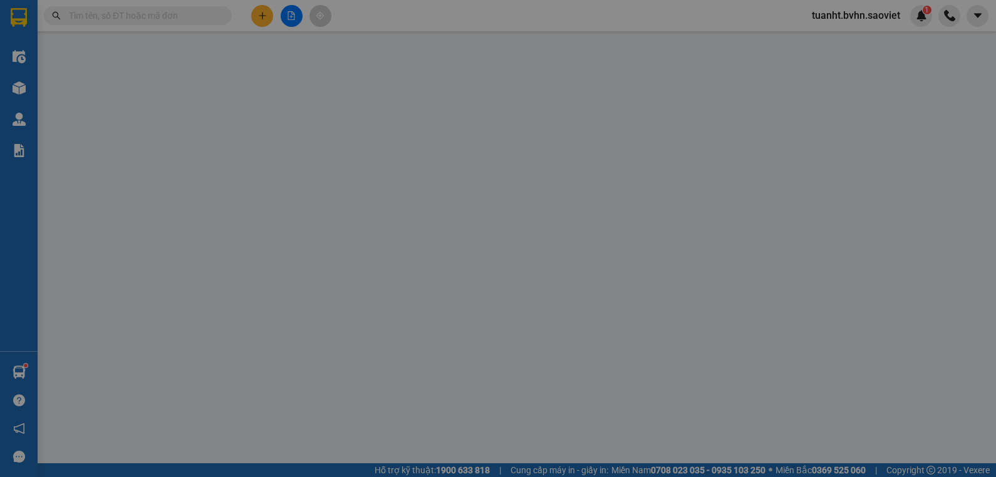
type input "0964692563"
type input "0989667427"
type input "linh KUN"
type input "60.000"
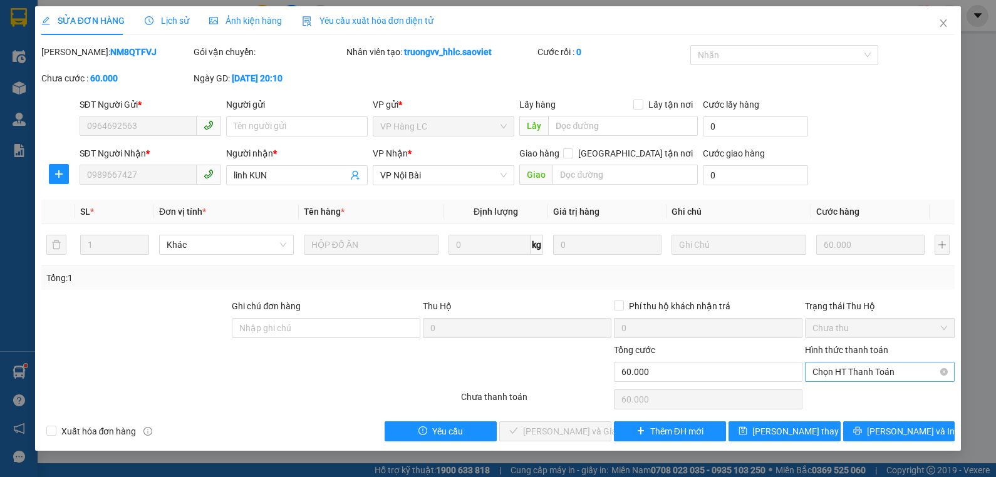
click at [843, 375] on span "Chọn HT Thanh Toán" at bounding box center [879, 372] width 135 height 19
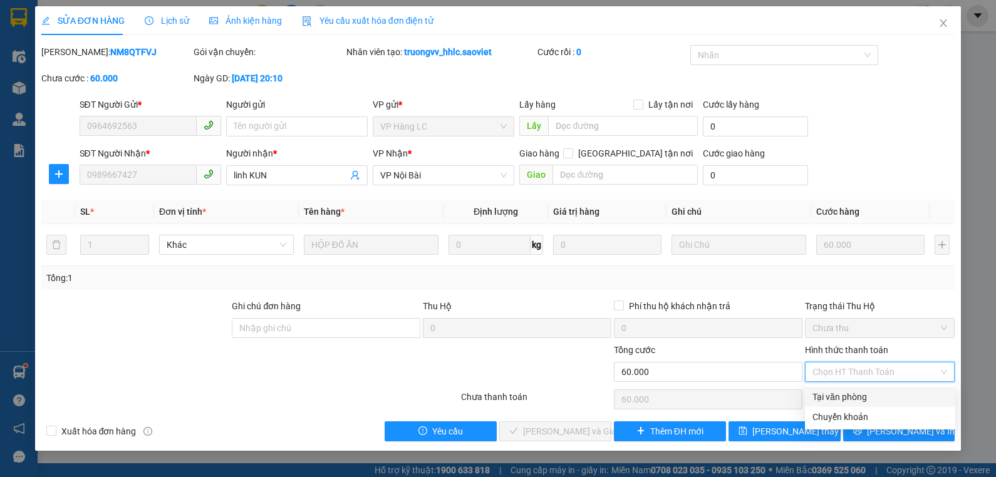
click at [833, 397] on div "Tại văn phòng" at bounding box center [879, 397] width 135 height 14
type input "0"
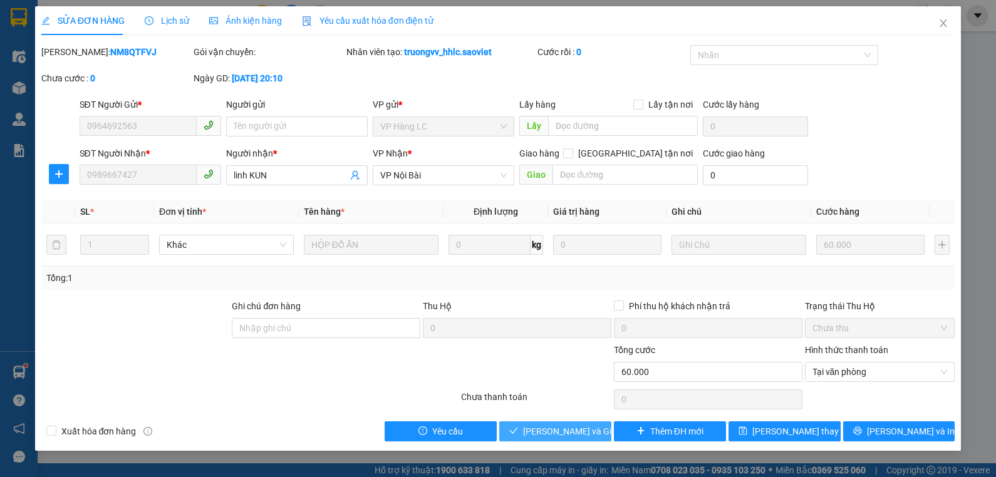
click at [570, 440] on button "[PERSON_NAME] và Giao hàng" at bounding box center [555, 432] width 112 height 20
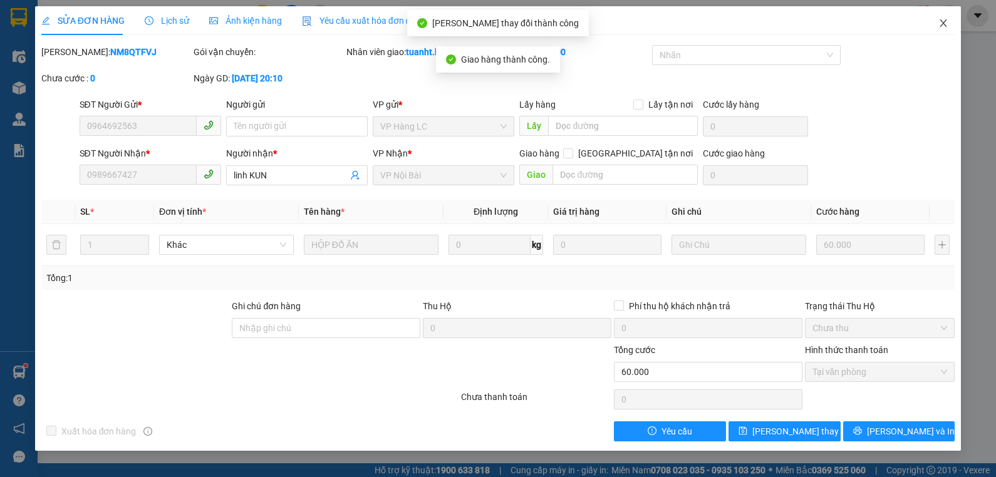
click at [938, 23] on span "Close" at bounding box center [943, 23] width 35 height 35
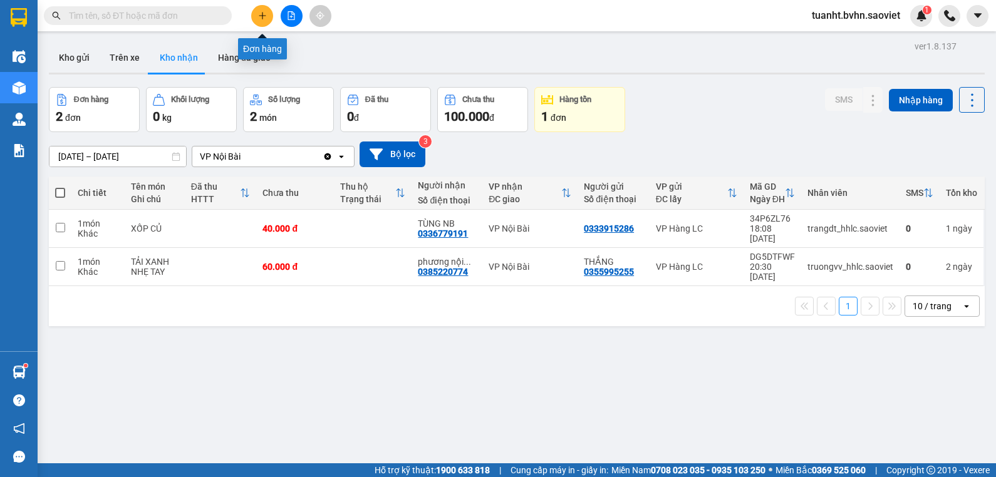
click at [262, 14] on icon "plus" at bounding box center [262, 15] width 1 height 7
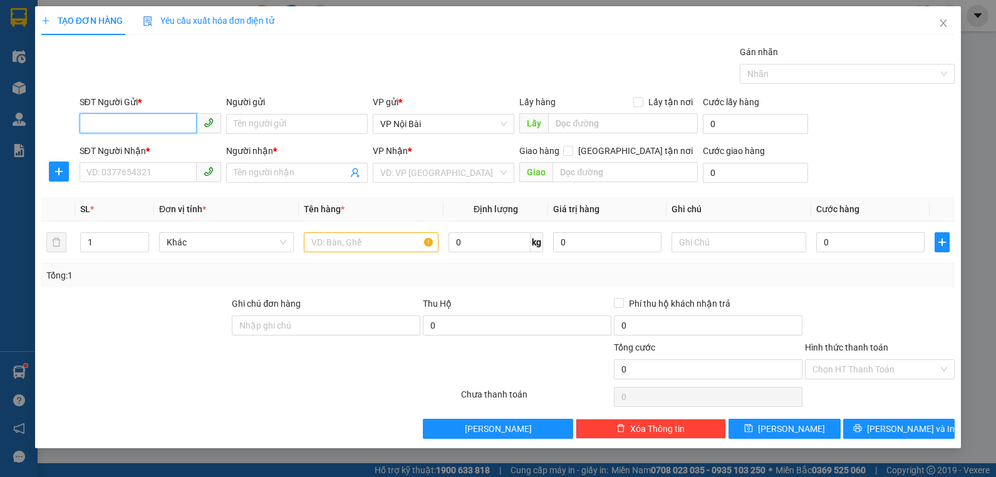
click at [148, 127] on input "SĐT Người Gửi *" at bounding box center [138, 123] width 117 height 20
type input "0832365678"
click at [250, 125] on input "Người gửi" at bounding box center [297, 124] width 142 height 20
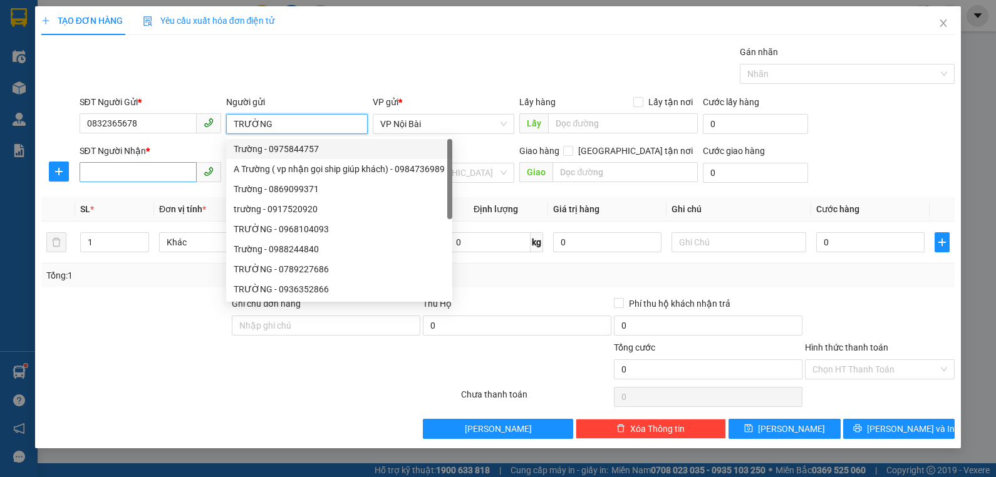
type input "TRƯỜNG"
click at [143, 169] on input "SĐT Người Nhận *" at bounding box center [138, 172] width 117 height 20
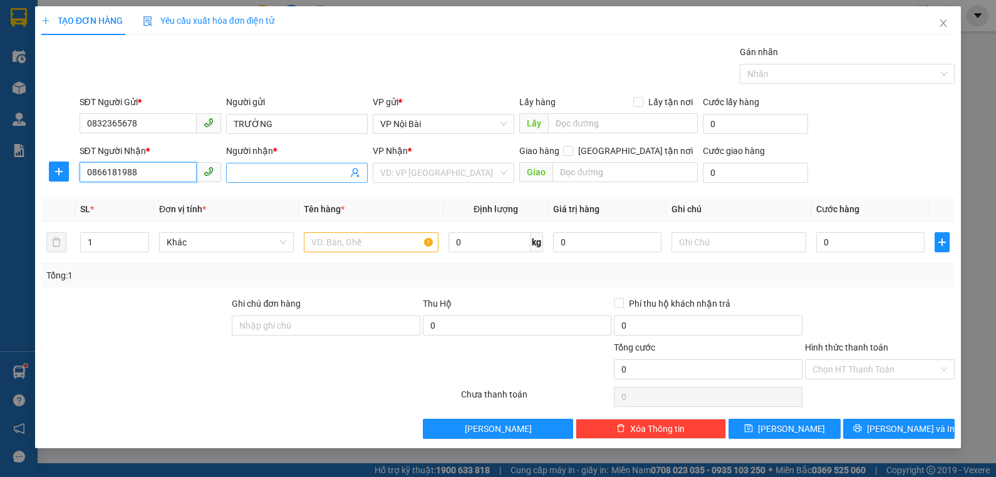
type input "0866181988"
click at [282, 171] on input "Người nhận *" at bounding box center [291, 173] width 114 height 14
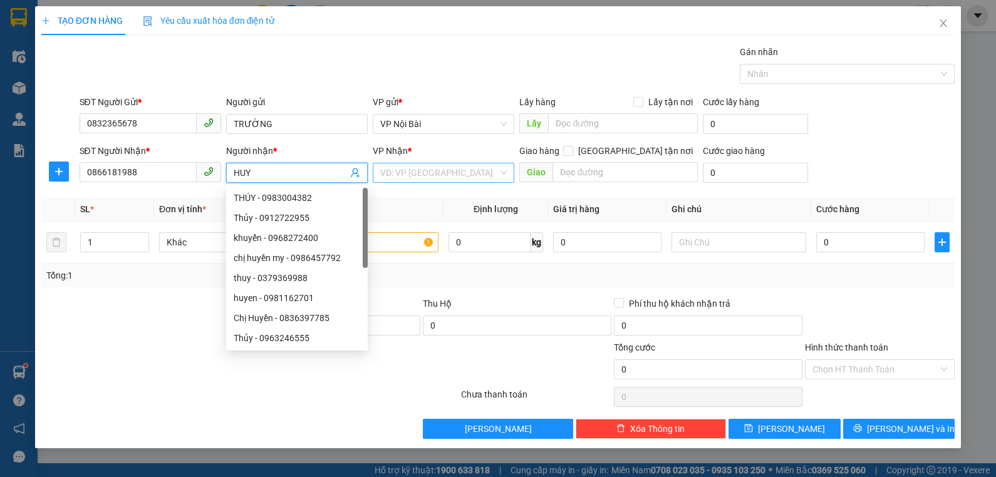
type input "HUY"
click at [445, 170] on input "search" at bounding box center [439, 172] width 118 height 19
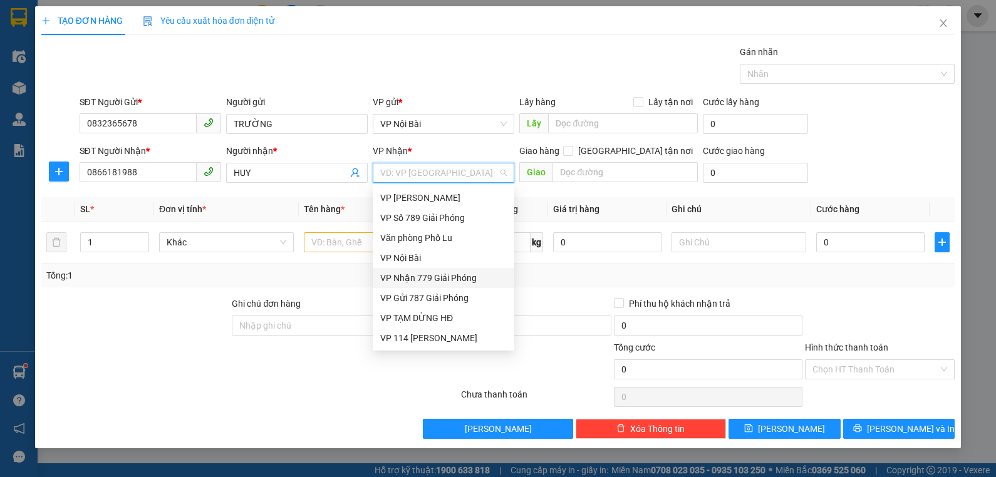
scroll to position [125, 0]
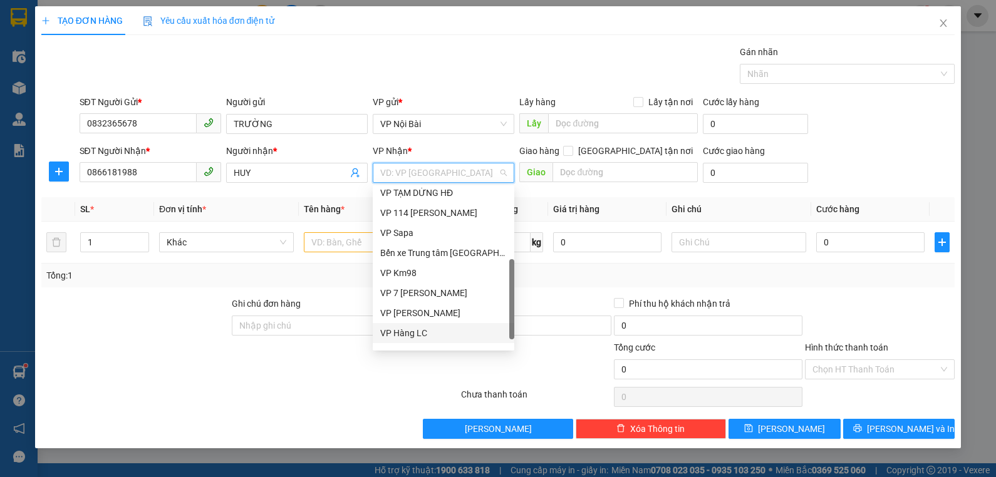
click at [412, 329] on div "VP Hàng LC" at bounding box center [443, 333] width 127 height 14
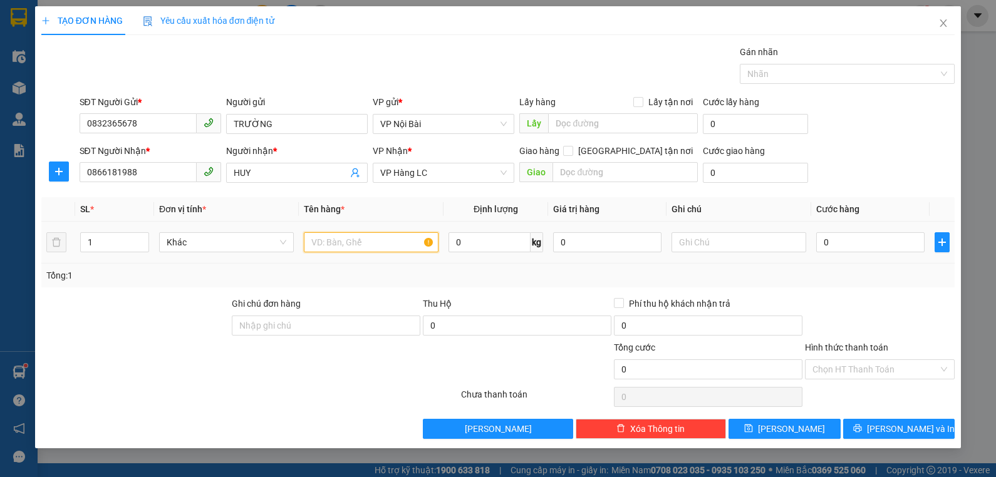
click at [331, 241] on input "text" at bounding box center [371, 242] width 135 height 20
type input "LỒNG CHIM"
click at [712, 242] on input "text" at bounding box center [739, 242] width 135 height 20
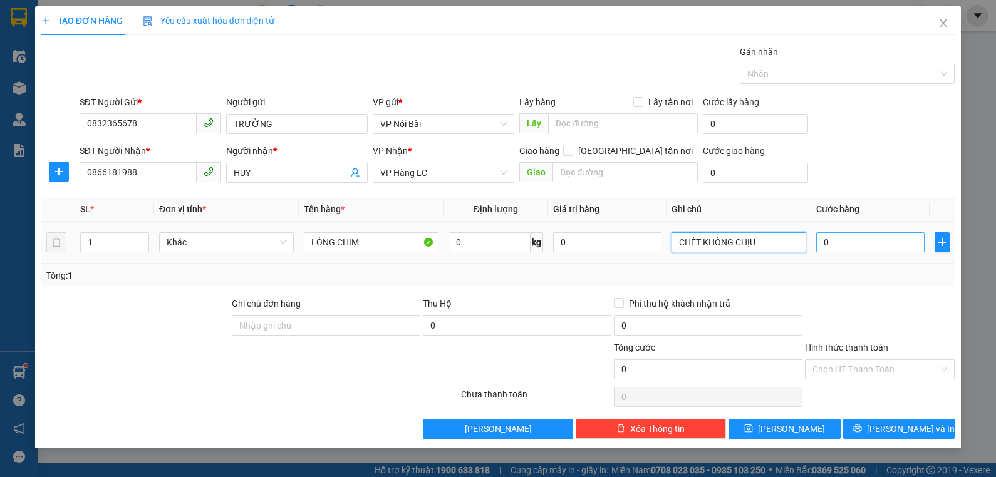
type input "CHẾT KHÔNG CHỊU"
click at [853, 243] on input "0" at bounding box center [870, 242] width 108 height 20
type input "7"
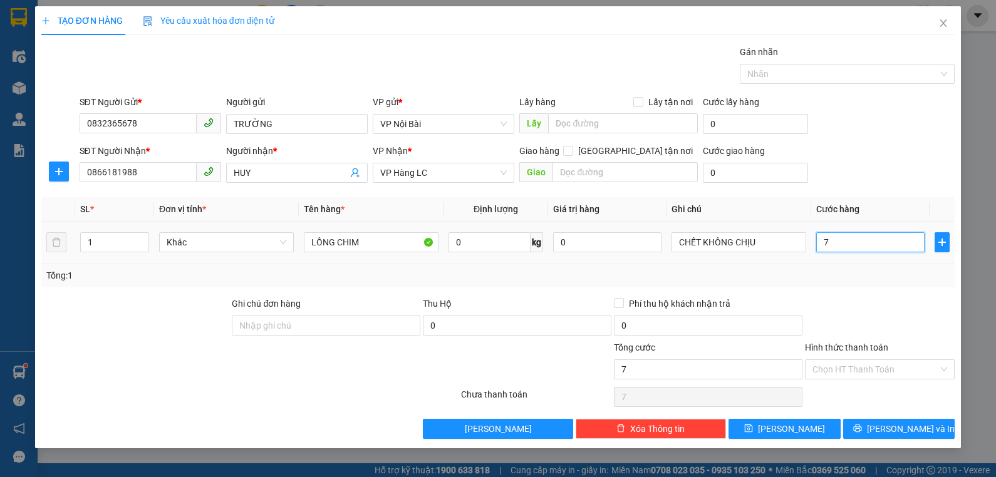
type input "70"
type input "70.000"
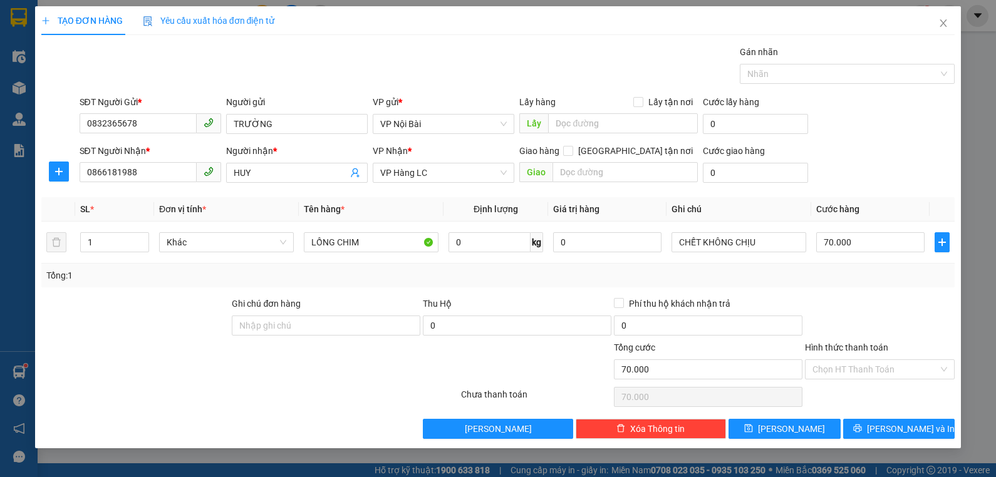
click at [878, 295] on div "Transit Pickup Surcharge Ids Transit Deliver Surcharge Ids Transit Deliver Surc…" at bounding box center [498, 242] width 914 height 394
click at [873, 368] on input "Hình thức thanh toán" at bounding box center [875, 369] width 127 height 19
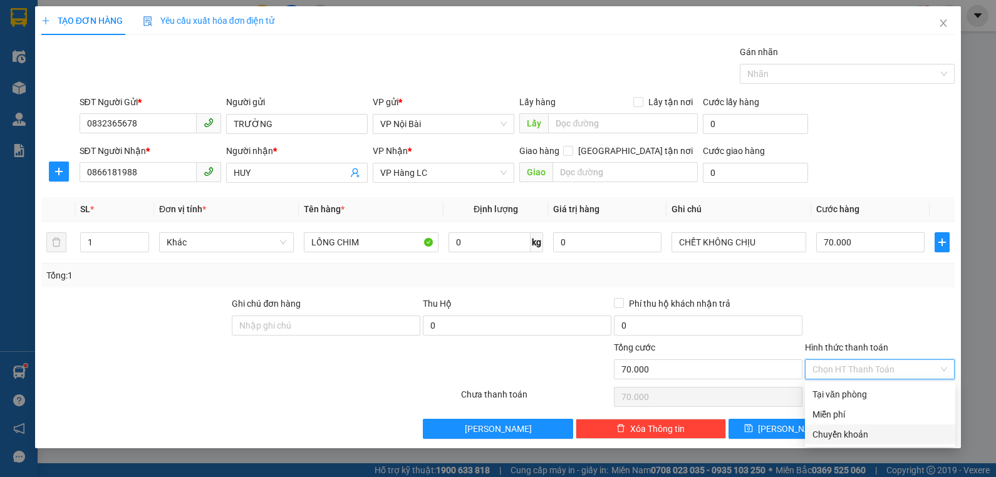
click at [873, 434] on div "Chuyển khoản" at bounding box center [879, 435] width 135 height 14
type input "0"
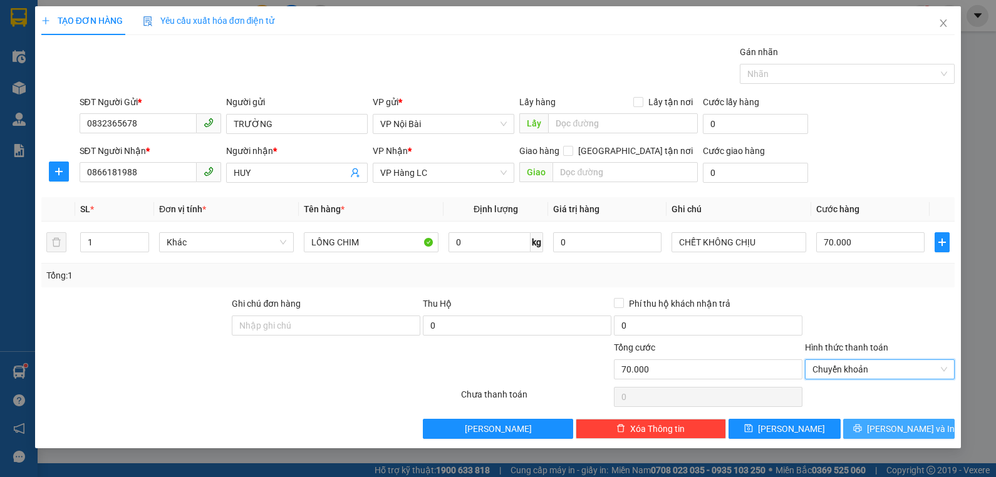
click at [917, 432] on span "[PERSON_NAME] và In" at bounding box center [911, 429] width 88 height 14
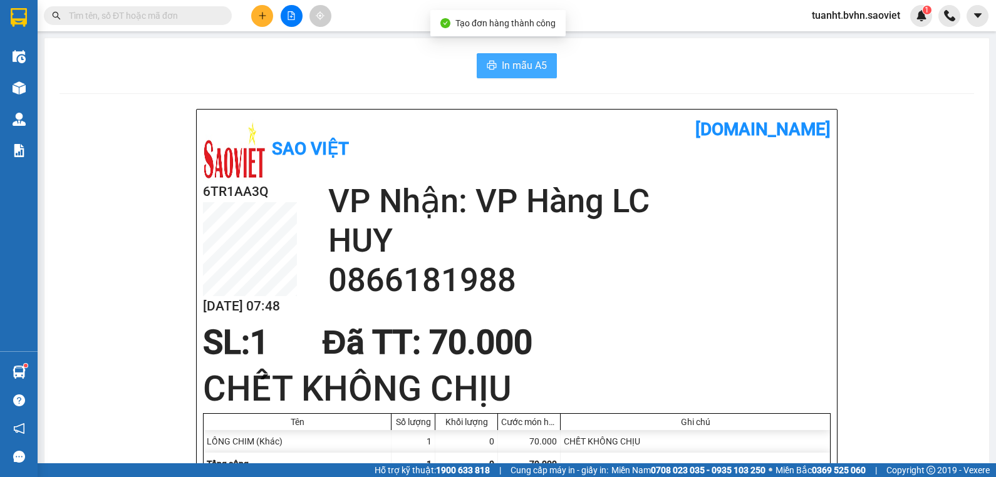
click at [516, 74] on button "In mẫu A5" at bounding box center [517, 65] width 80 height 25
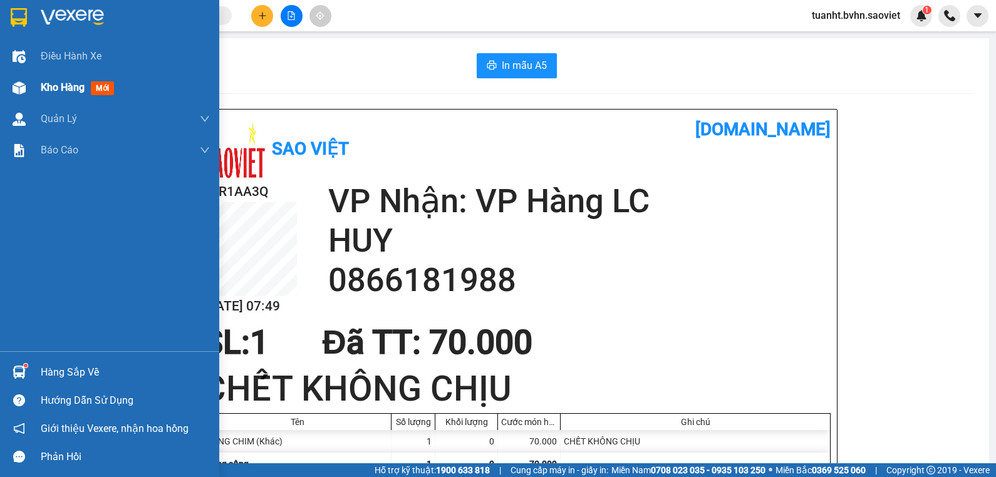
click at [15, 87] on img at bounding box center [19, 87] width 13 height 13
